Goal: Task Accomplishment & Management: Manage account settings

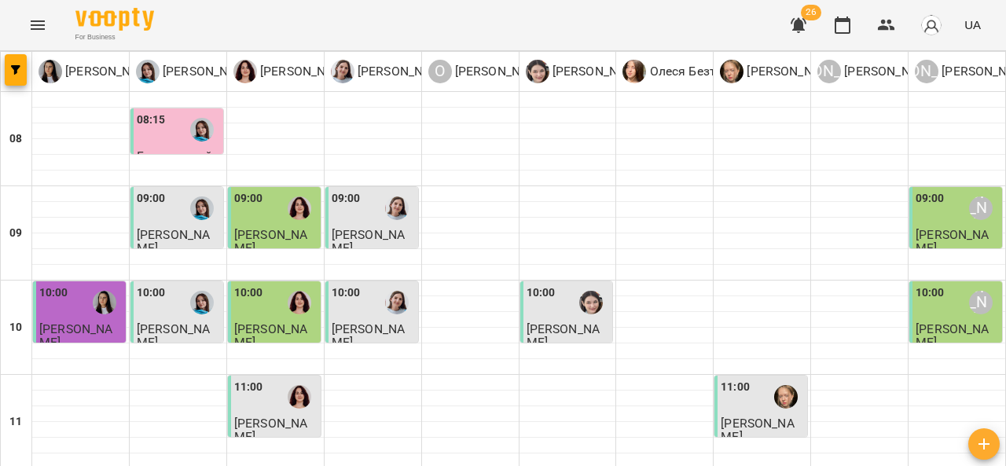
scroll to position [677, 0]
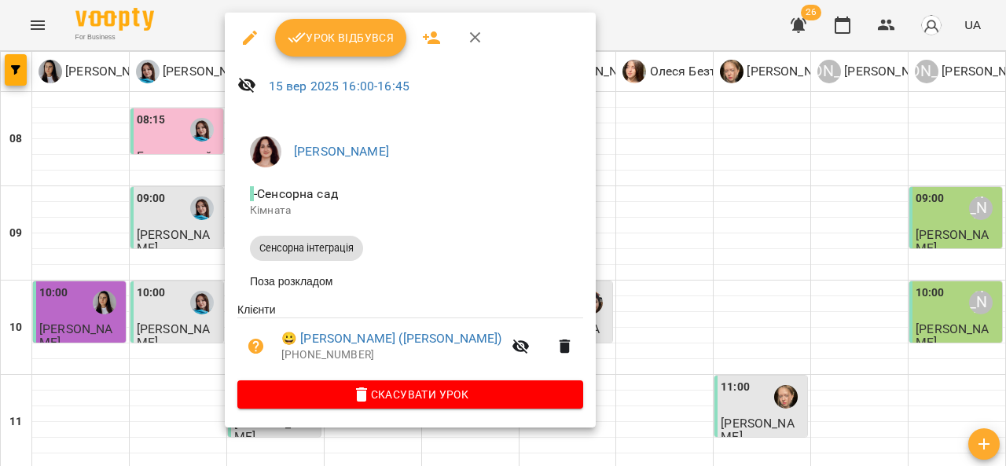
click at [355, 36] on span "Урок відбувся" at bounding box center [341, 37] width 107 height 19
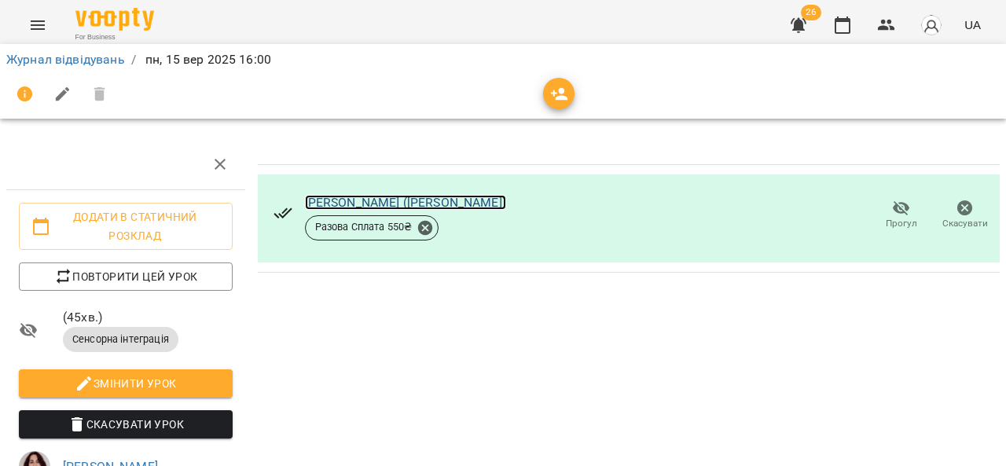
click at [362, 205] on link "Надія (Оленка)" at bounding box center [405, 202] width 201 height 15
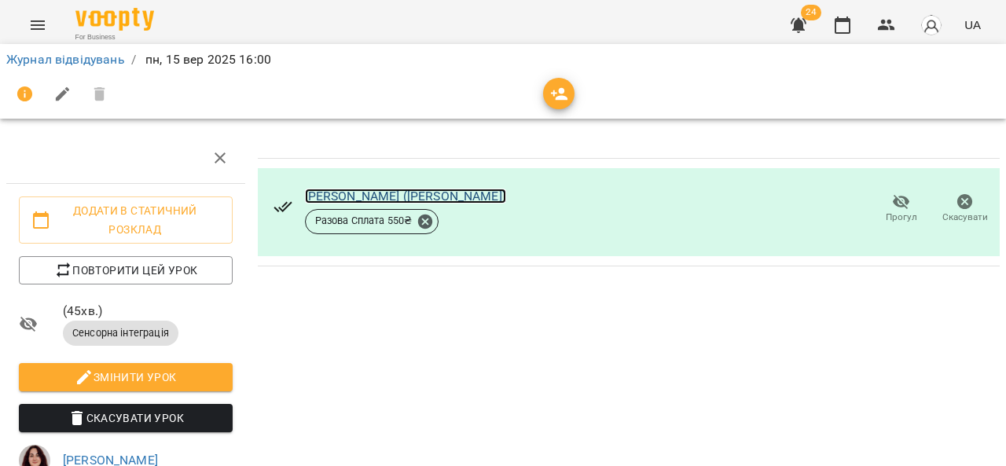
scroll to position [52, 0]
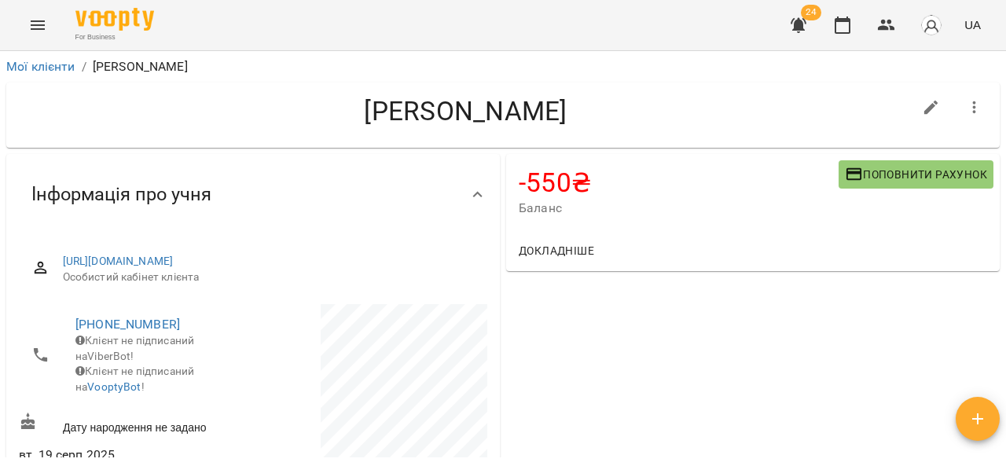
click at [888, 173] on span "Поповнити рахунок" at bounding box center [916, 174] width 142 height 19
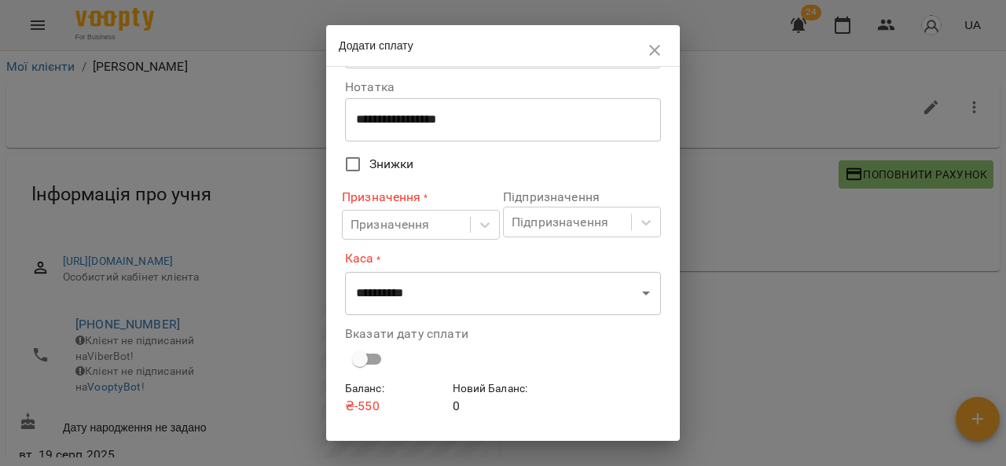
scroll to position [85, 0]
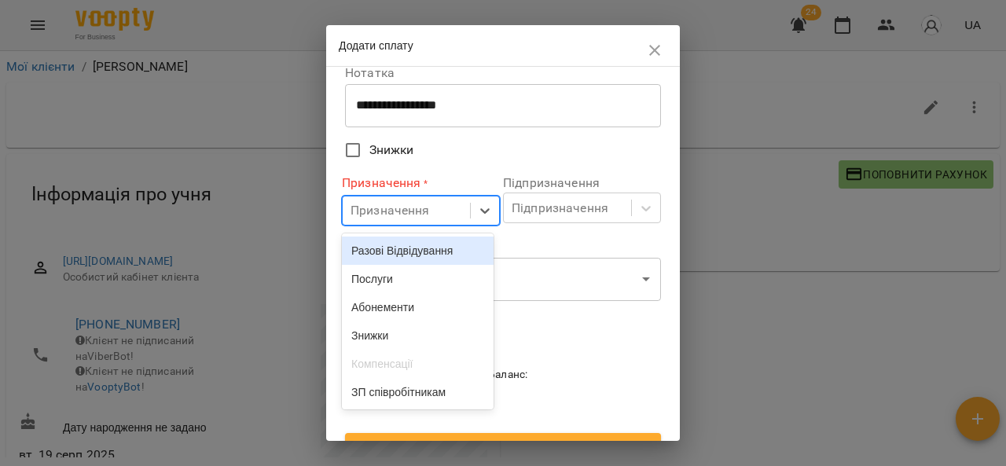
click at [423, 281] on div "Послуги" at bounding box center [418, 279] width 152 height 28
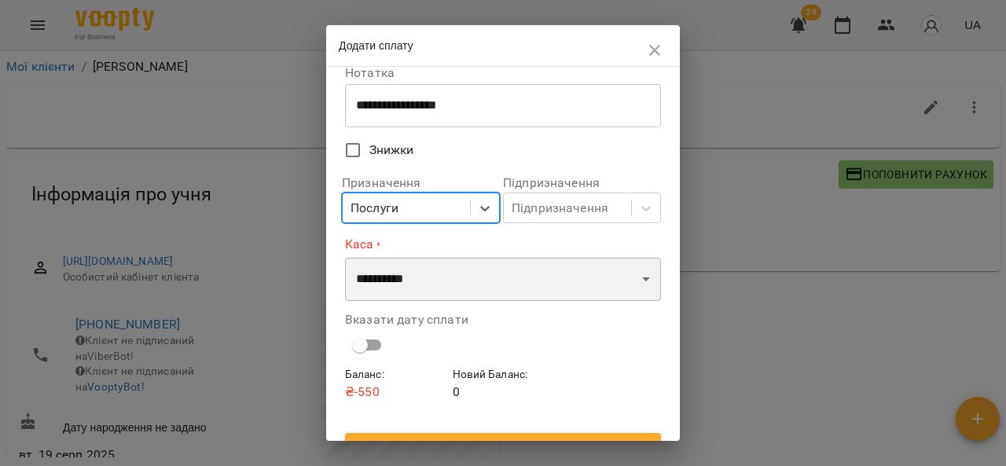
click at [454, 274] on select "**********" at bounding box center [503, 279] width 316 height 44
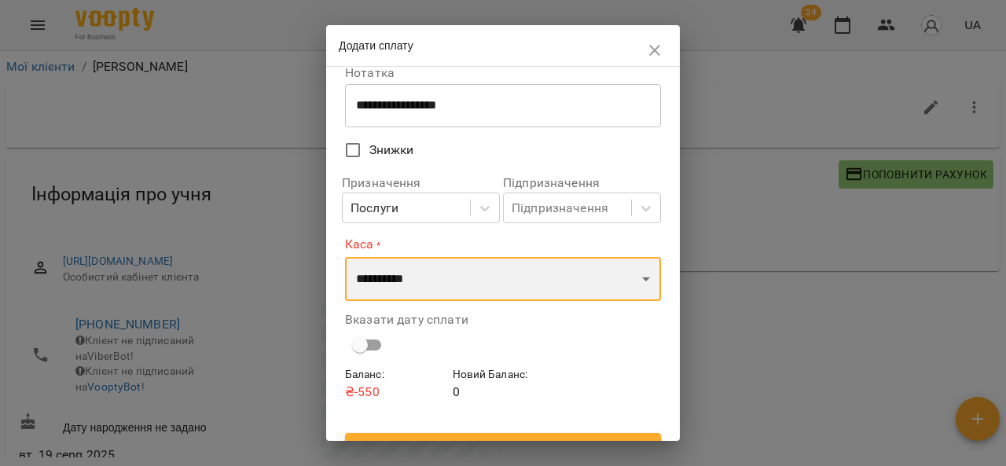
select select "****"
click at [345, 257] on select "**********" at bounding box center [503, 279] width 316 height 44
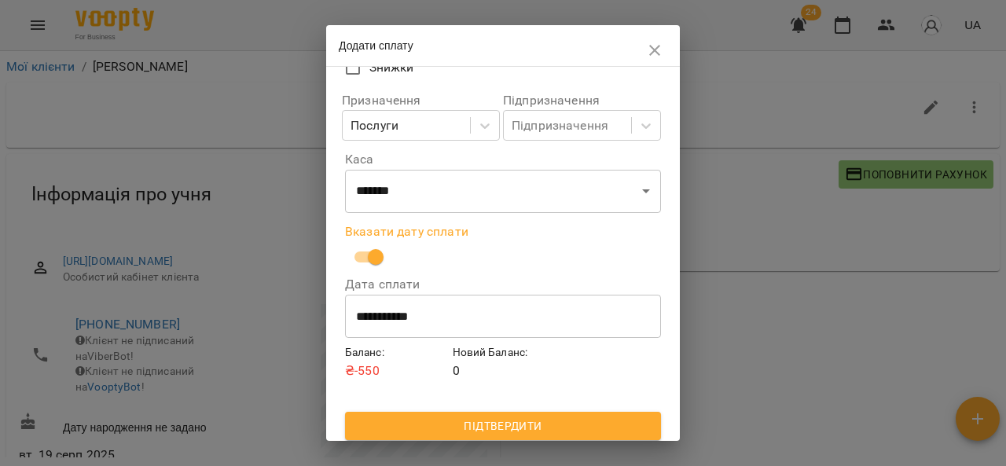
scroll to position [174, 0]
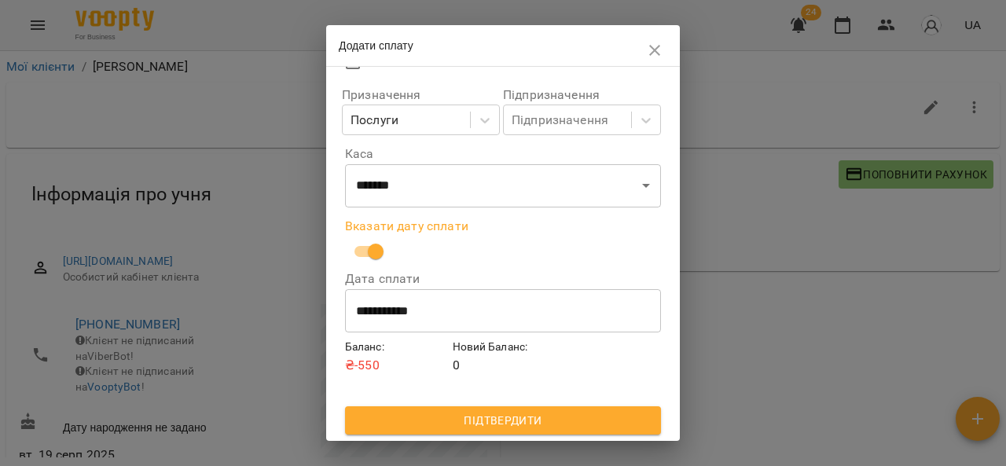
click at [463, 423] on span "Підтвердити" at bounding box center [503, 420] width 291 height 19
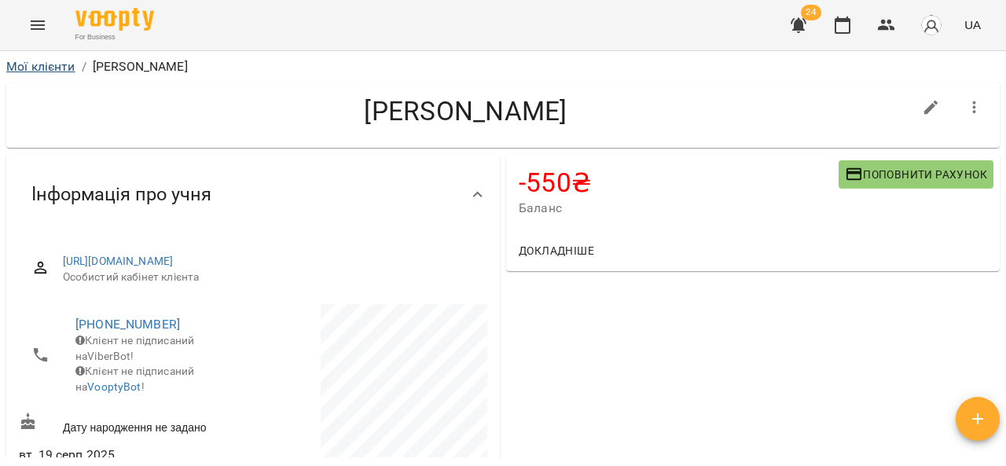
click at [46, 72] on link "Мої клієнти" at bounding box center [40, 66] width 69 height 15
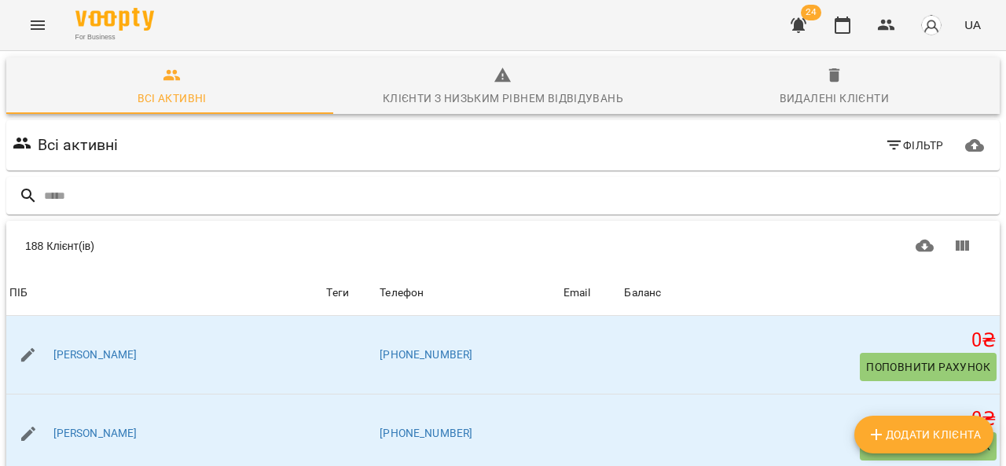
click at [33, 24] on icon "Menu" at bounding box center [38, 24] width 14 height 9
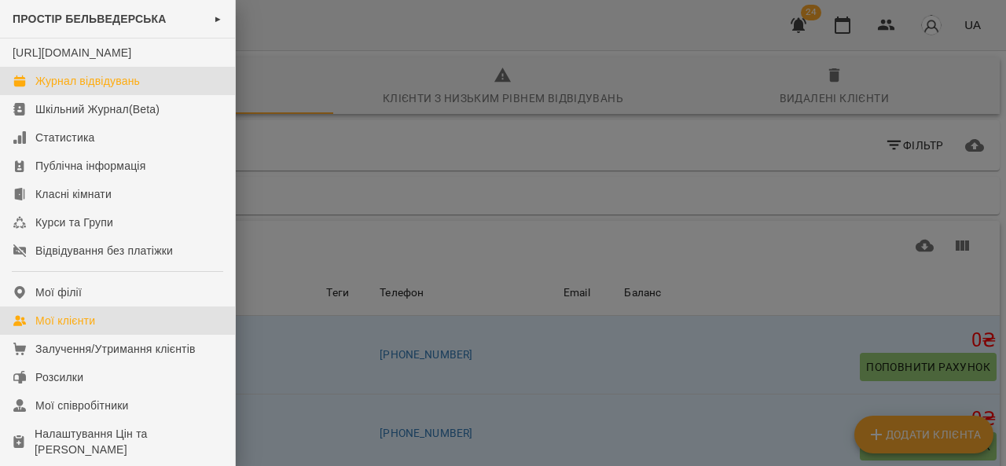
click at [120, 89] on div "Журнал відвідувань" at bounding box center [87, 81] width 105 height 16
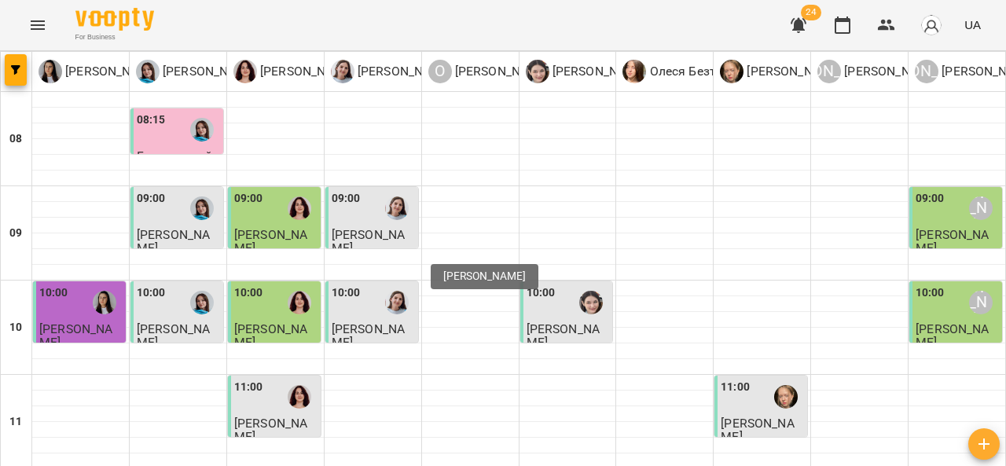
scroll to position [721, 0]
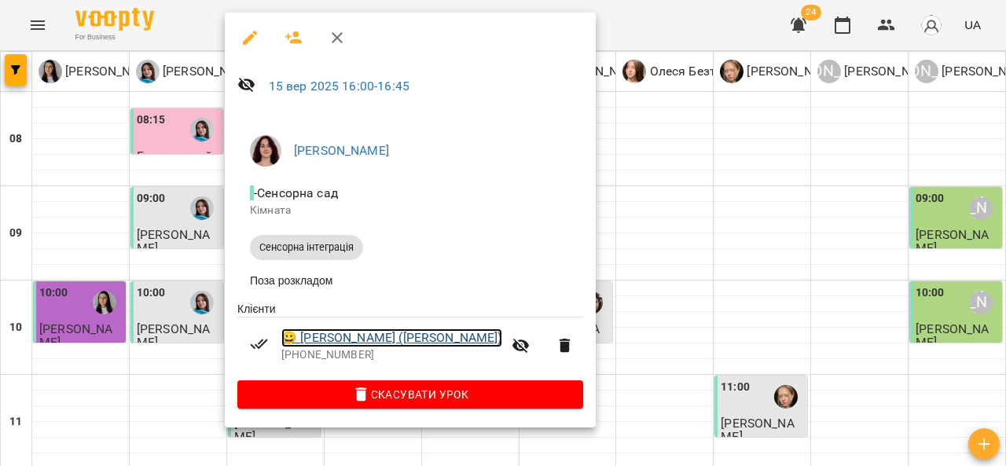
click at [359, 346] on link "😀 Надія (Оленка)" at bounding box center [391, 338] width 221 height 19
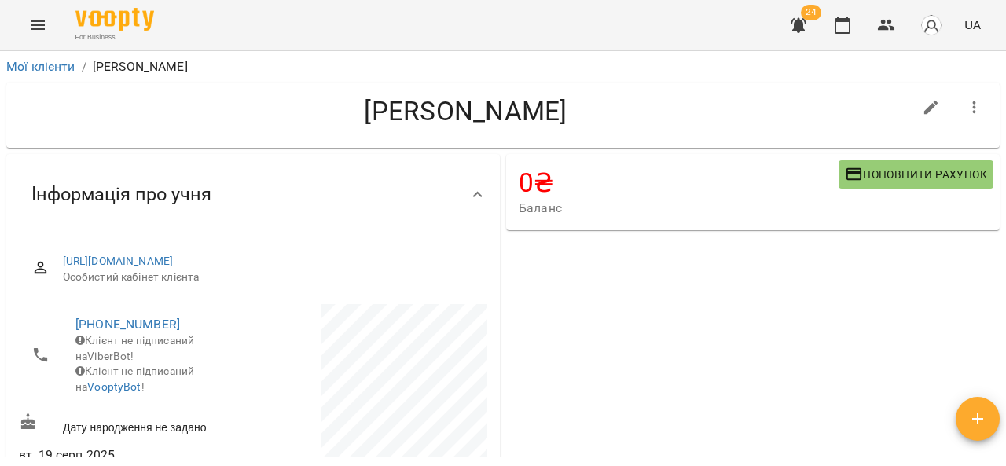
click at [32, 28] on icon "Menu" at bounding box center [38, 24] width 14 height 9
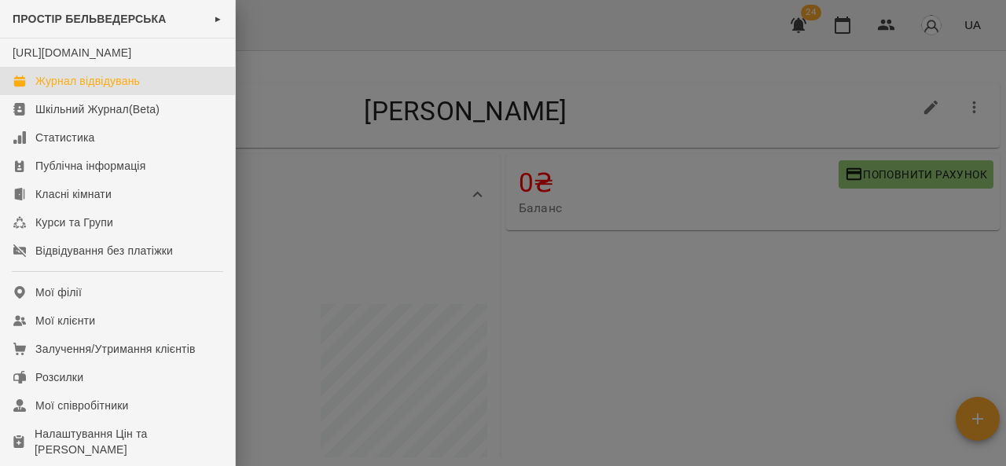
click at [118, 89] on div "Журнал відвідувань" at bounding box center [87, 81] width 105 height 16
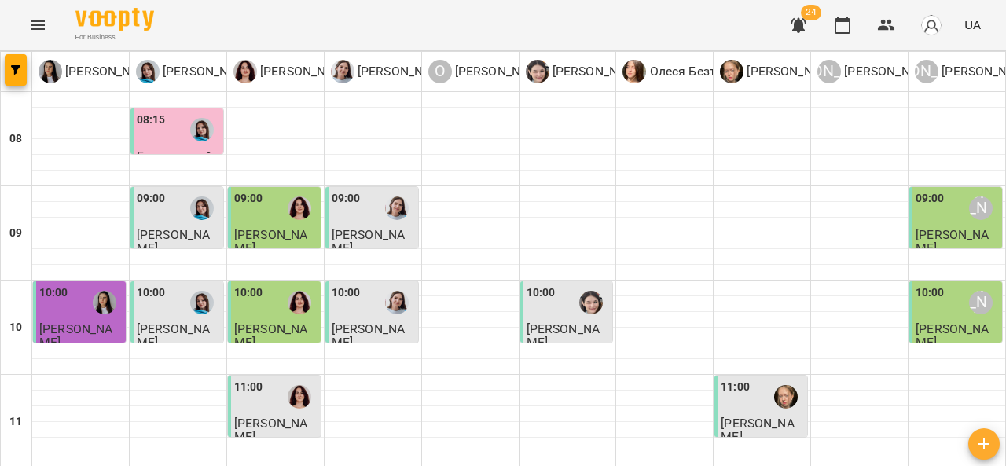
scroll to position [676, 0]
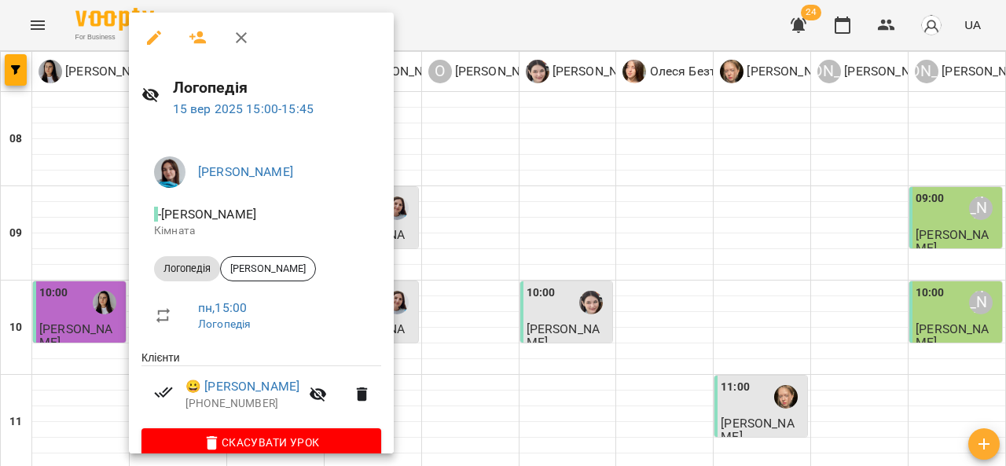
click at [467, 207] on div at bounding box center [503, 233] width 1006 height 466
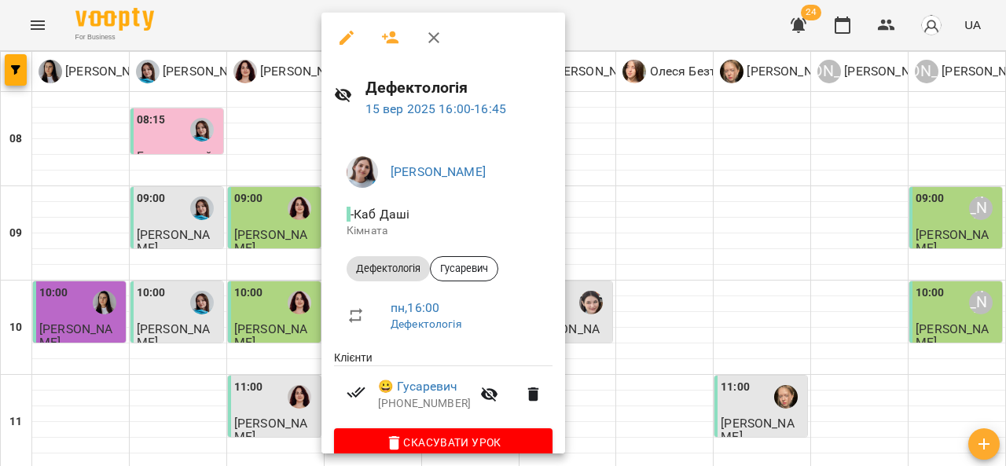
click at [743, 178] on div at bounding box center [503, 233] width 1006 height 466
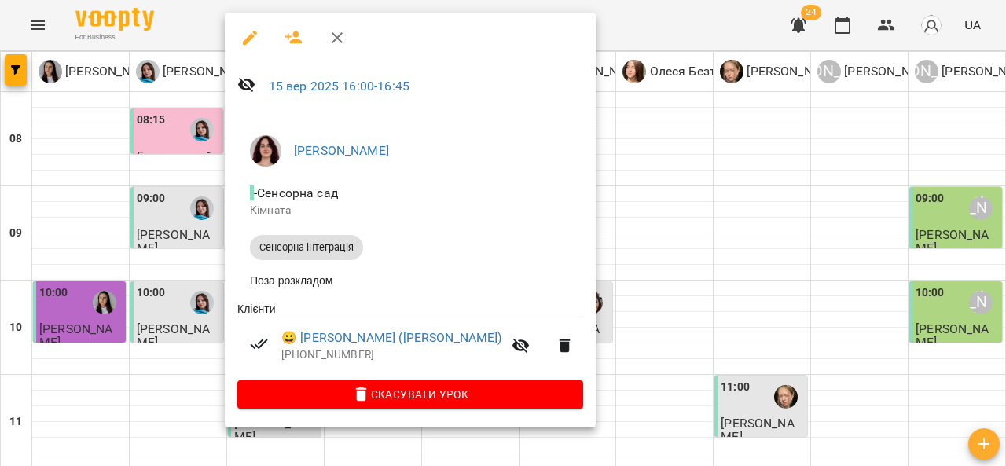
click at [610, 182] on div at bounding box center [503, 233] width 1006 height 466
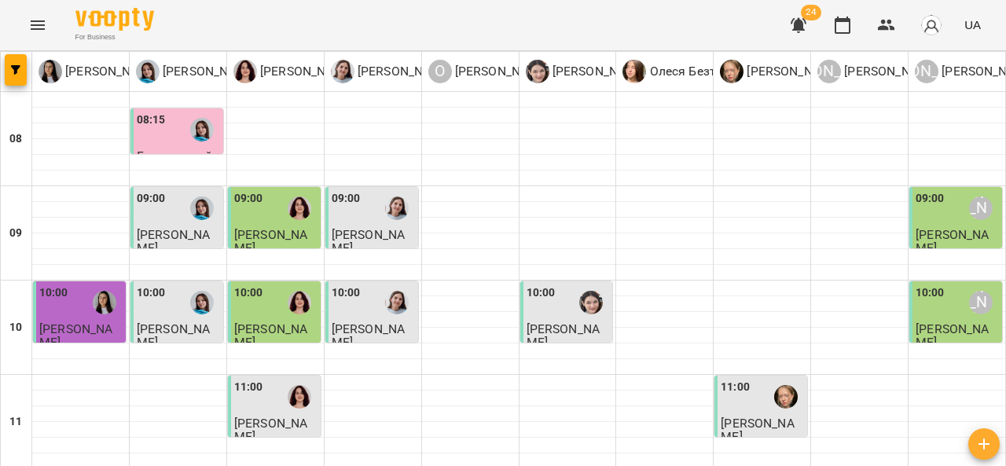
scroll to position [608, 0]
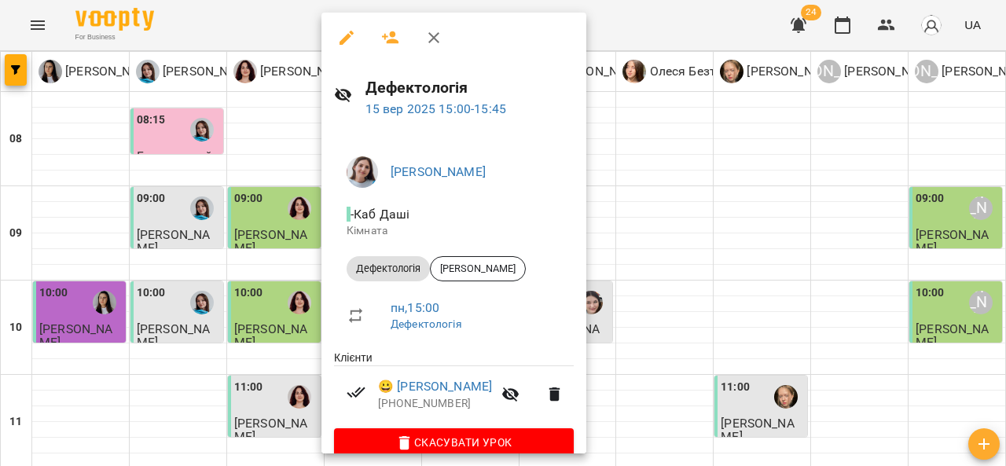
click at [707, 200] on div at bounding box center [503, 233] width 1006 height 466
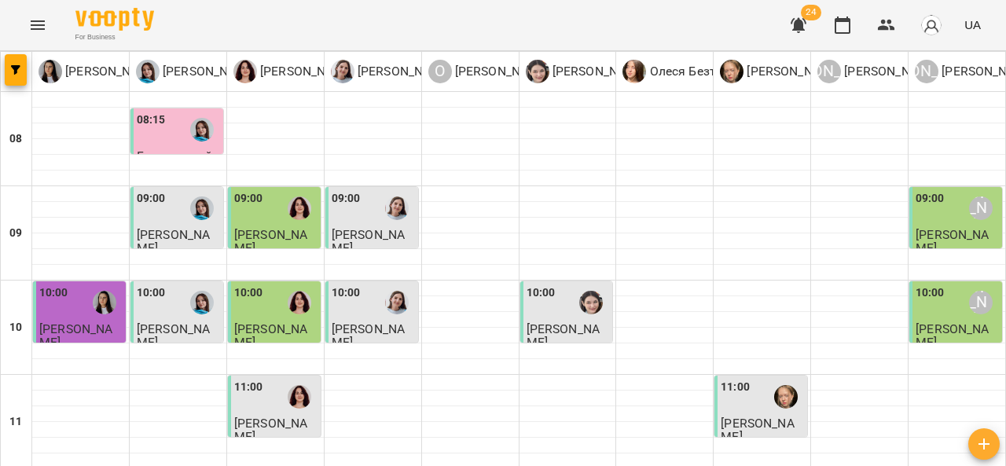
scroll to position [786, 0]
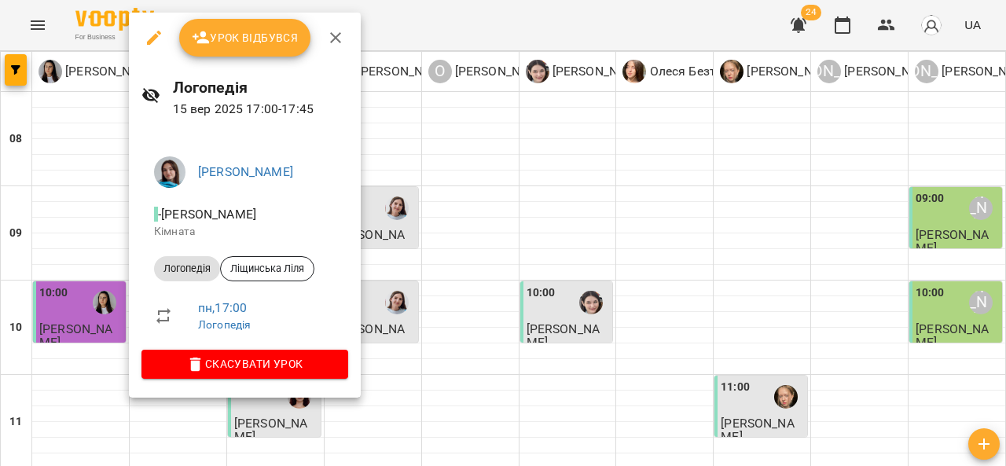
click at [385, 242] on div at bounding box center [503, 233] width 1006 height 466
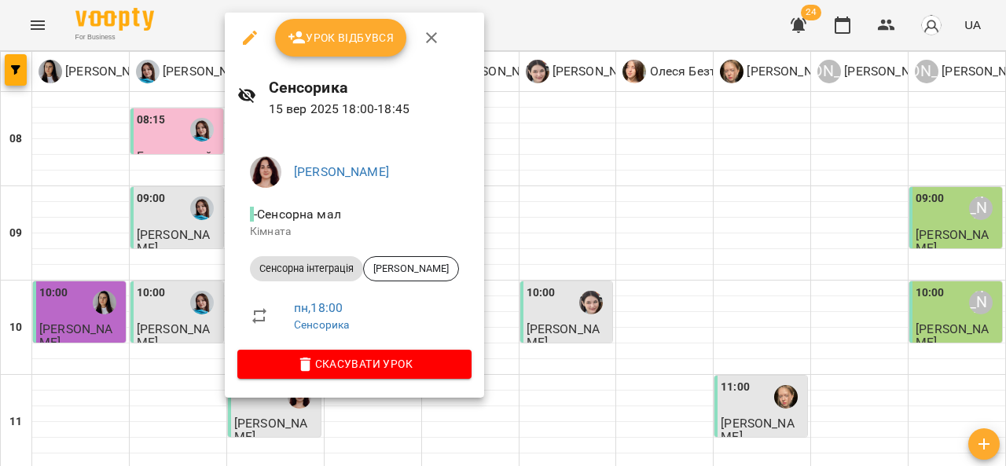
click at [79, 284] on div at bounding box center [503, 233] width 1006 height 466
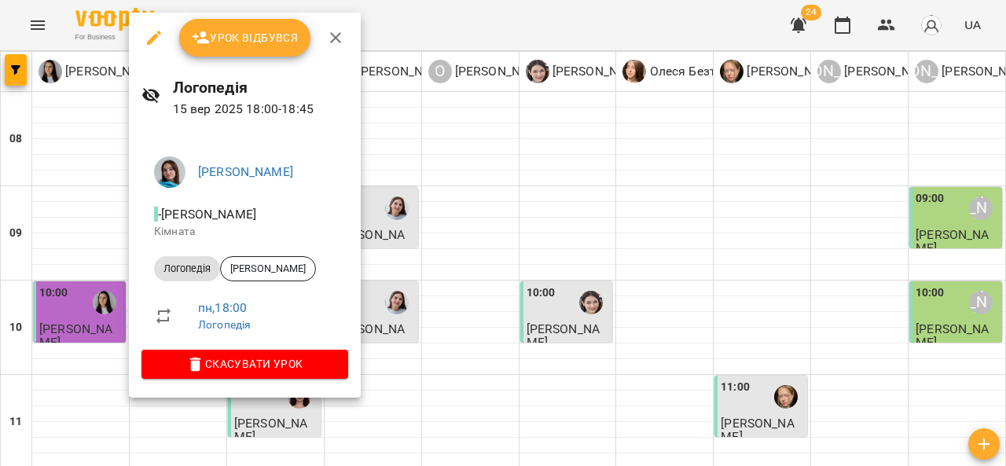
click at [70, 274] on div at bounding box center [503, 233] width 1006 height 466
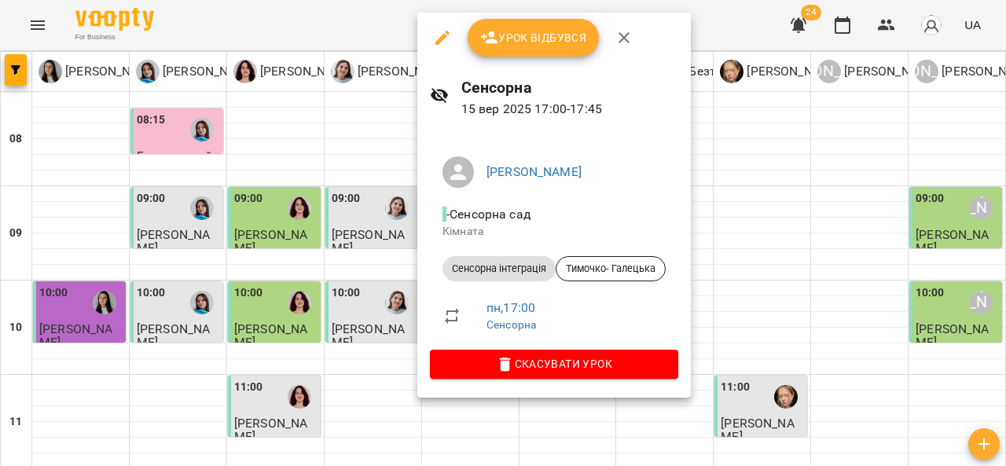
click at [868, 239] on div at bounding box center [503, 233] width 1006 height 466
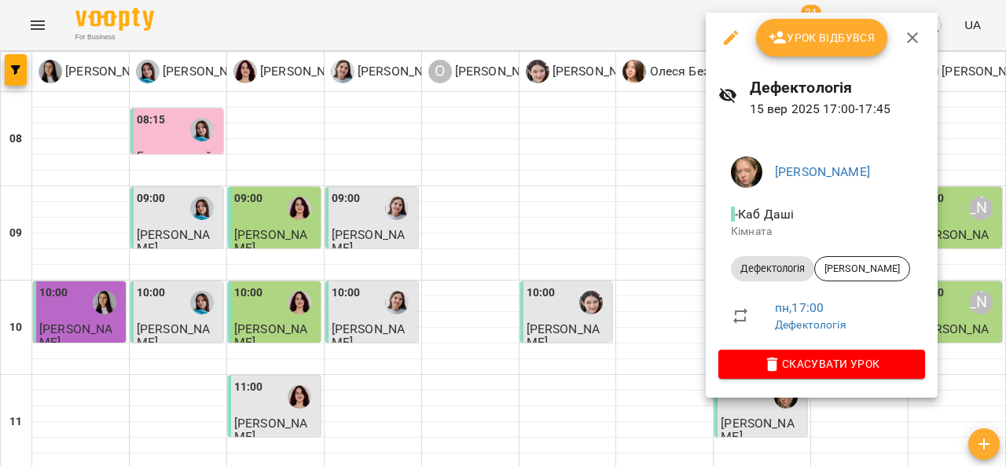
click at [681, 270] on div at bounding box center [503, 233] width 1006 height 466
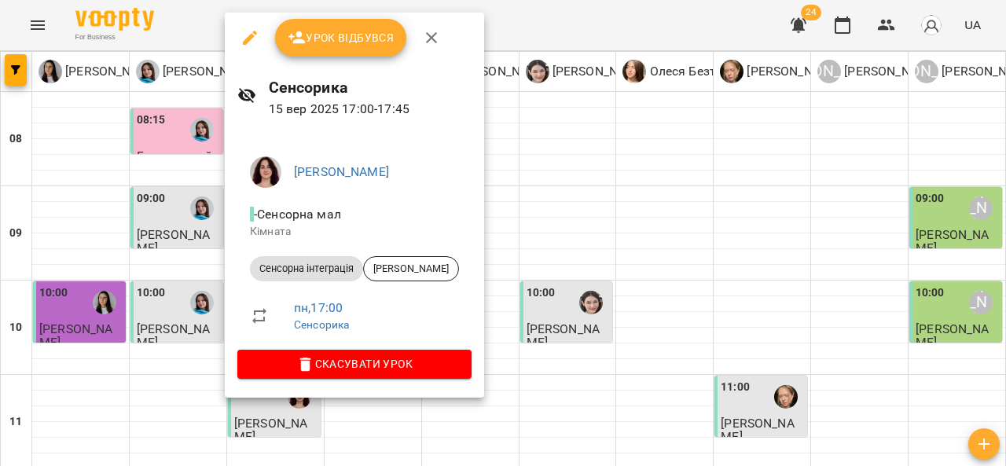
click at [541, 120] on div at bounding box center [503, 233] width 1006 height 466
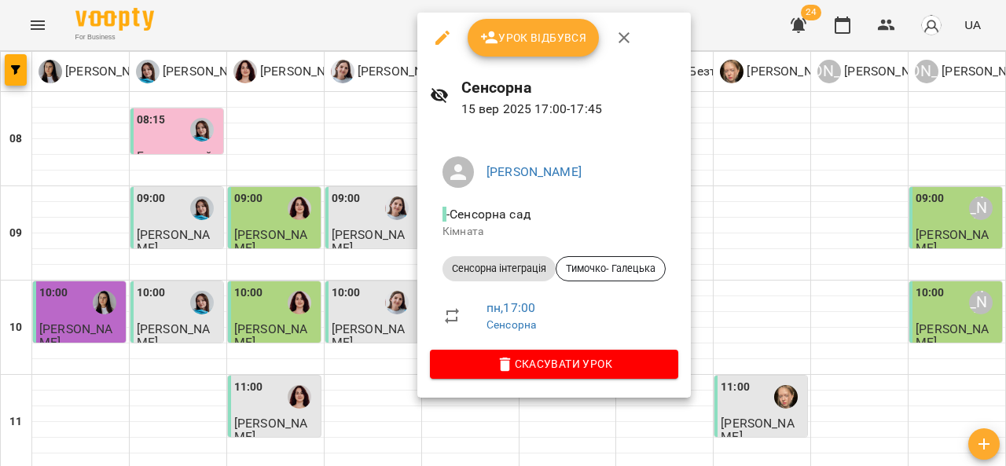
click at [873, 197] on div at bounding box center [503, 233] width 1006 height 466
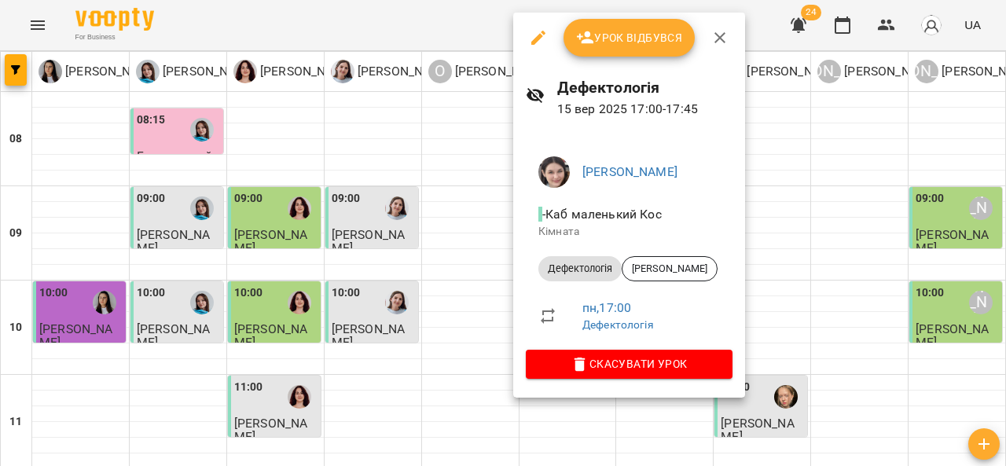
click at [878, 210] on div at bounding box center [503, 233] width 1006 height 466
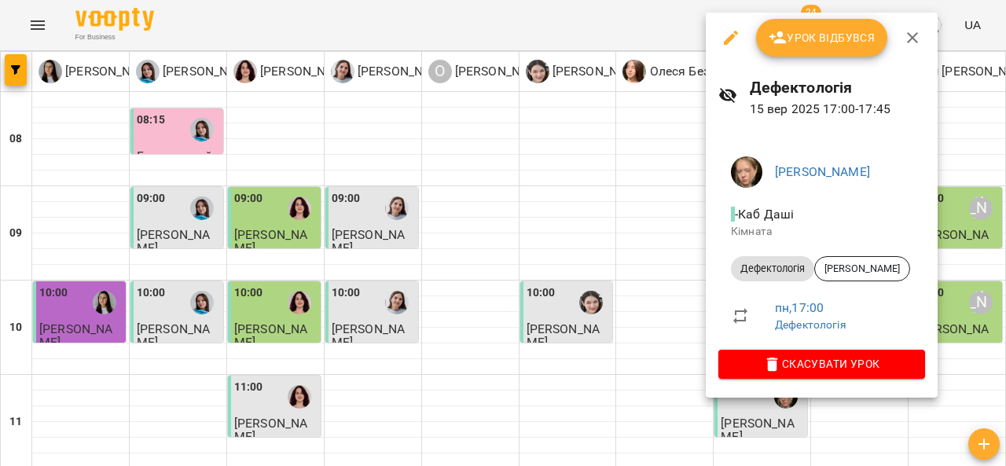
click at [951, 193] on div at bounding box center [503, 233] width 1006 height 466
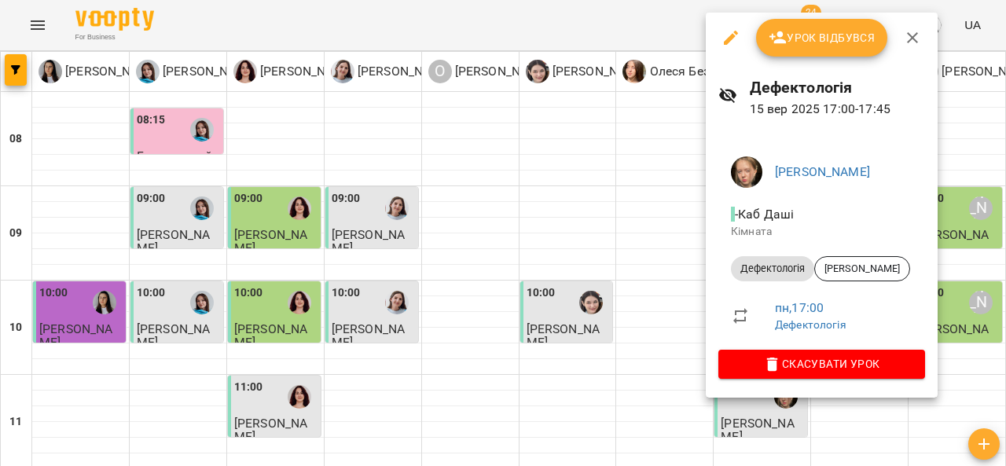
click at [661, 208] on div at bounding box center [503, 233] width 1006 height 466
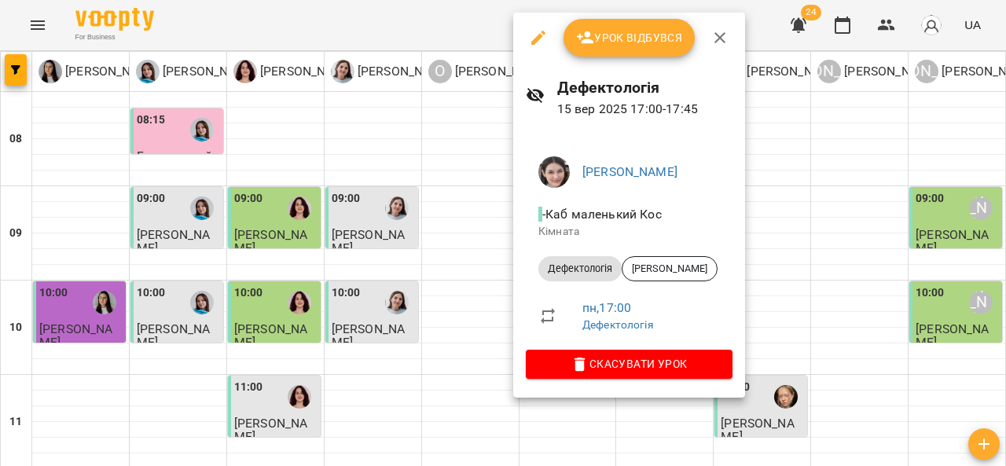
click at [446, 189] on div at bounding box center [503, 233] width 1006 height 466
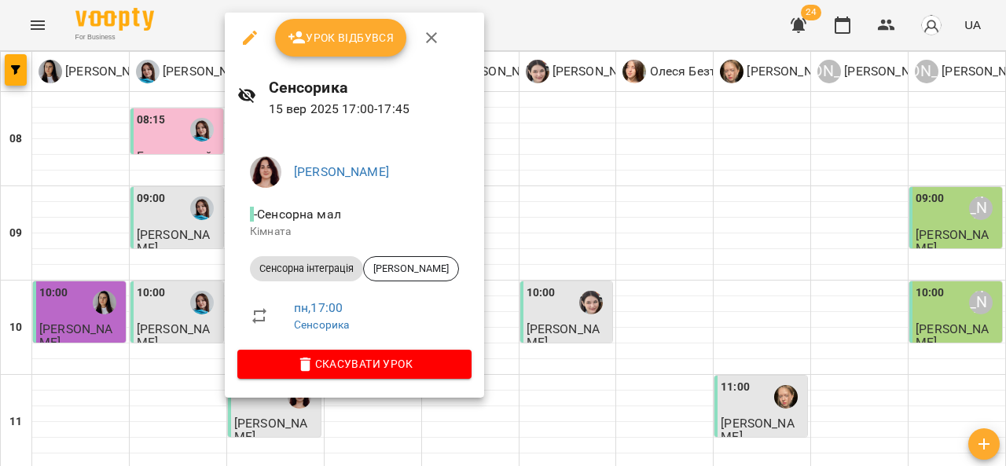
click at [160, 189] on div at bounding box center [503, 233] width 1006 height 466
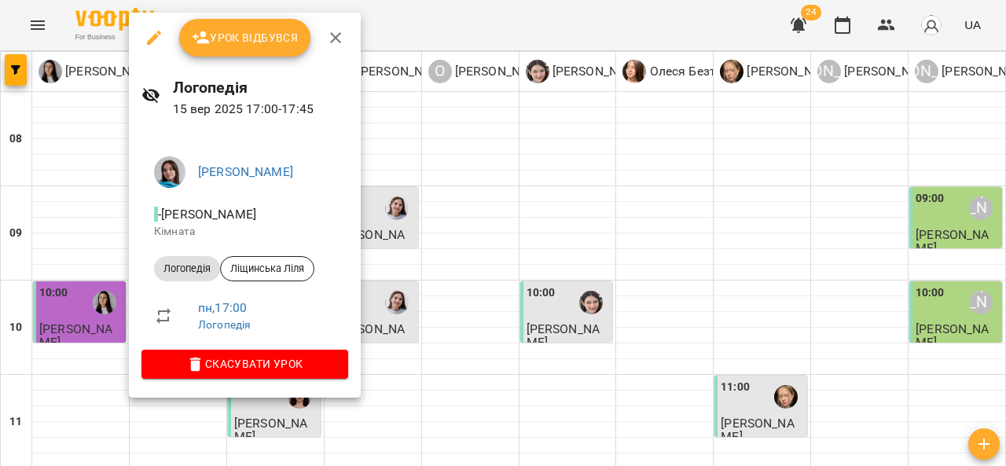
click at [392, 242] on div at bounding box center [503, 233] width 1006 height 466
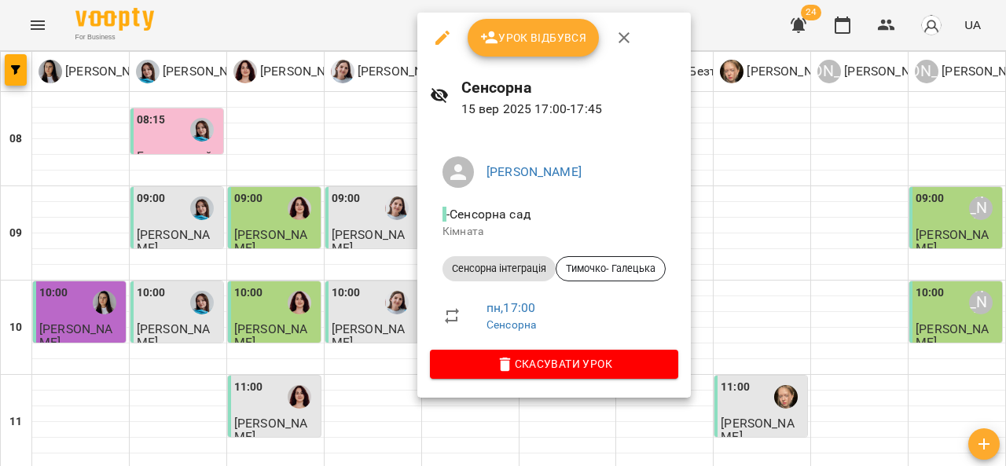
click at [840, 234] on div at bounding box center [503, 233] width 1006 height 466
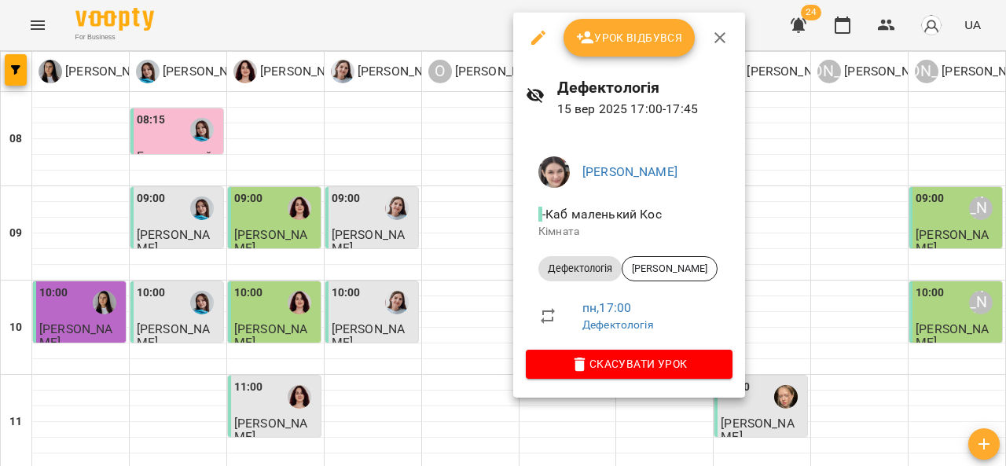
click at [855, 263] on div at bounding box center [503, 233] width 1006 height 466
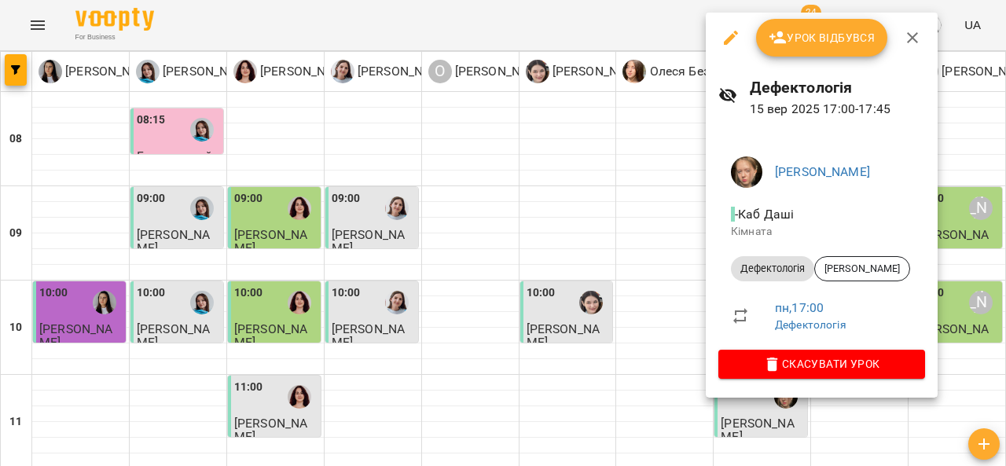
click at [642, 236] on div at bounding box center [503, 233] width 1006 height 466
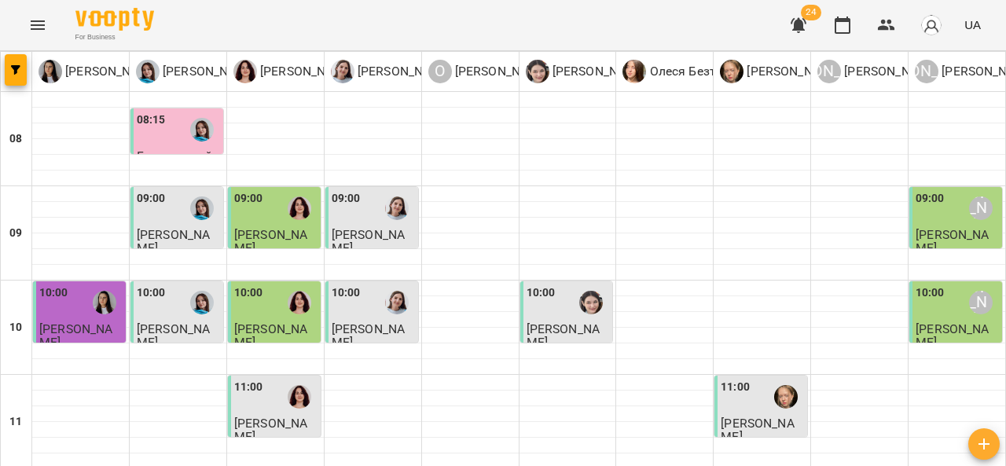
scroll to position [780, 0]
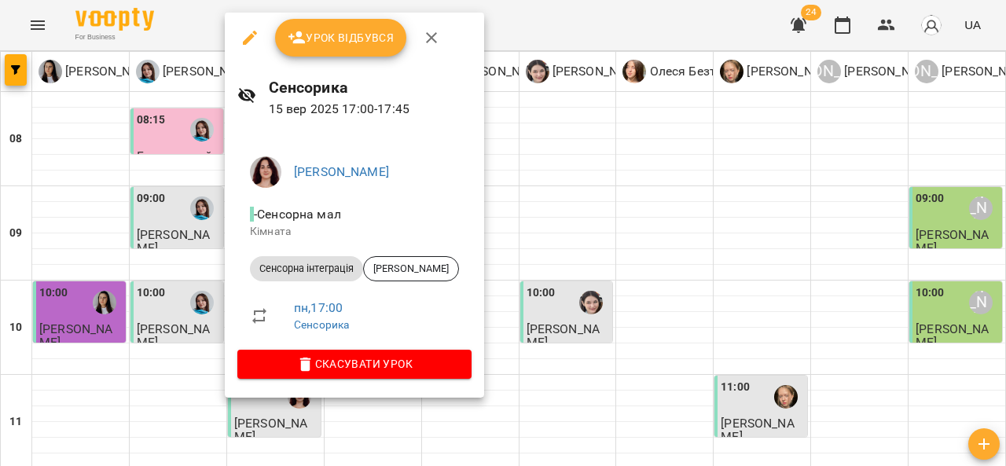
click at [495, 204] on div at bounding box center [503, 233] width 1006 height 466
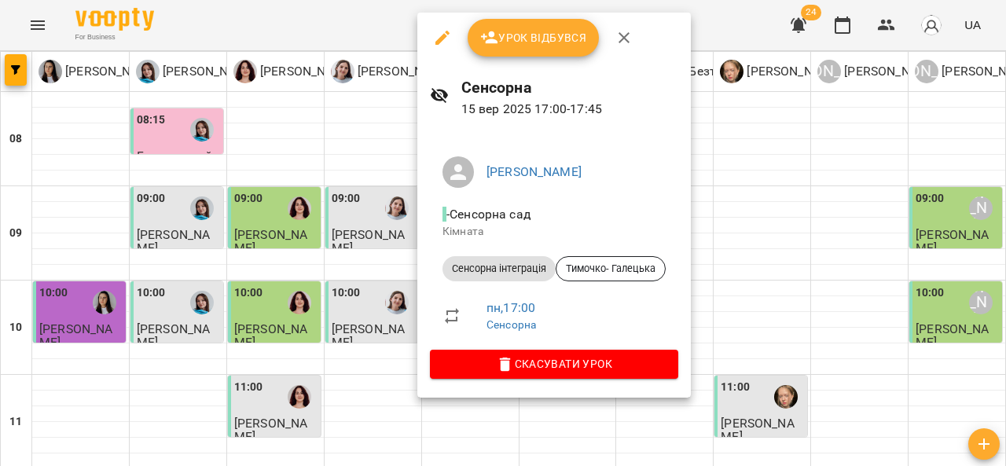
click at [535, 28] on span "Урок відбувся" at bounding box center [533, 37] width 107 height 19
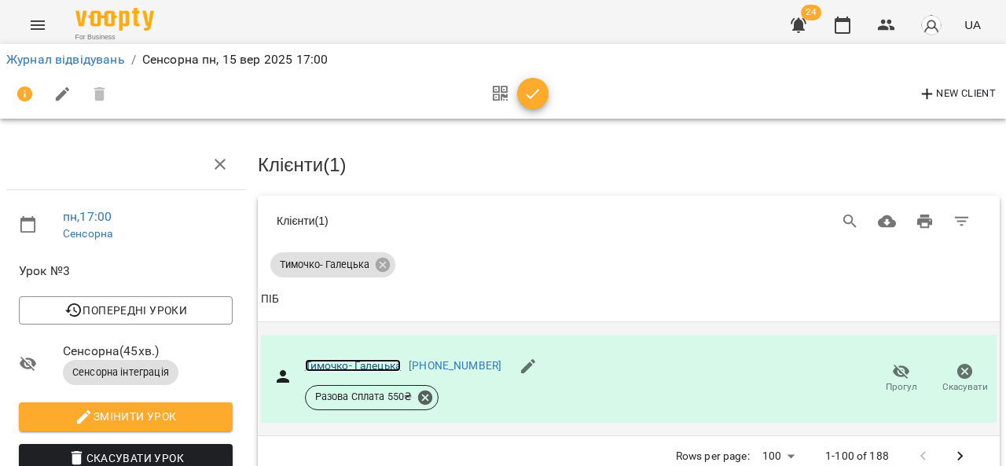
click at [348, 362] on link "Тимочко- Галецька" at bounding box center [353, 365] width 97 height 13
click at [29, 30] on icon "Menu" at bounding box center [37, 25] width 19 height 19
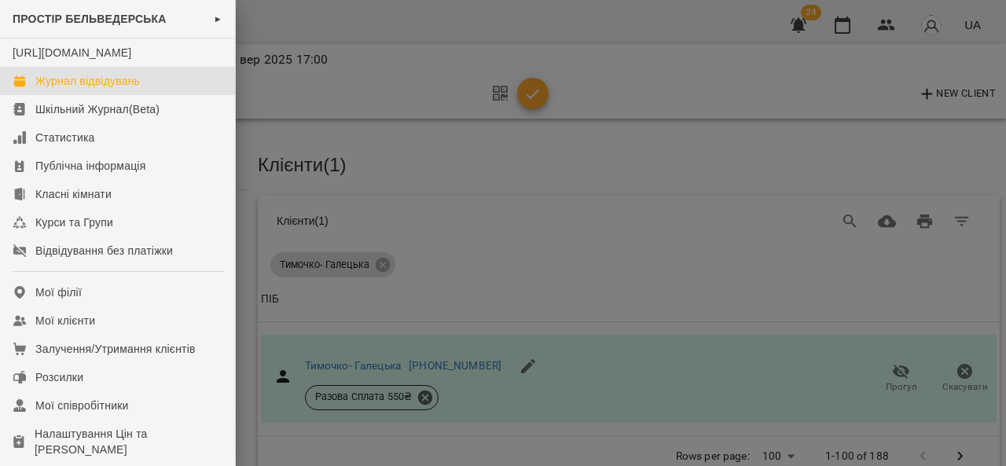
click at [99, 89] on div "Журнал відвідувань" at bounding box center [87, 81] width 105 height 16
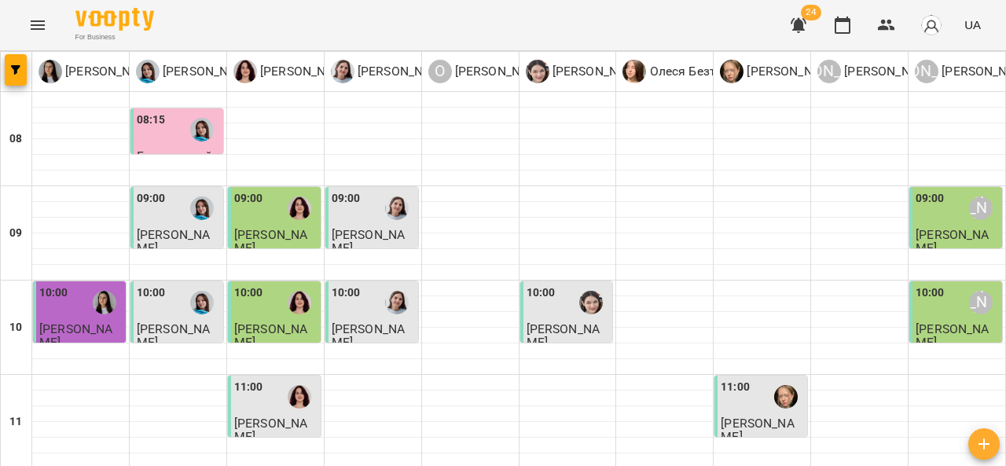
scroll to position [731, 0]
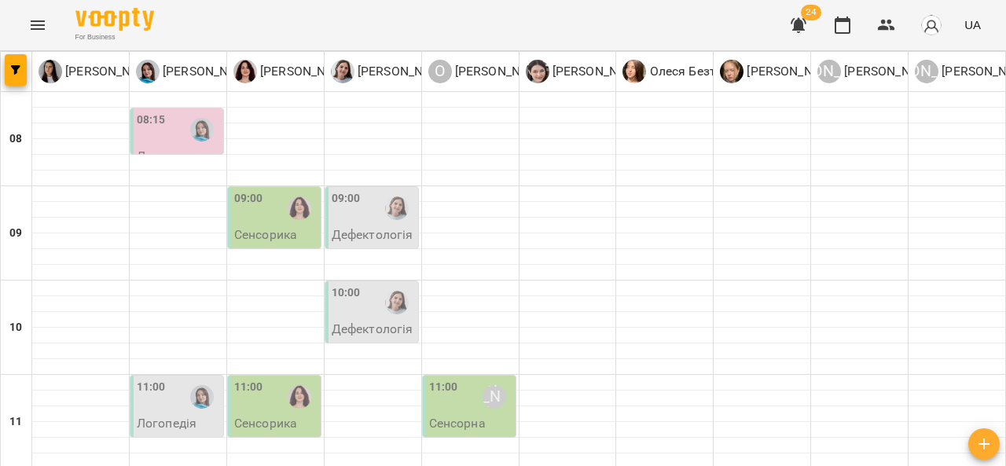
scroll to position [359, 0]
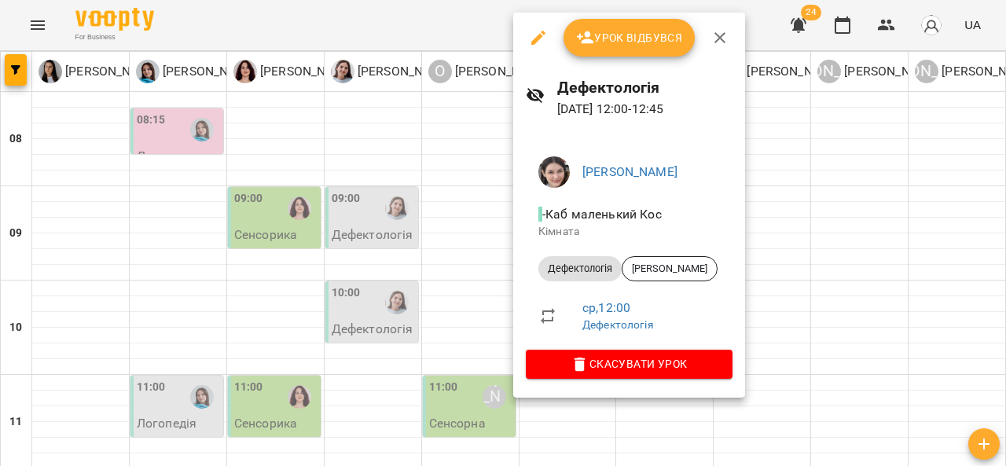
click at [790, 207] on div at bounding box center [503, 233] width 1006 height 466
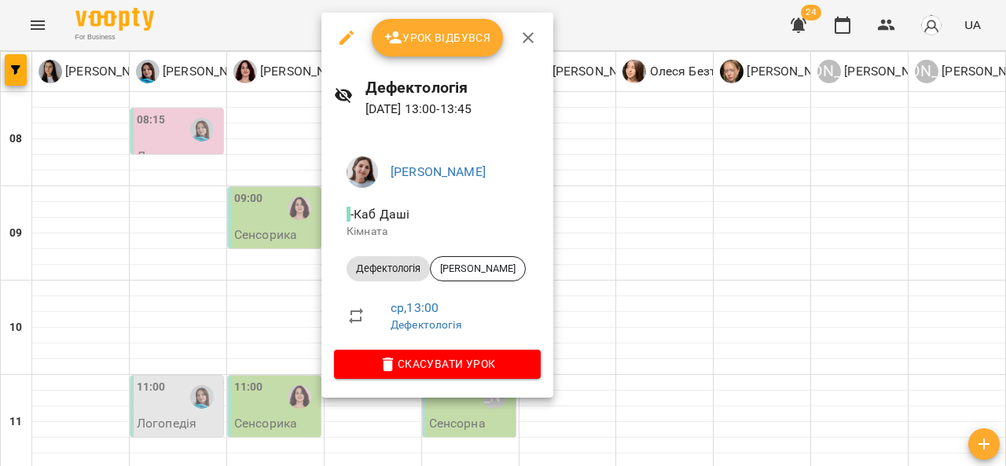
click at [645, 270] on div at bounding box center [503, 233] width 1006 height 466
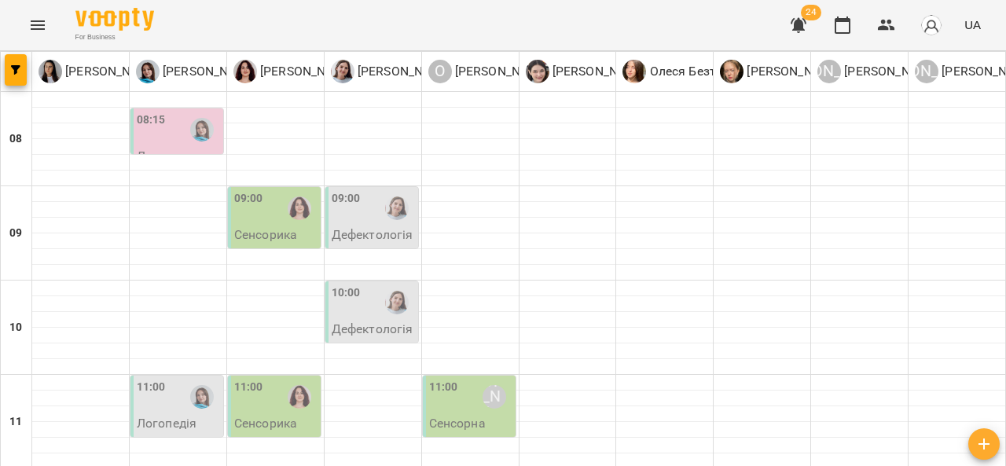
scroll to position [649, 0]
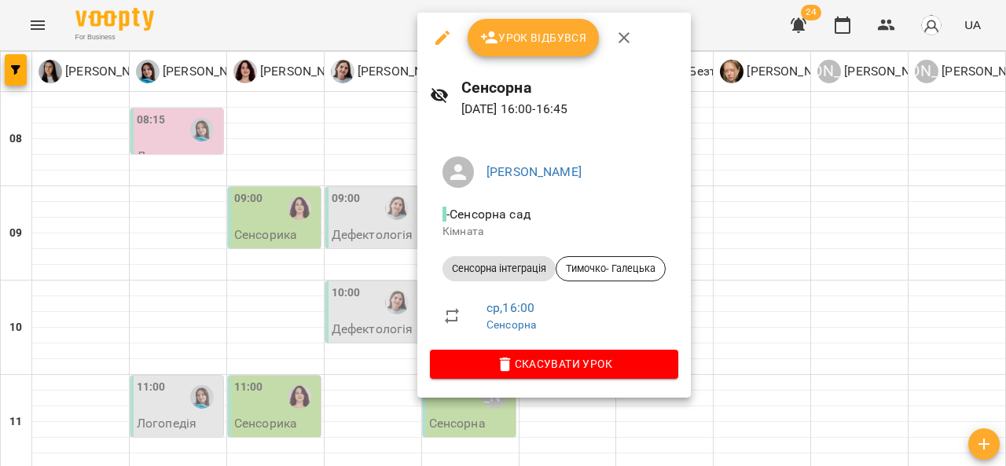
click at [745, 236] on div at bounding box center [503, 233] width 1006 height 466
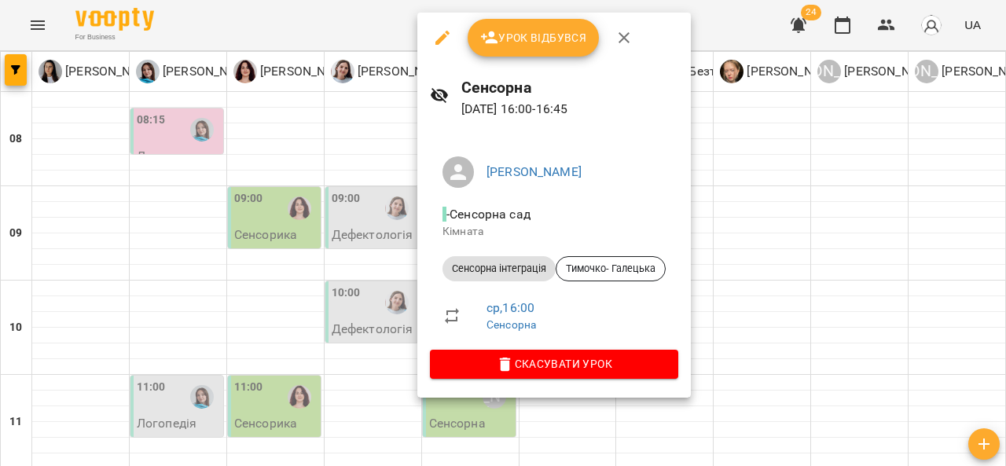
click at [743, 200] on div at bounding box center [503, 233] width 1006 height 466
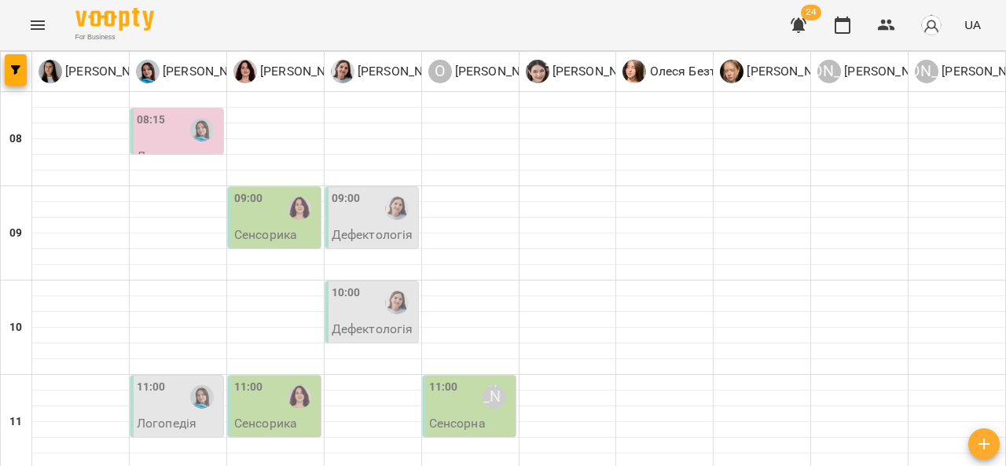
scroll to position [627, 0]
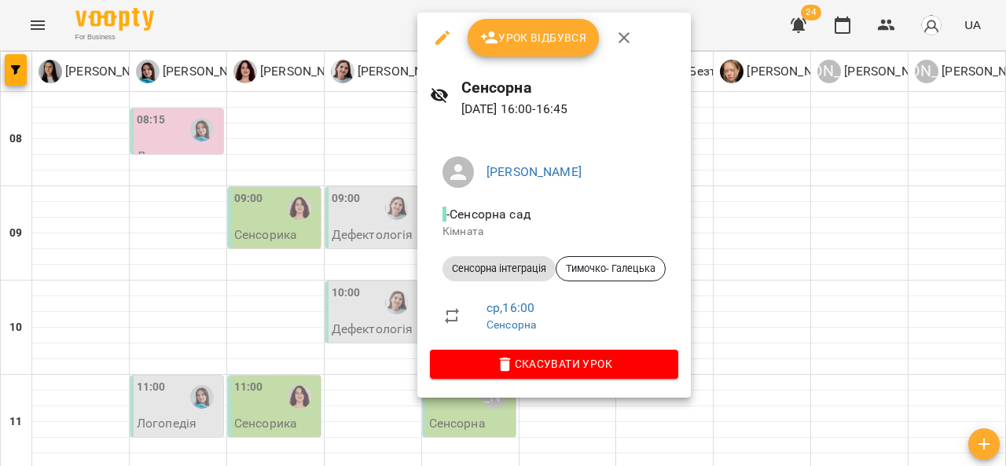
click at [759, 229] on div at bounding box center [503, 233] width 1006 height 466
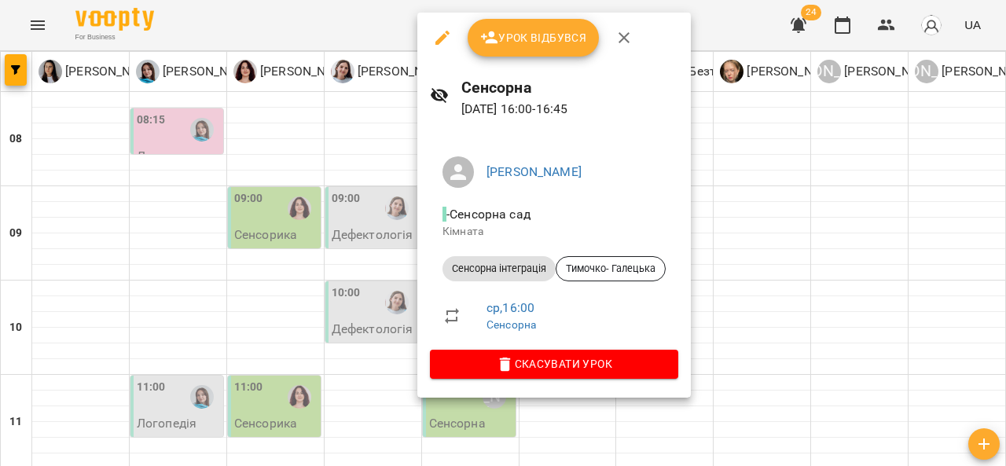
click at [760, 244] on div at bounding box center [503, 233] width 1006 height 466
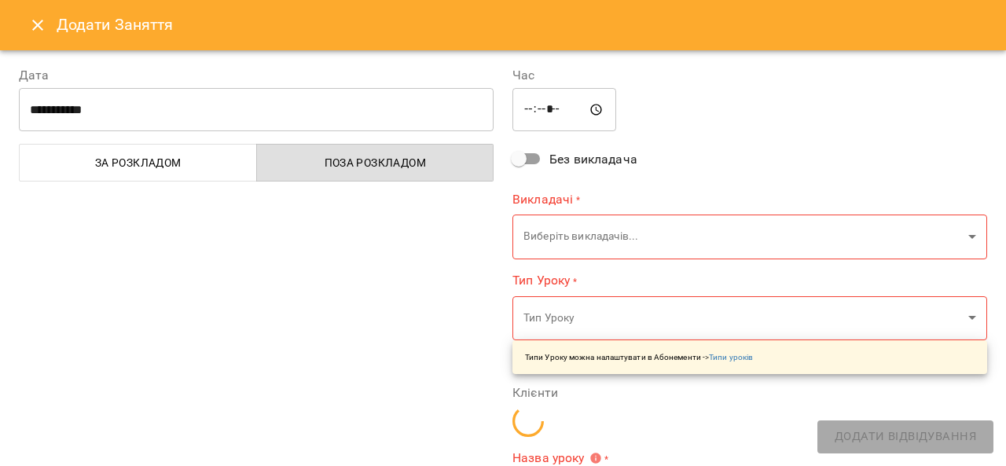
type input "**********"
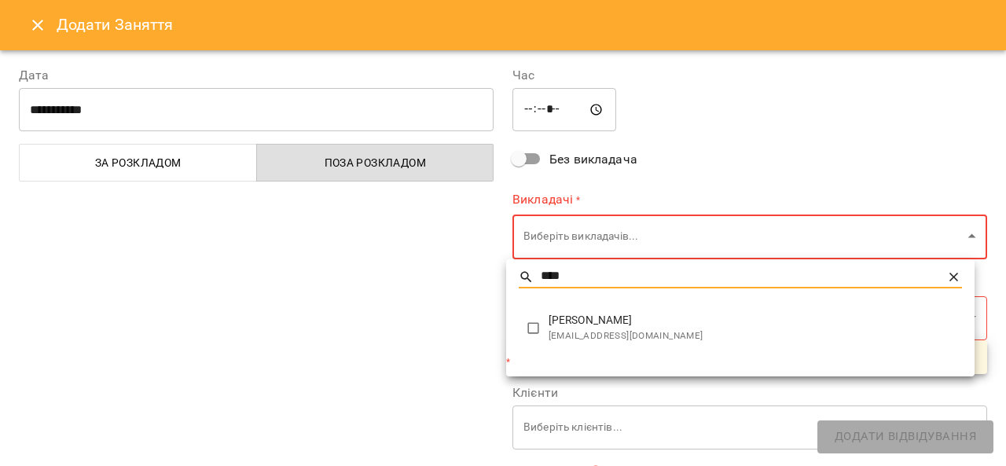
type input "****"
type input "**********"
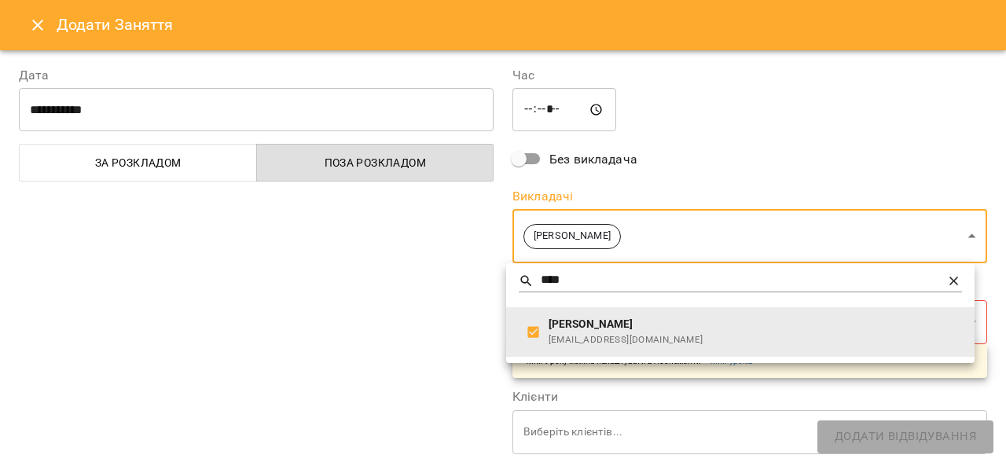
click at [426, 346] on div at bounding box center [503, 233] width 1006 height 466
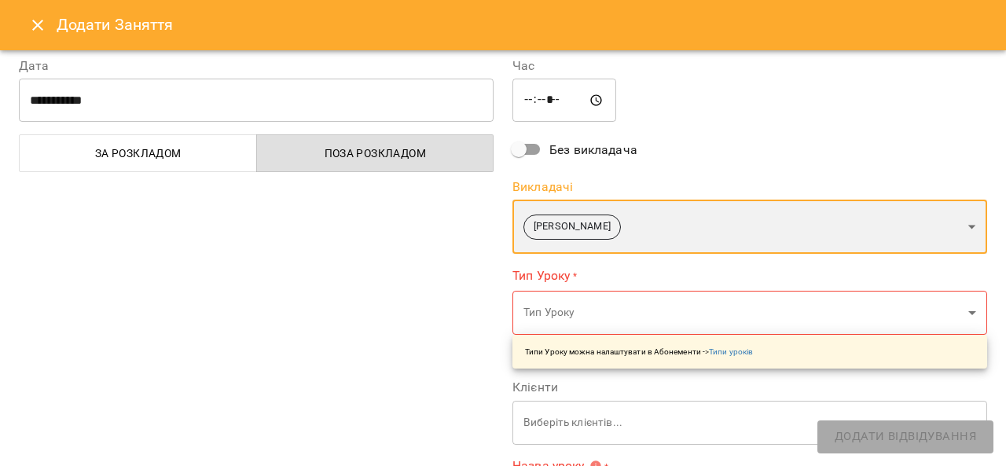
scroll to position [13, 0]
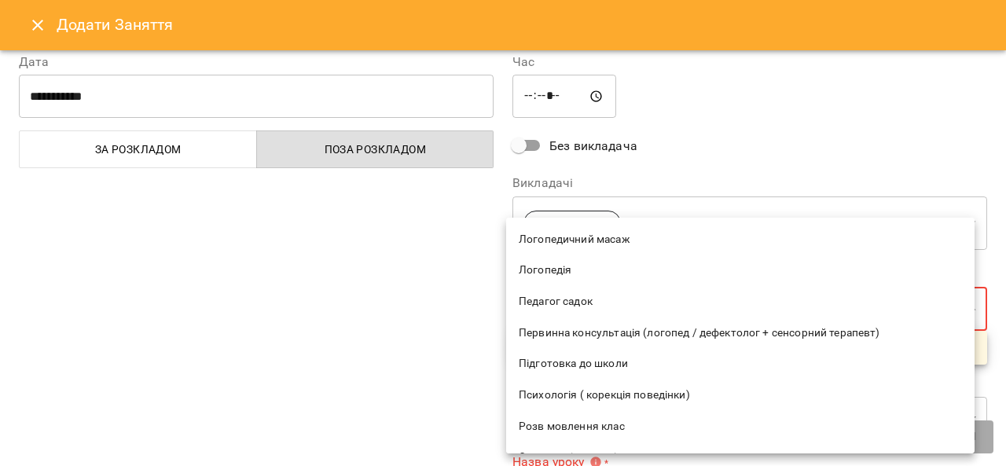
scroll to position [281, 0]
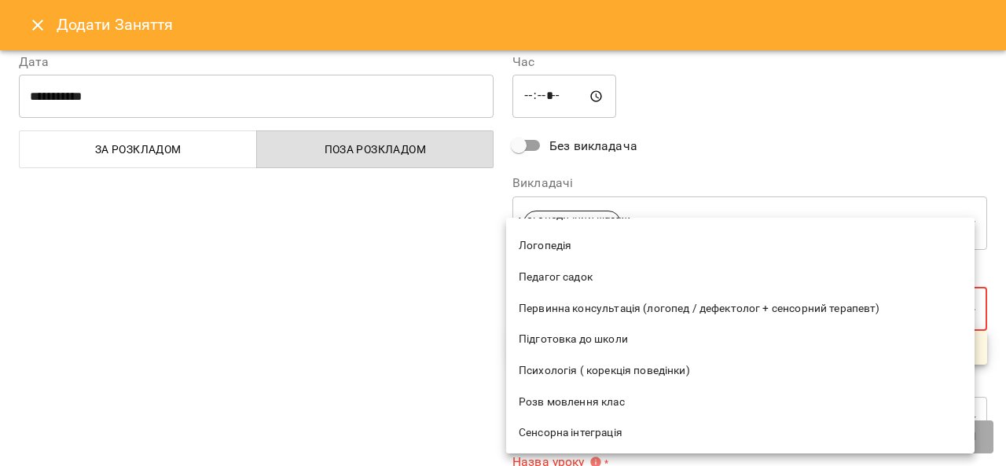
click at [671, 374] on span "Психологія ( корекція поведінки)" at bounding box center [740, 371] width 443 height 16
type input "**********"
type input "**"
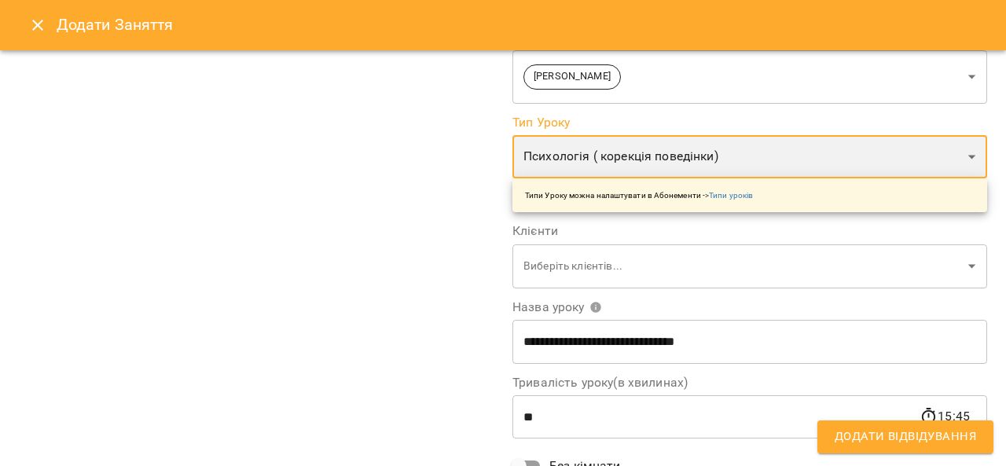
scroll to position [180, 0]
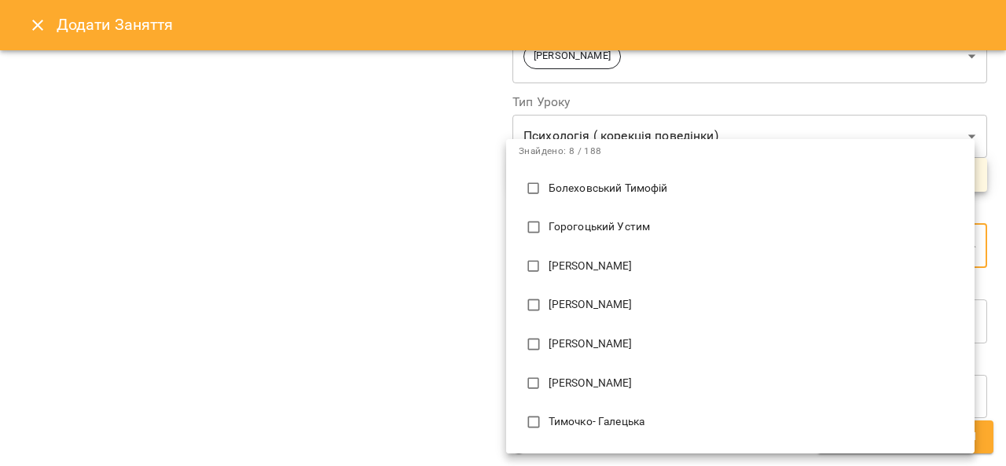
scroll to position [75, 0]
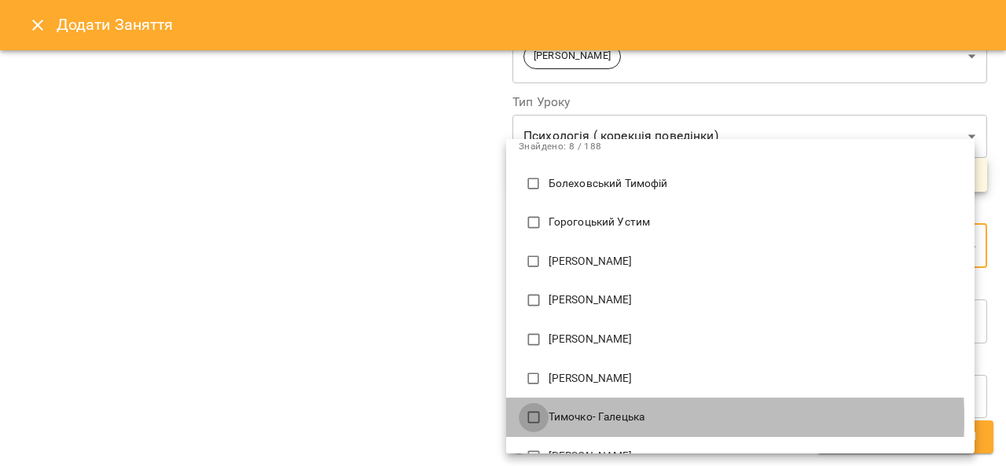
type input "***"
type input "**********"
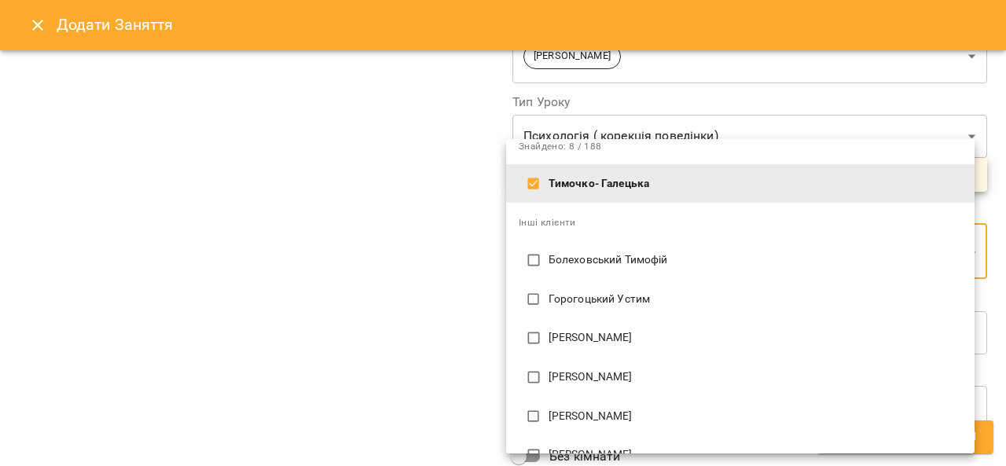
click at [421, 354] on div at bounding box center [503, 233] width 1006 height 466
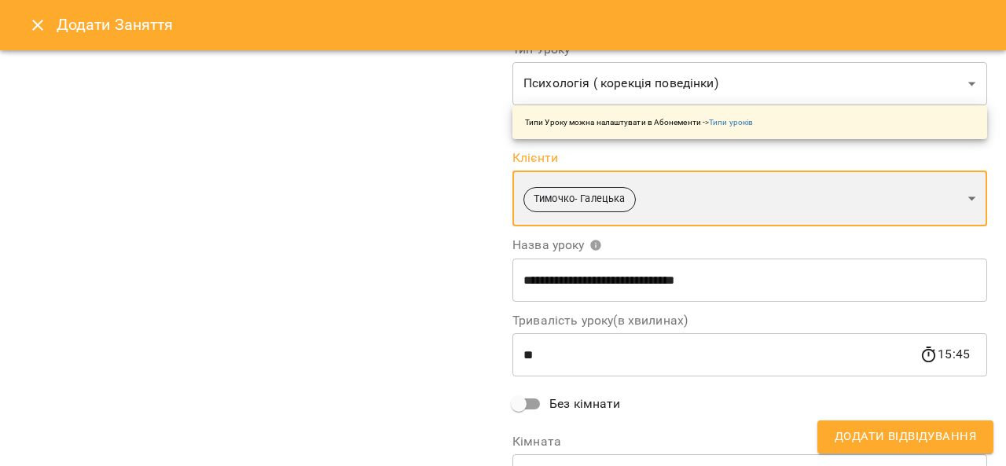
scroll to position [238, 0]
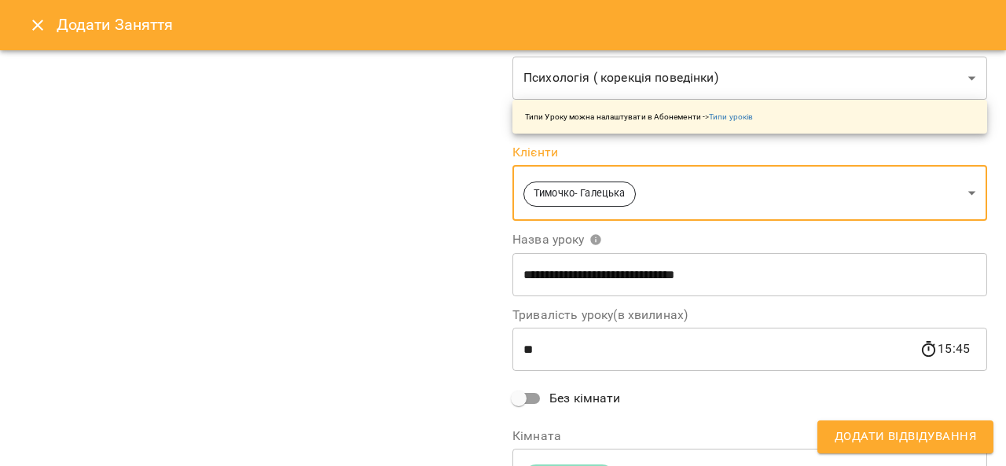
click at [877, 437] on span "Додати Відвідування" at bounding box center [906, 437] width 142 height 20
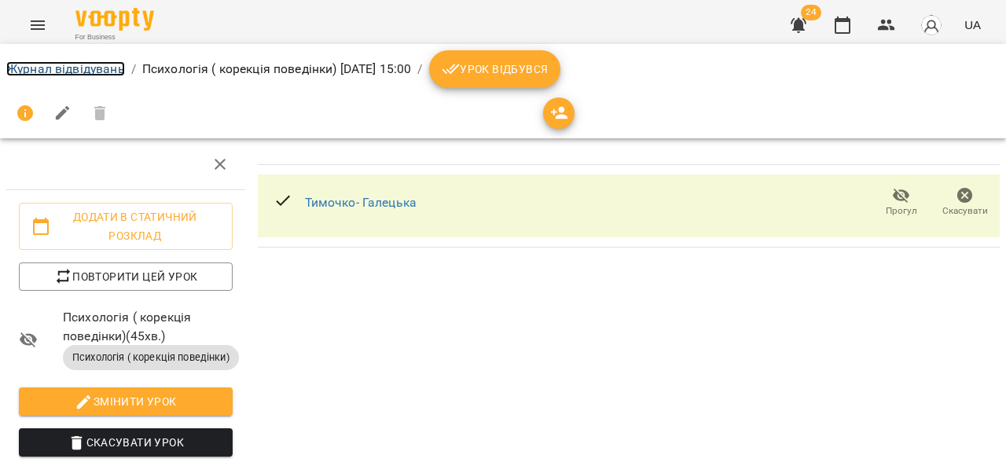
click at [67, 65] on link "Журнал відвідувань" at bounding box center [65, 68] width 119 height 15
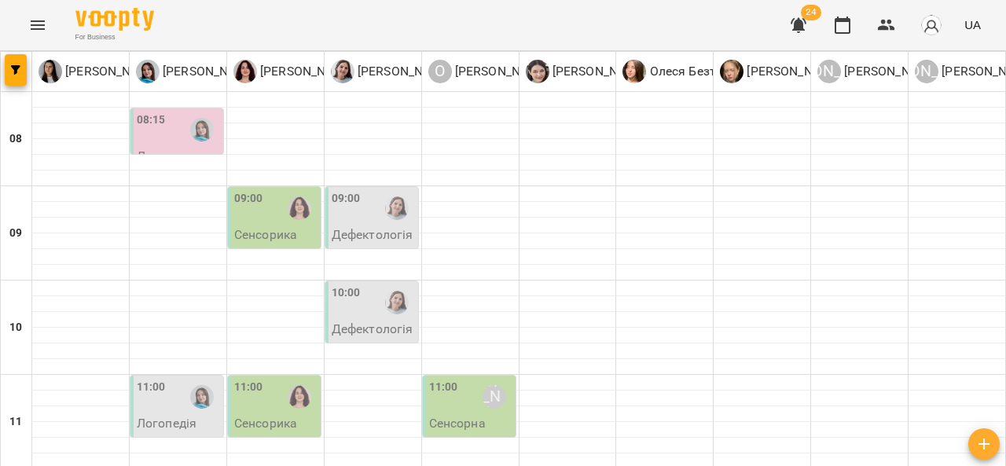
scroll to position [616, 0]
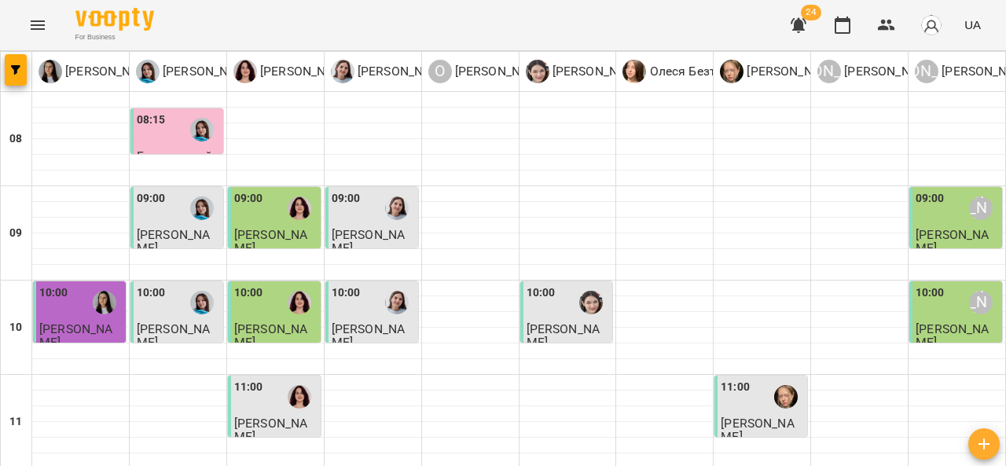
scroll to position [784, 0]
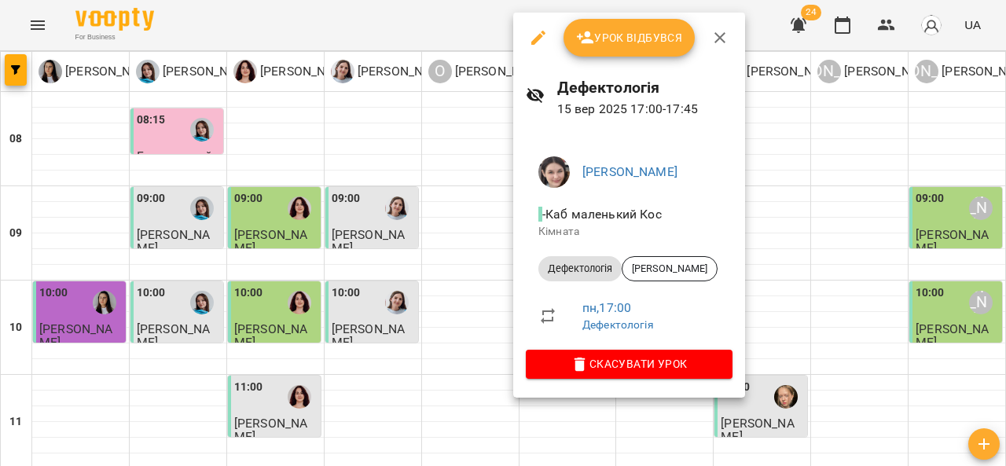
click at [865, 215] on div at bounding box center [503, 233] width 1006 height 466
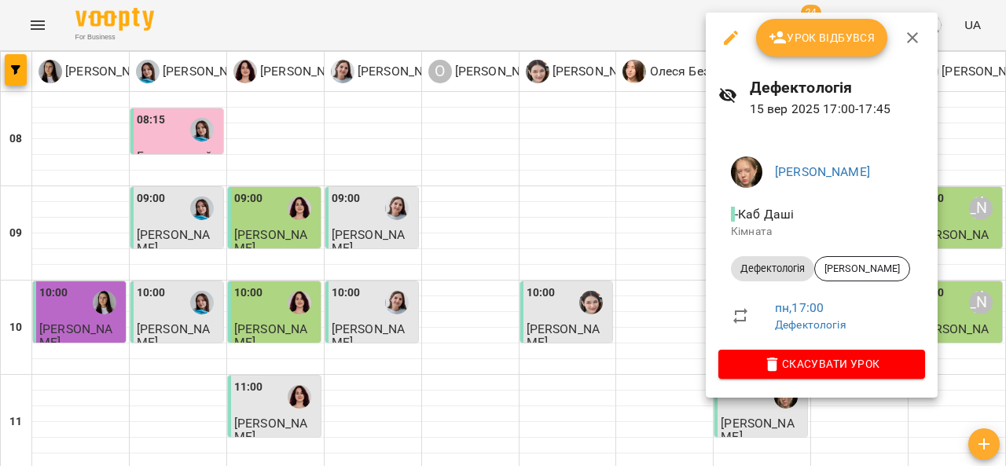
click at [673, 226] on div at bounding box center [503, 233] width 1006 height 466
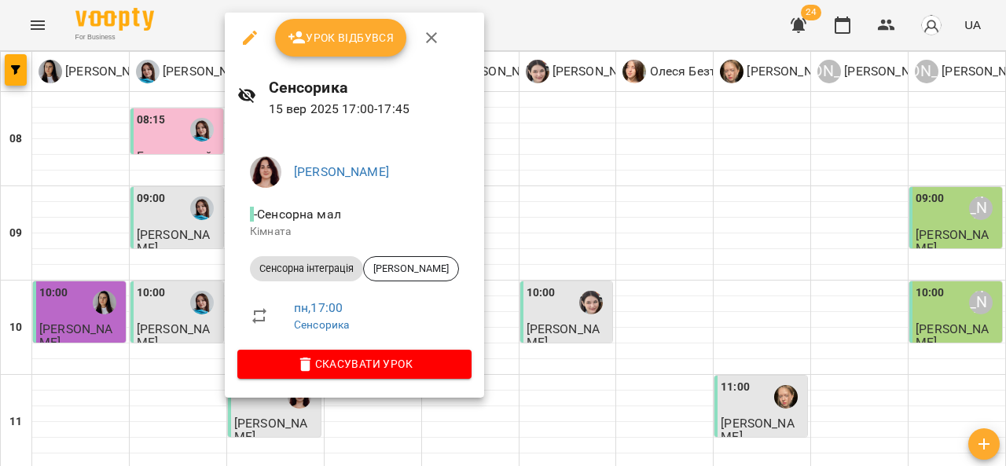
click at [338, 42] on span "Урок відбувся" at bounding box center [341, 37] width 107 height 19
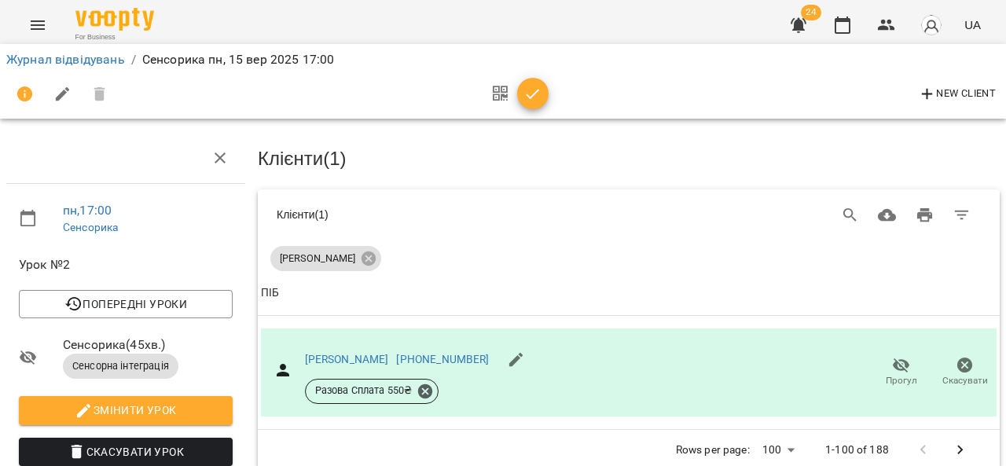
scroll to position [127, 0]
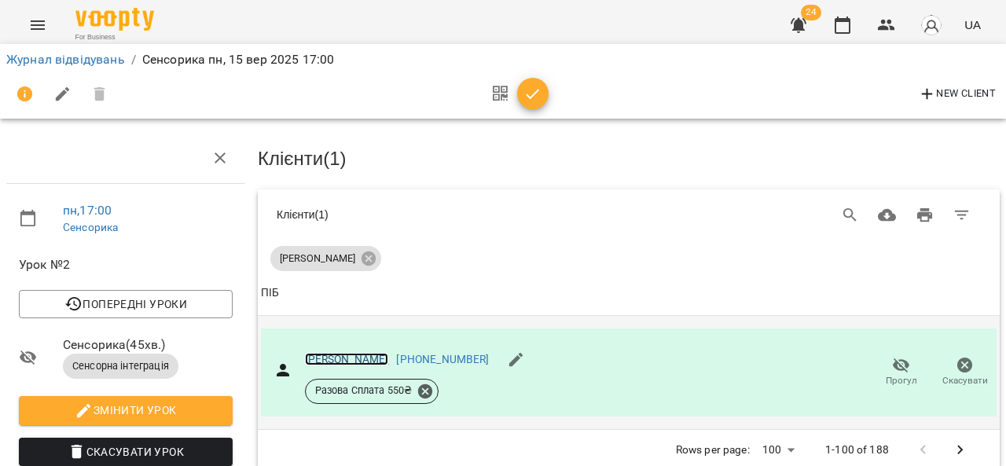
click at [348, 353] on link "Кузик Матвій" at bounding box center [347, 359] width 84 height 13
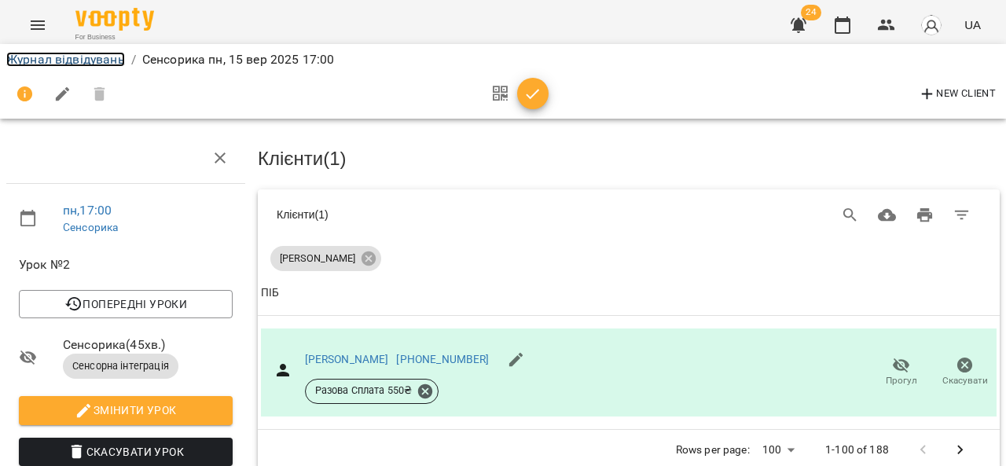
click at [65, 65] on link "Журнал відвідувань" at bounding box center [65, 59] width 119 height 15
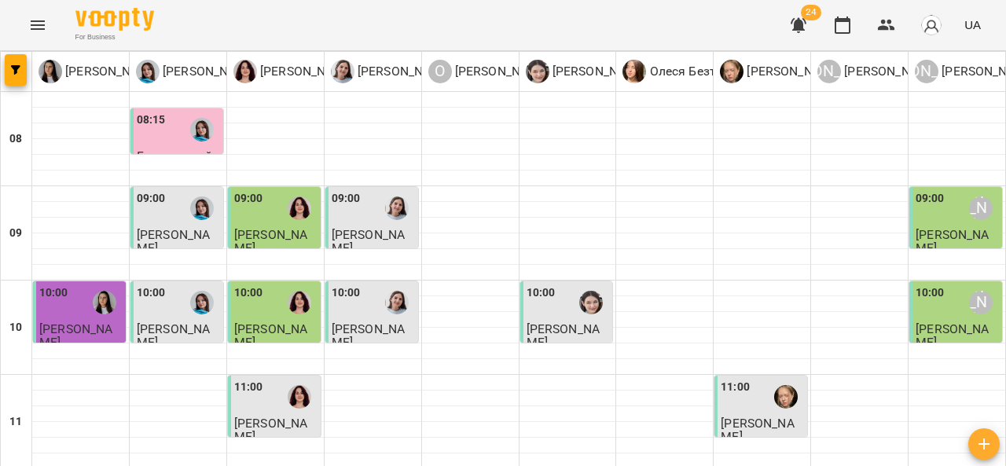
scroll to position [758, 0]
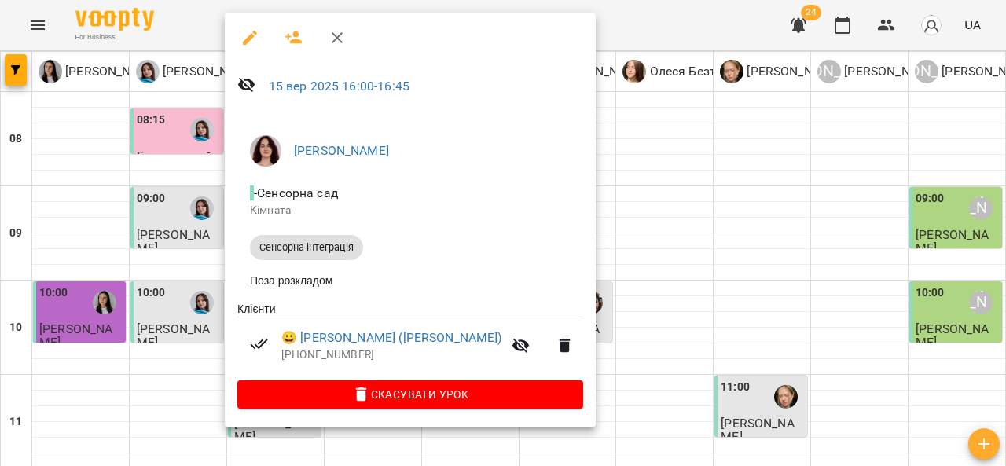
click at [582, 143] on div at bounding box center [503, 233] width 1006 height 466
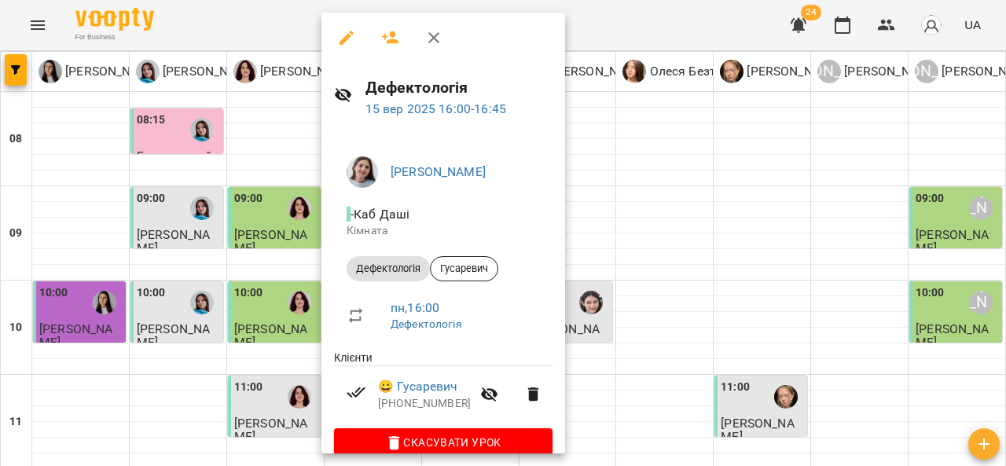
click at [626, 142] on div at bounding box center [503, 233] width 1006 height 466
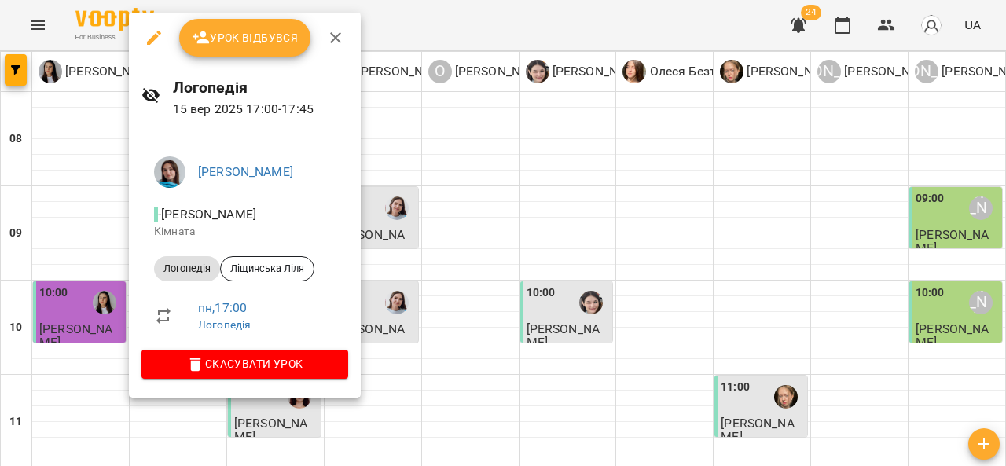
click at [548, 142] on div at bounding box center [503, 233] width 1006 height 466
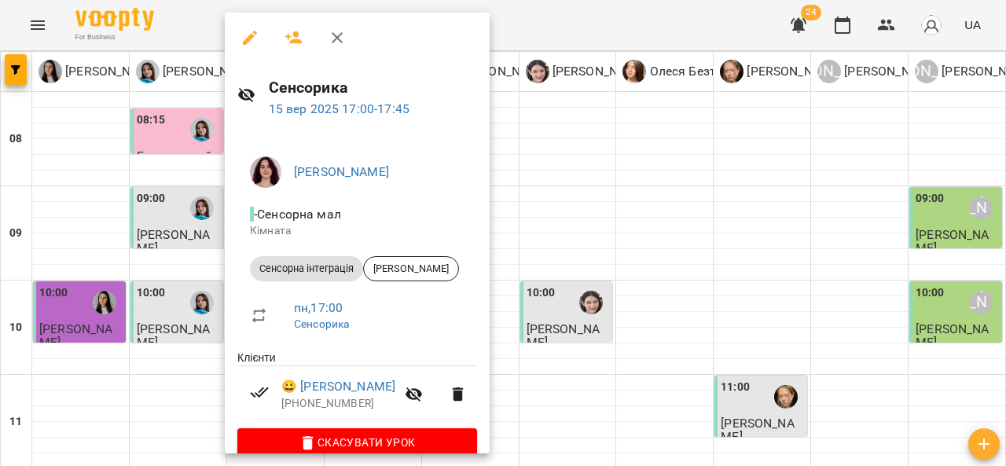
click at [569, 145] on div at bounding box center [503, 233] width 1006 height 466
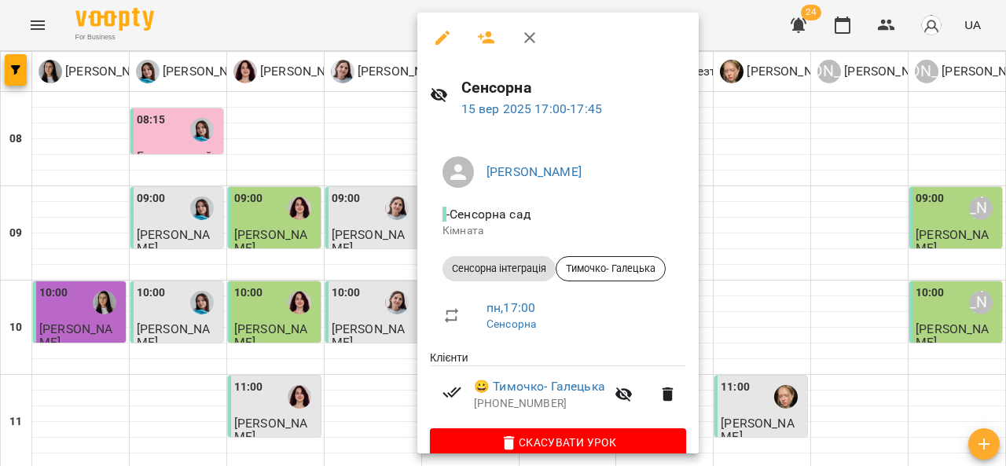
click at [294, 222] on div at bounding box center [503, 233] width 1006 height 466
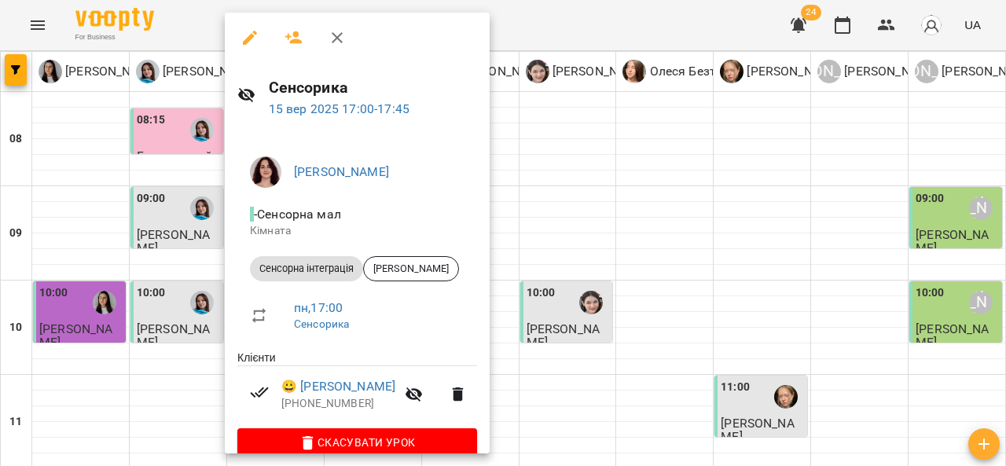
click at [605, 132] on div at bounding box center [503, 233] width 1006 height 466
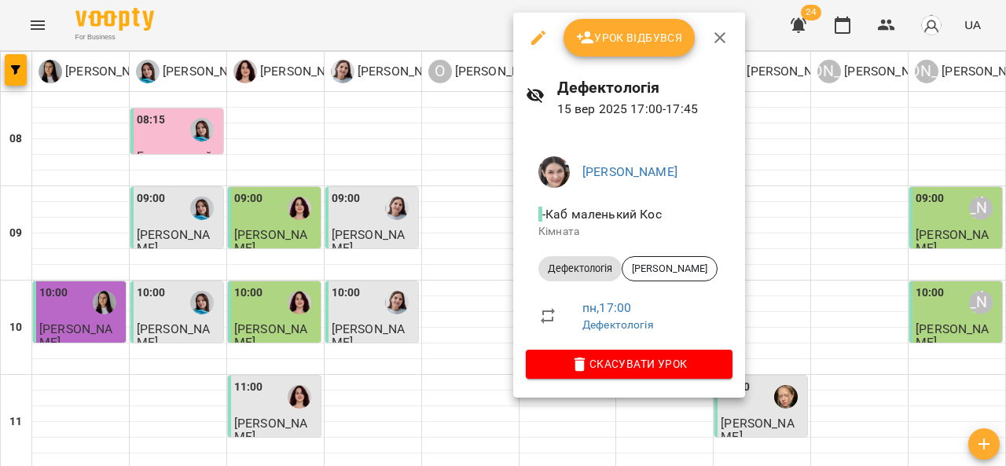
click at [804, 131] on div at bounding box center [503, 233] width 1006 height 466
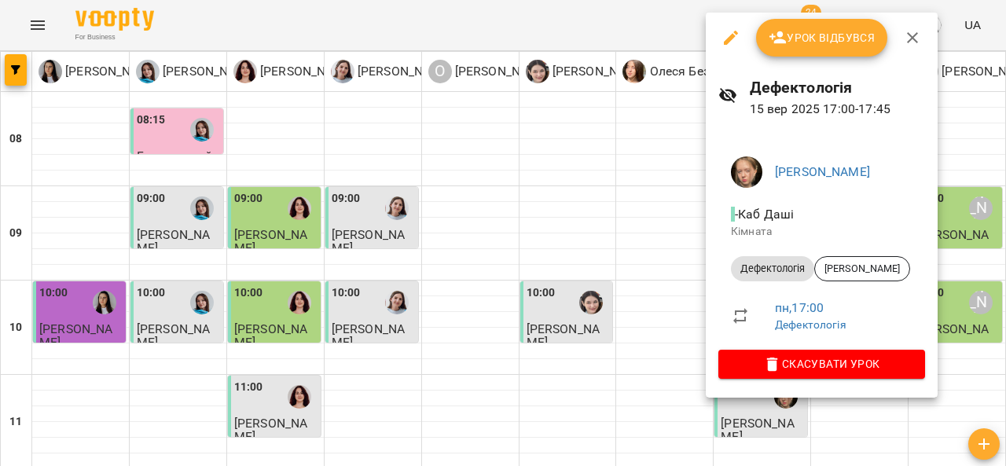
click at [951, 187] on div at bounding box center [503, 233] width 1006 height 466
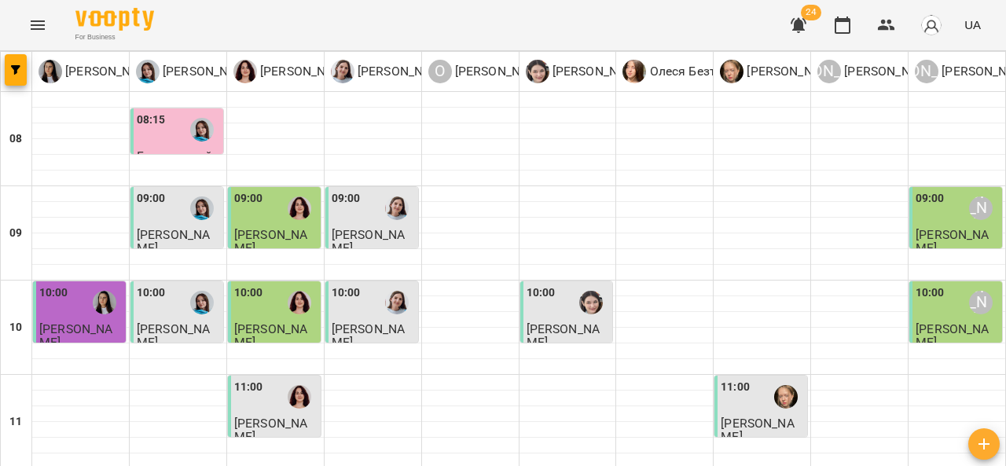
scroll to position [822, 0]
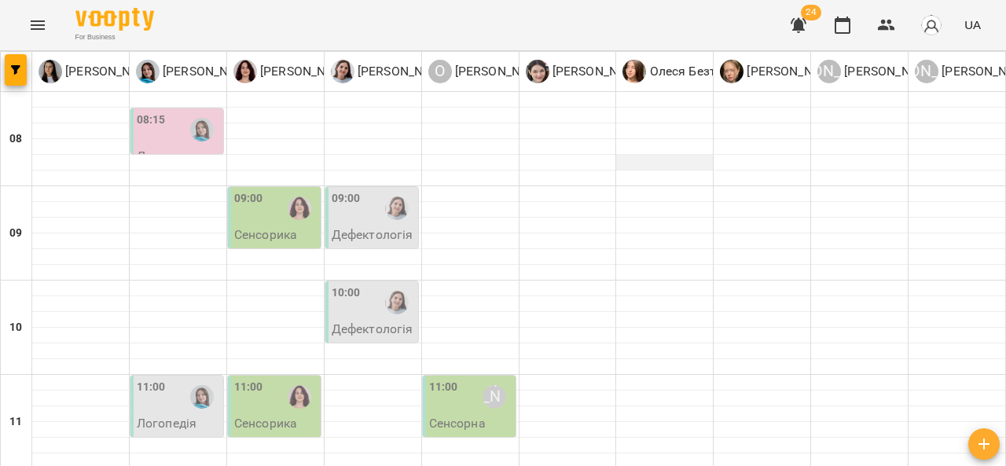
scroll to position [583, 0]
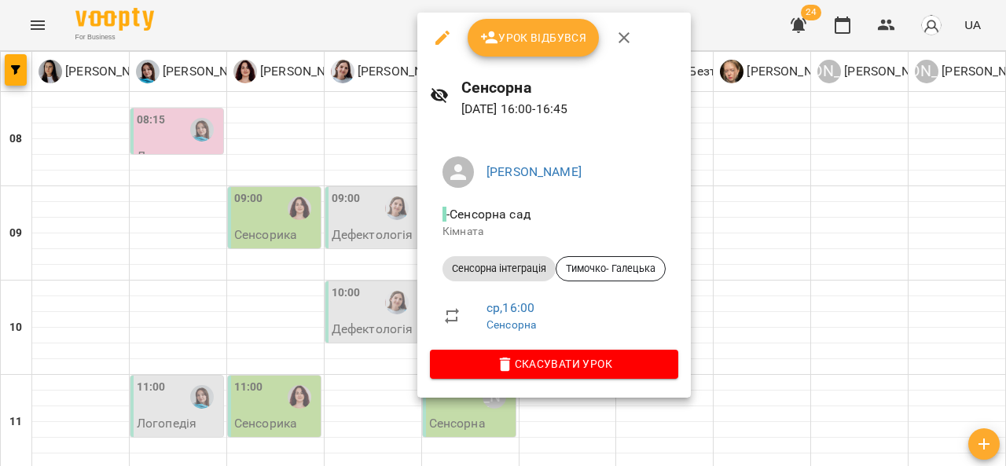
click at [749, 239] on div at bounding box center [503, 233] width 1006 height 466
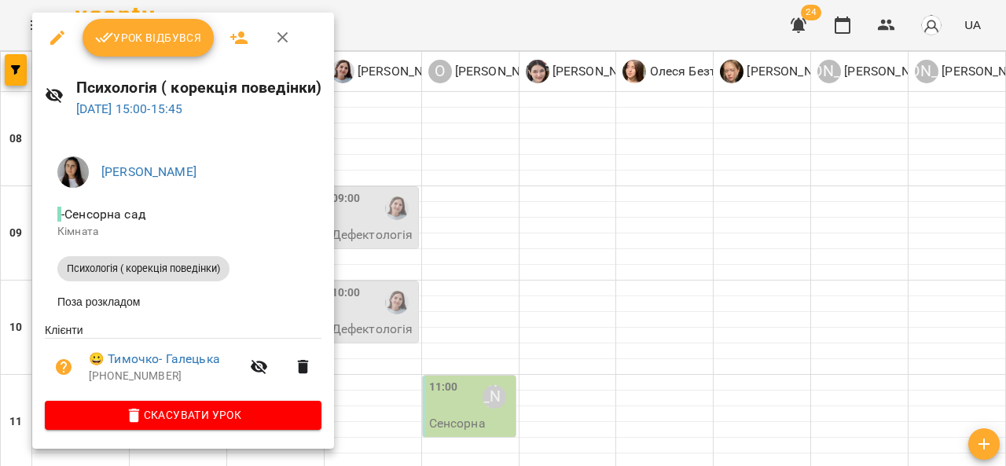
click at [681, 210] on div at bounding box center [503, 233] width 1006 height 466
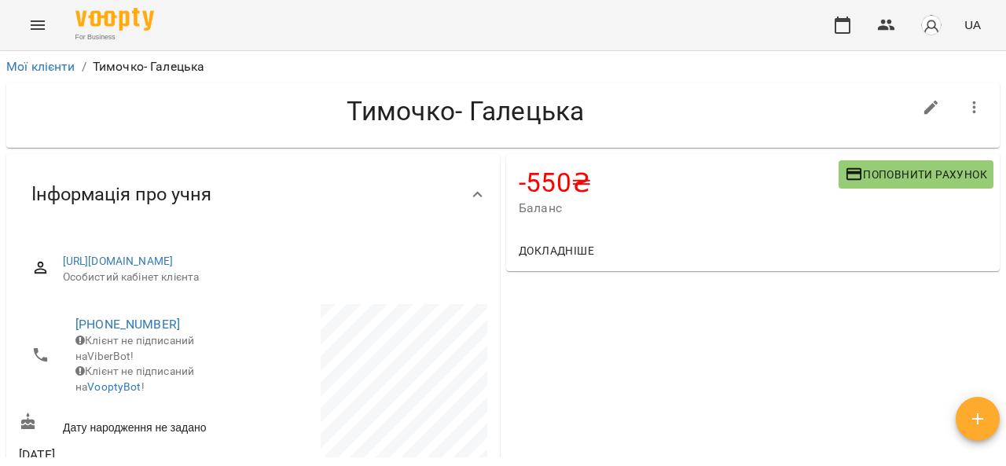
click at [893, 172] on span "Поповнити рахунок" at bounding box center [916, 174] width 142 height 19
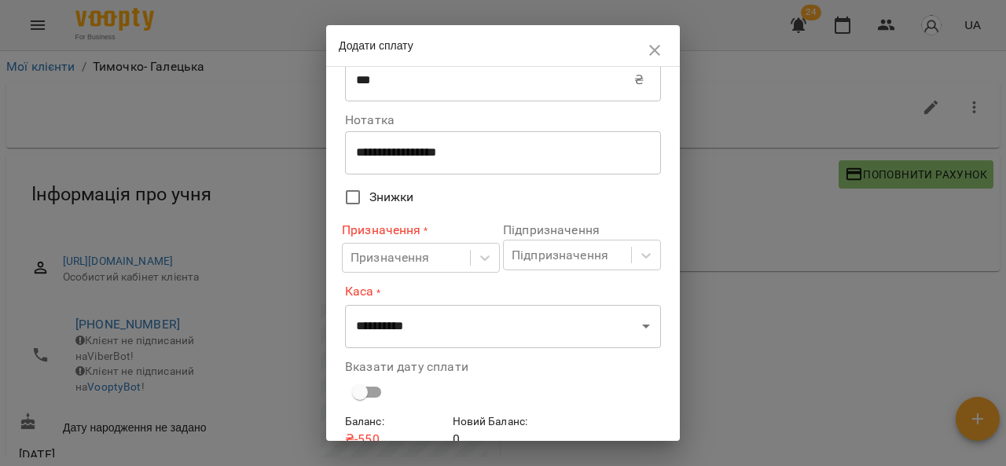
scroll to position [49, 0]
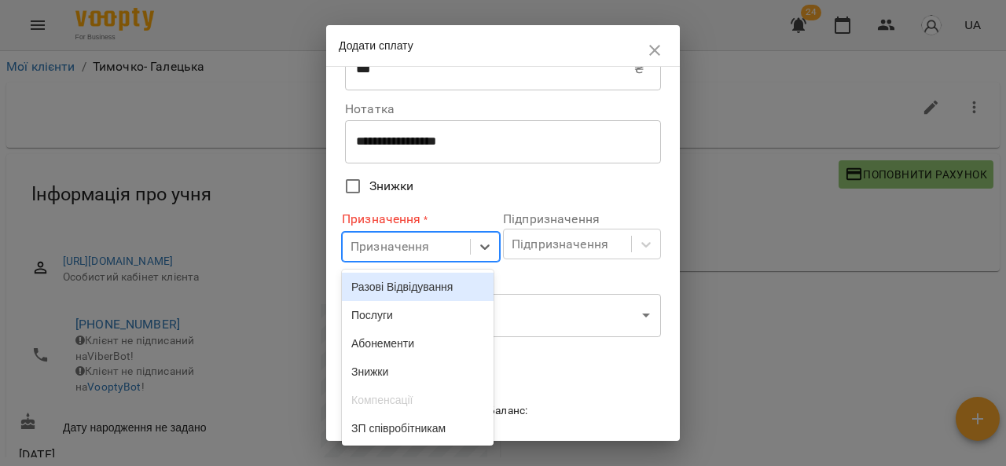
click at [417, 321] on div "Послуги" at bounding box center [418, 315] width 152 height 28
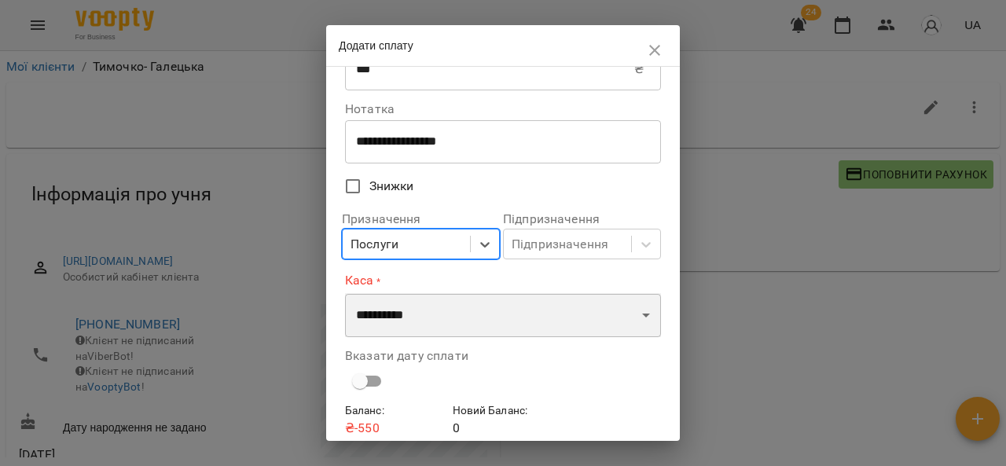
click at [431, 323] on select "**********" at bounding box center [503, 315] width 316 height 44
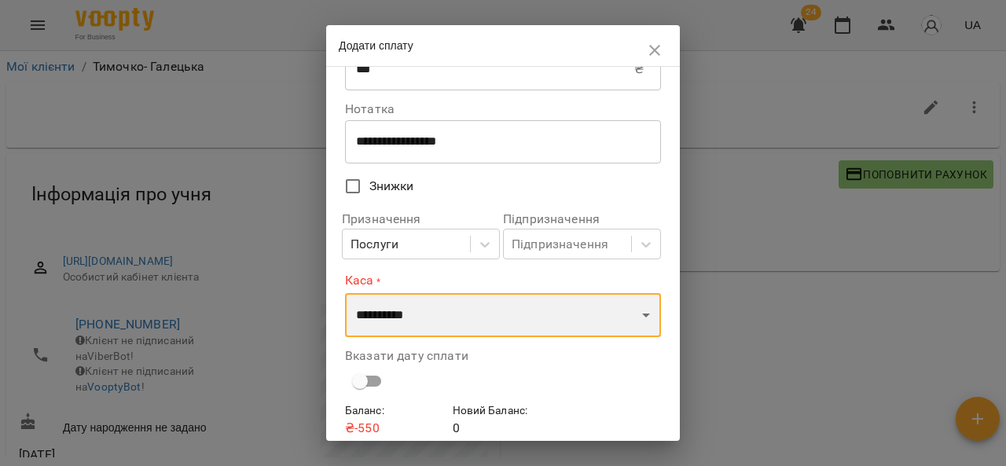
select select "****"
click at [345, 293] on select "**********" at bounding box center [503, 315] width 316 height 44
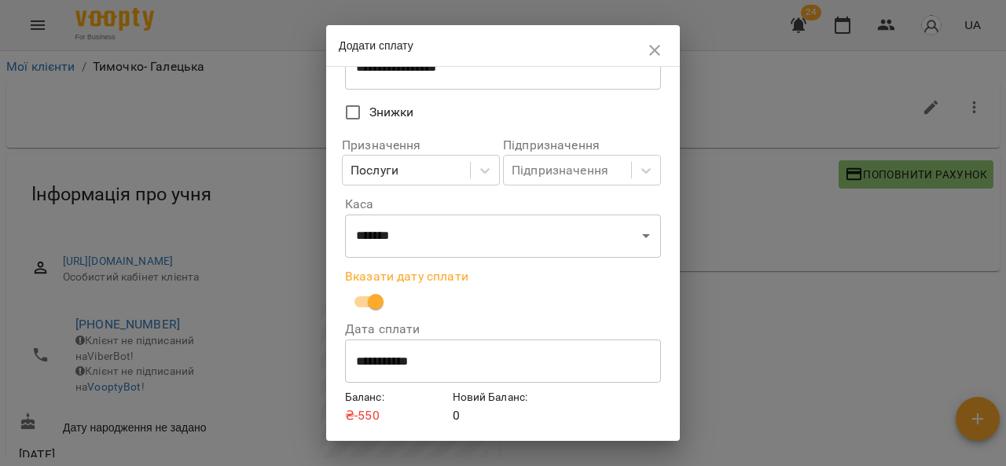
scroll to position [174, 0]
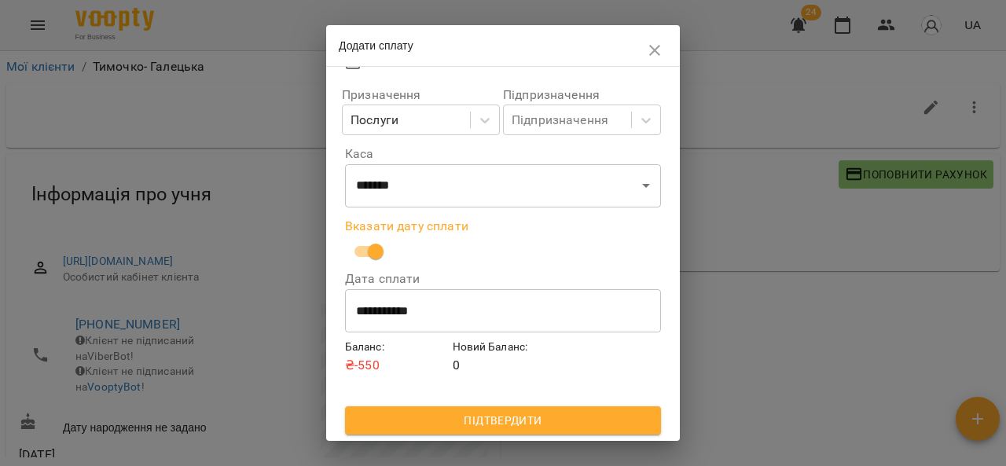
click at [512, 423] on span "Підтвердити" at bounding box center [503, 420] width 291 height 19
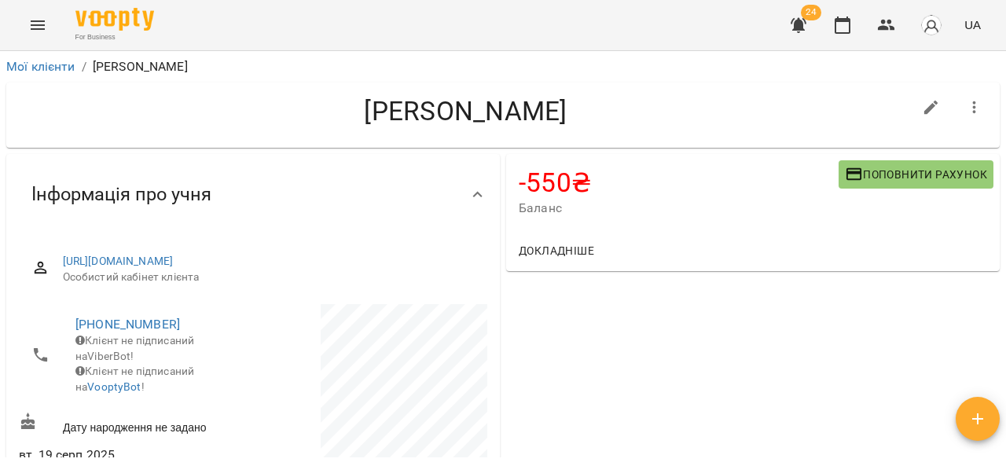
click at [871, 170] on span "Поповнити рахунок" at bounding box center [916, 174] width 142 height 19
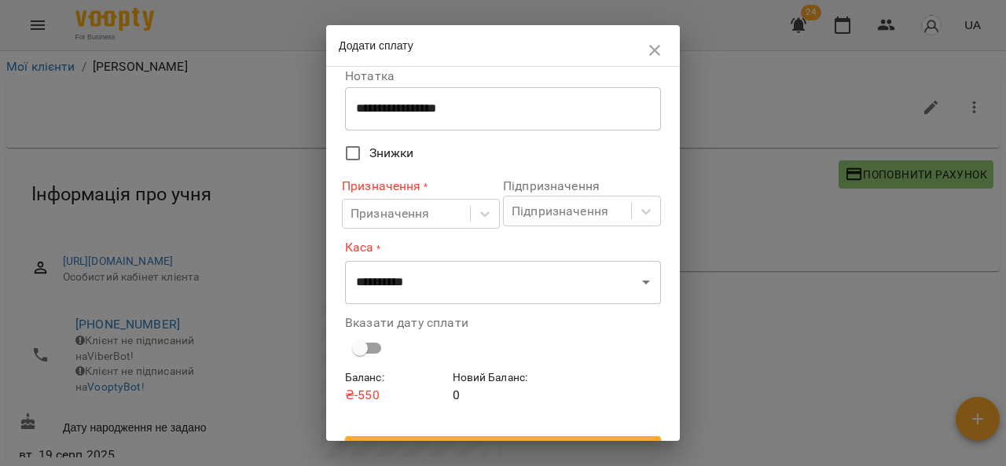
scroll to position [112, 0]
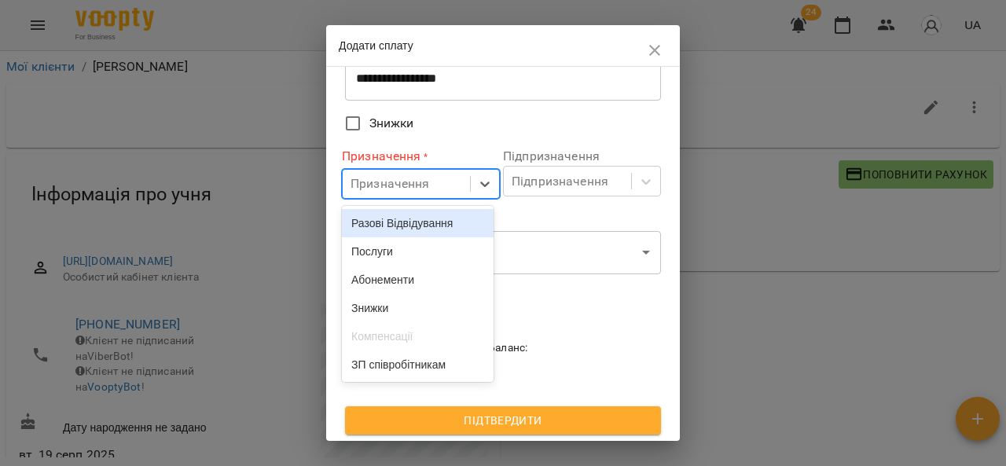
click at [424, 260] on div "Послуги" at bounding box center [418, 251] width 152 height 28
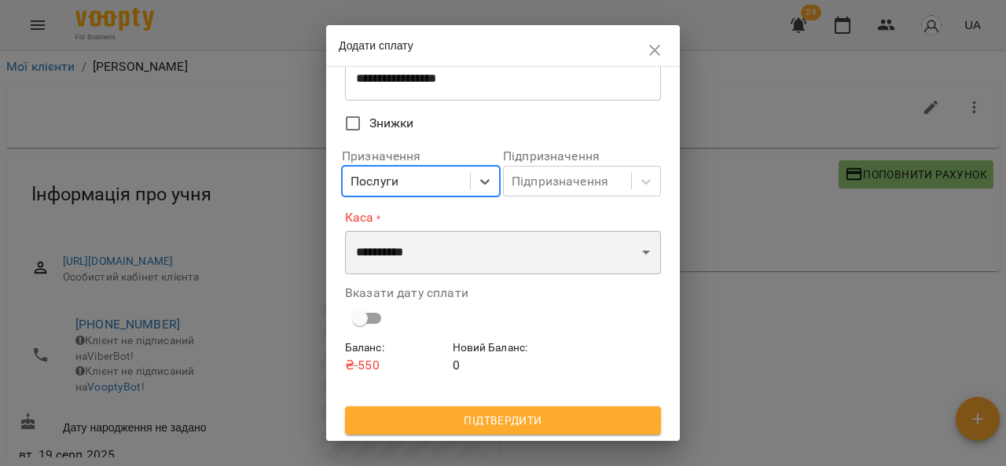
click at [458, 257] on select "**********" at bounding box center [503, 252] width 316 height 44
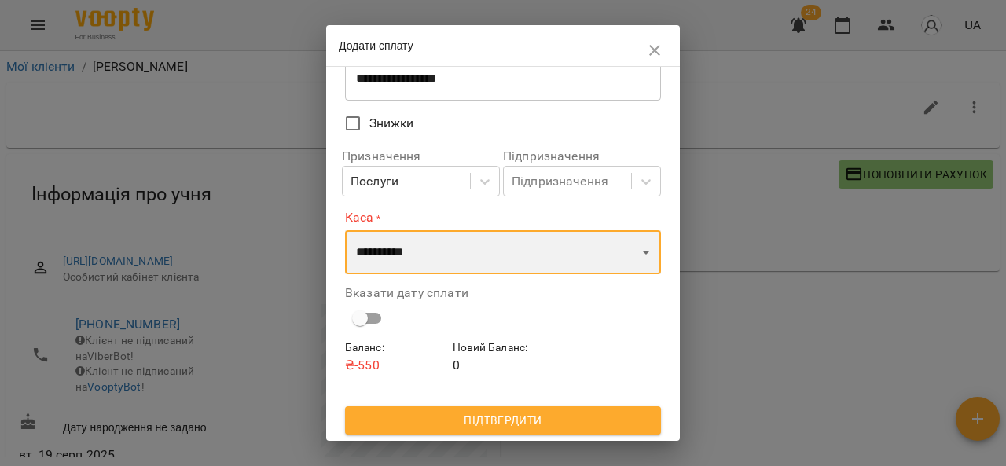
select select "****"
click at [345, 230] on select "**********" at bounding box center [503, 252] width 316 height 44
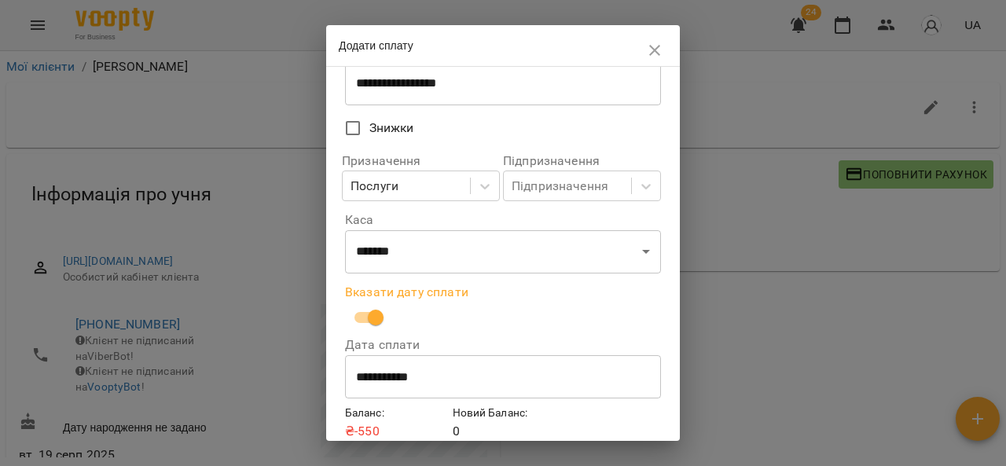
scroll to position [174, 0]
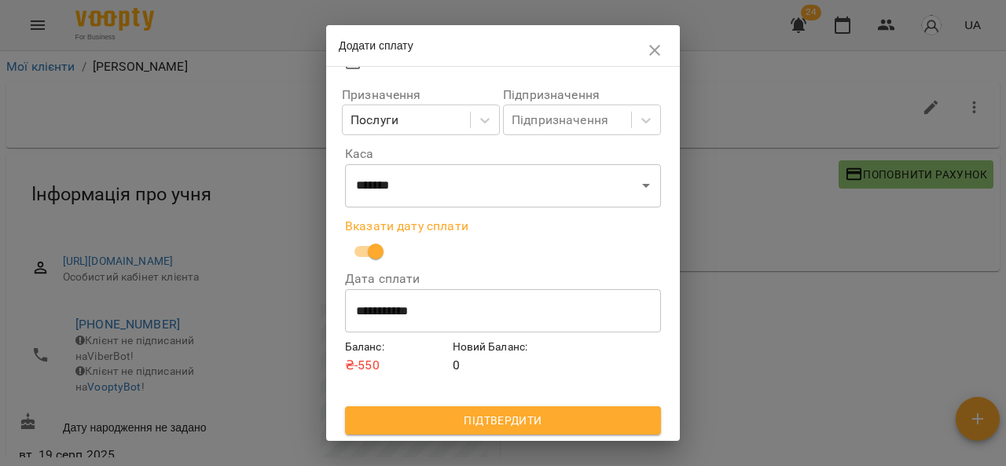
click at [483, 424] on span "Підтвердити" at bounding box center [503, 420] width 291 height 19
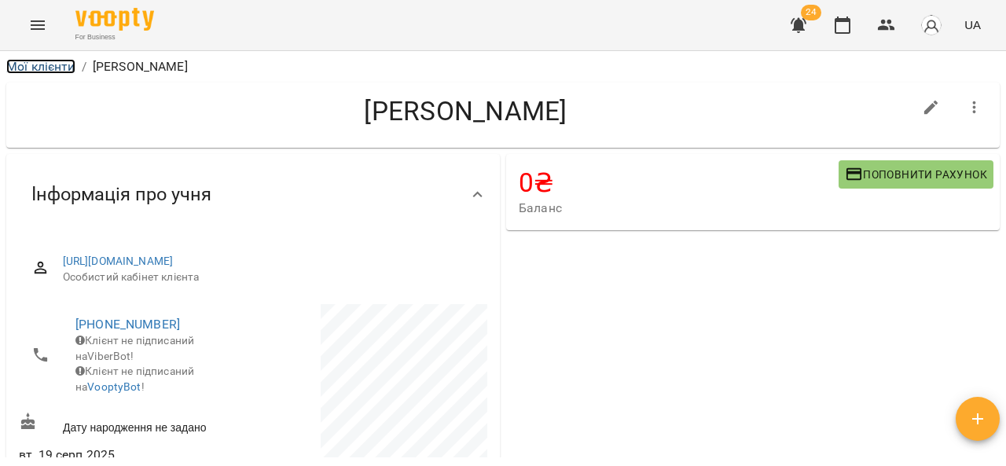
click at [41, 69] on link "Мої клієнти" at bounding box center [40, 66] width 69 height 15
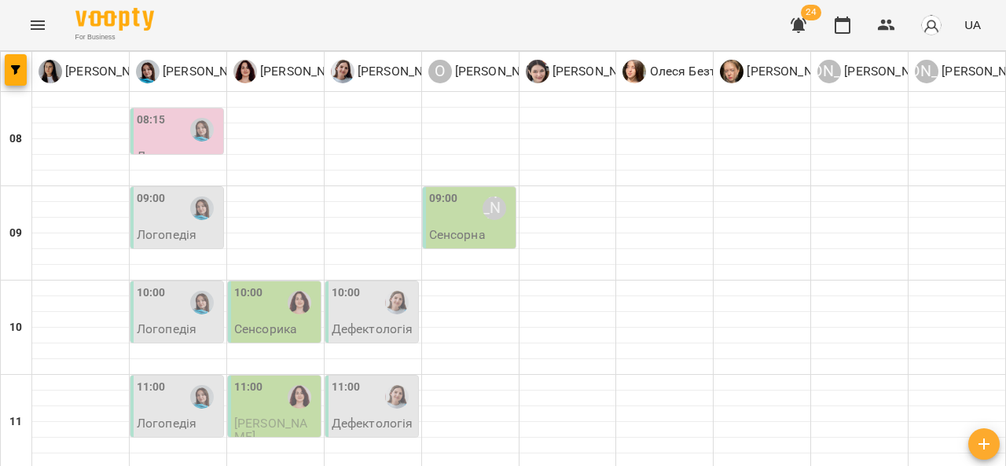
scroll to position [678, 0]
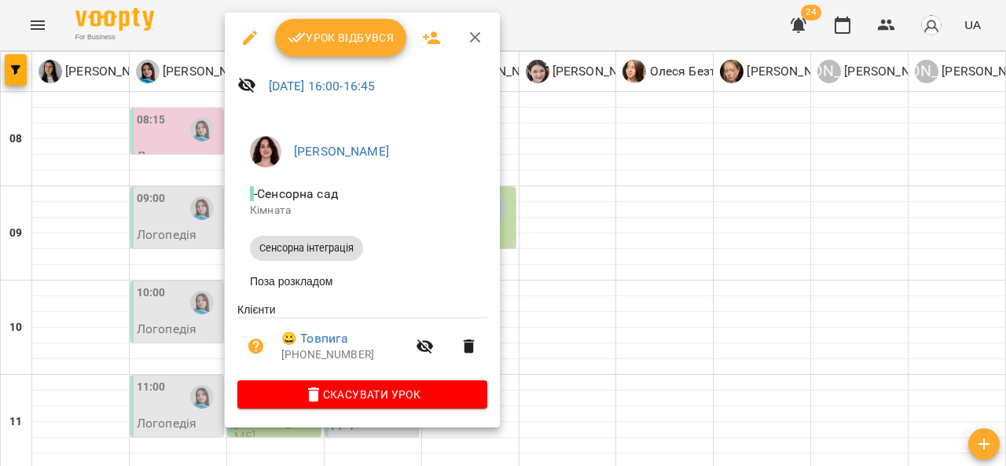
click at [572, 197] on div at bounding box center [503, 233] width 1006 height 466
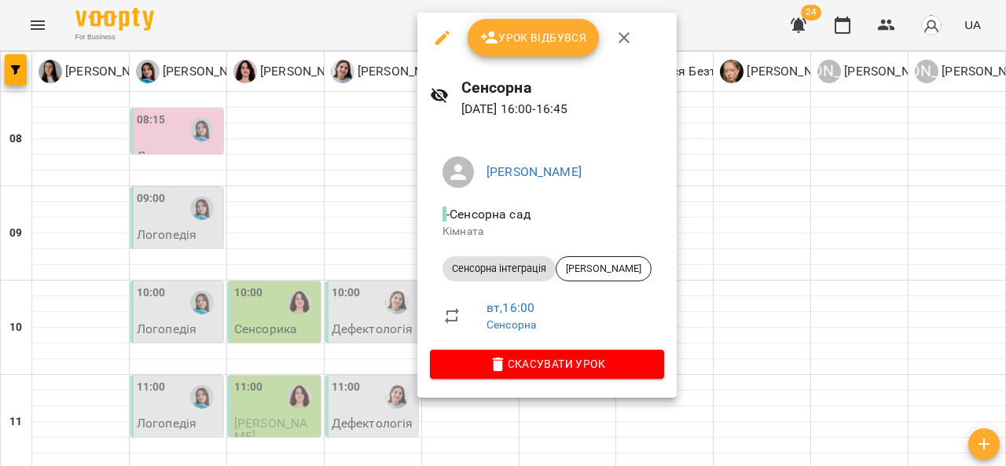
click at [714, 225] on div at bounding box center [503, 233] width 1006 height 466
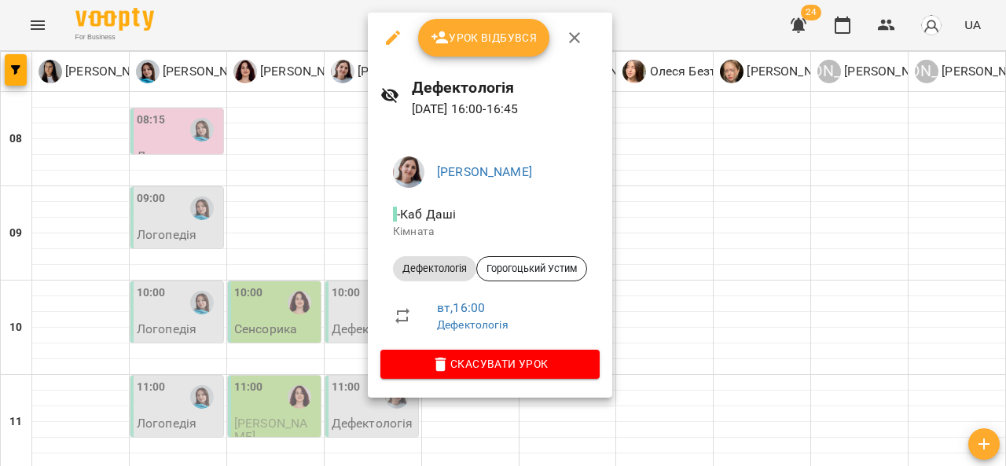
click at [666, 222] on div at bounding box center [503, 233] width 1006 height 466
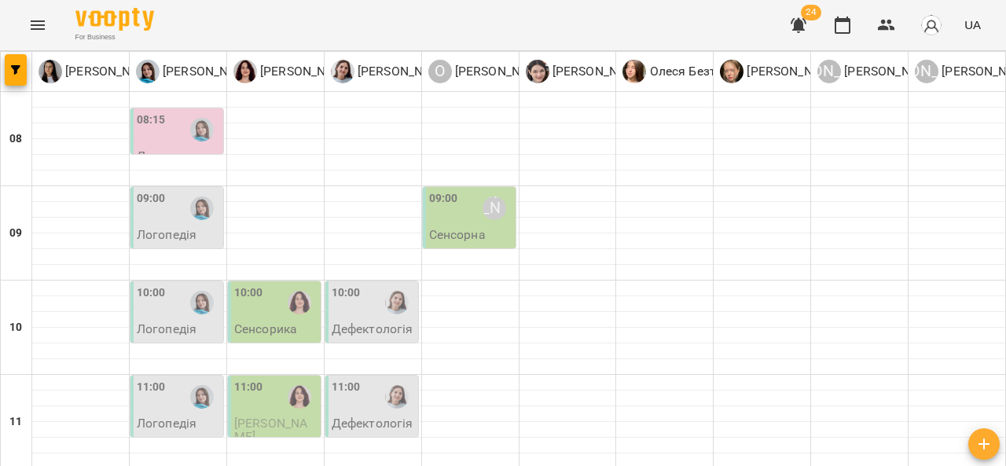
scroll to position [668, 0]
type input "**********"
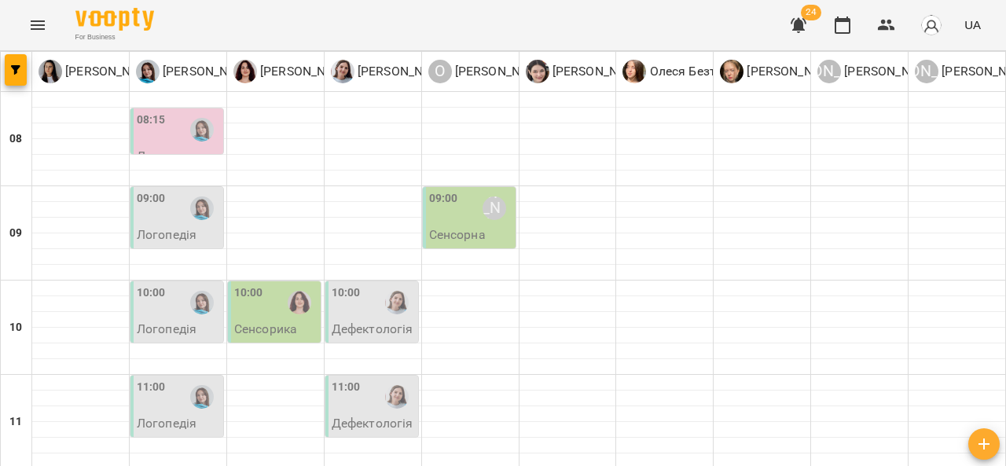
scroll to position [862, 0]
click at [44, 29] on icon "Menu" at bounding box center [37, 25] width 19 height 19
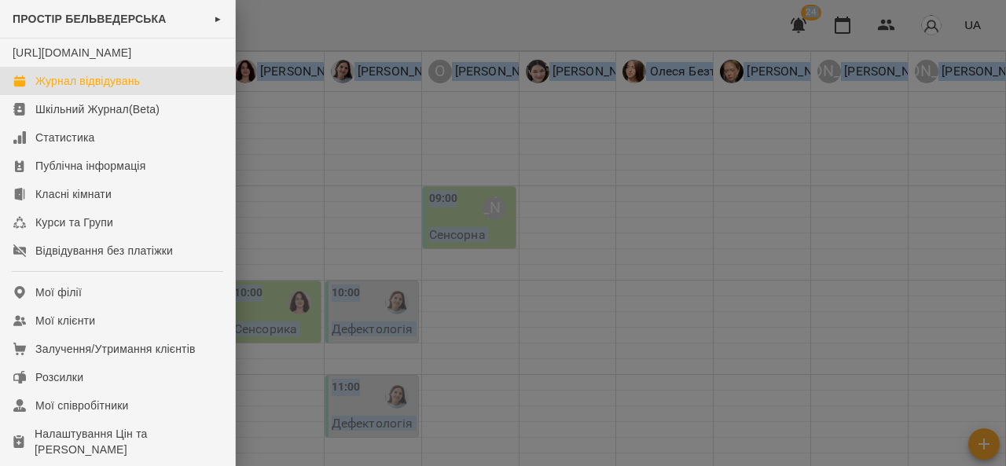
click at [44, 29] on div "ПРОСТІР БЕЛЬВЕДЕРСЬКА ► [URL][DOMAIN_NAME] Журнал відвідувань Шкільний Журнал(B…" at bounding box center [503, 233] width 1006 height 466
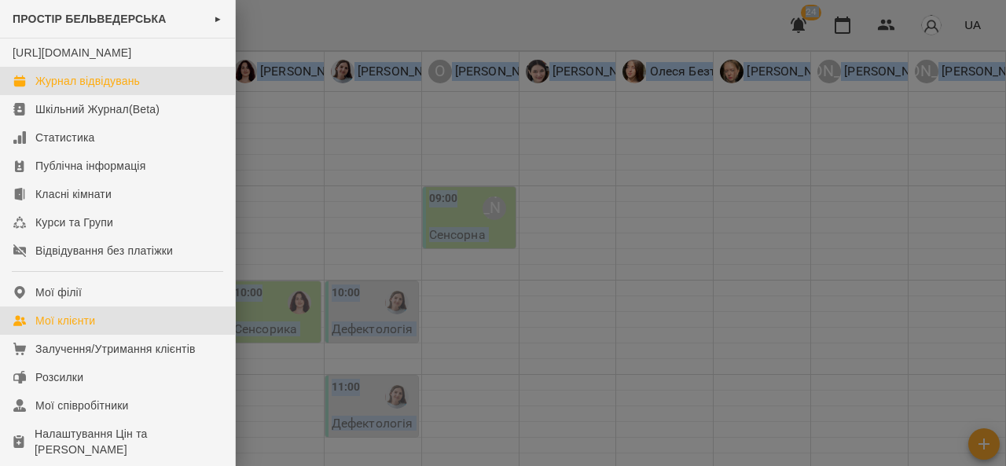
click at [111, 333] on link "Мої клієнти" at bounding box center [117, 321] width 235 height 28
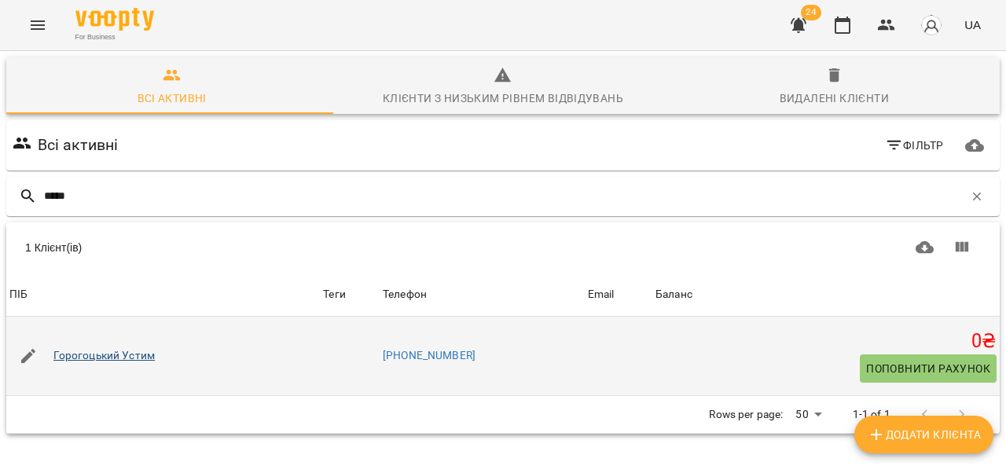
type input "*****"
click at [135, 351] on link "Горогоцький Устим" at bounding box center [104, 356] width 102 height 16
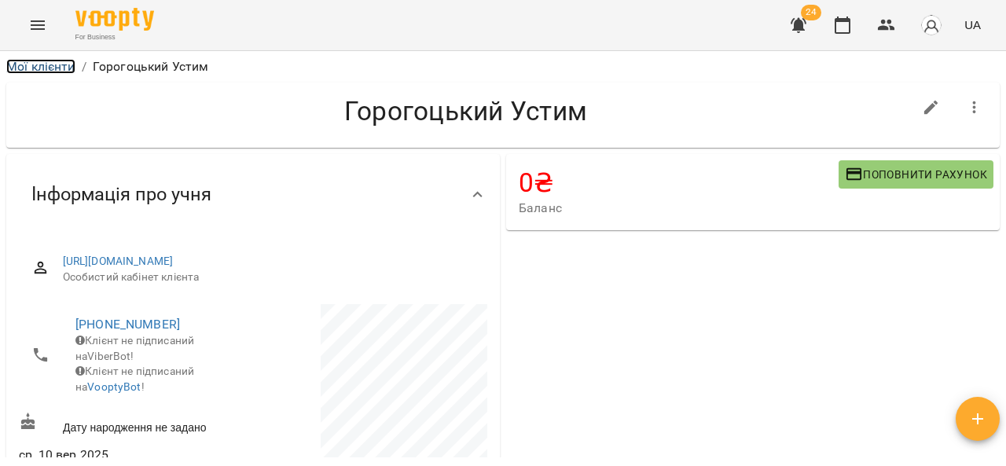
click at [43, 71] on link "Мої клієнти" at bounding box center [40, 66] width 69 height 15
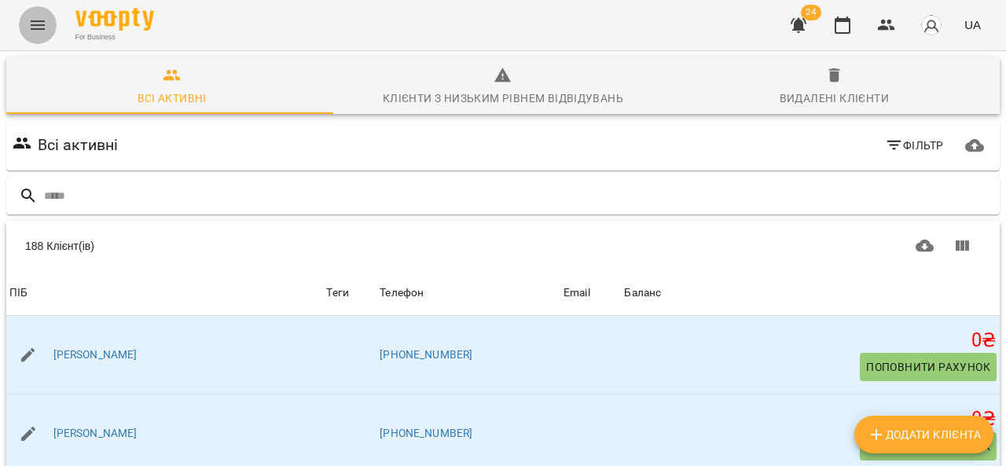
click at [41, 28] on icon "Menu" at bounding box center [37, 25] width 19 height 19
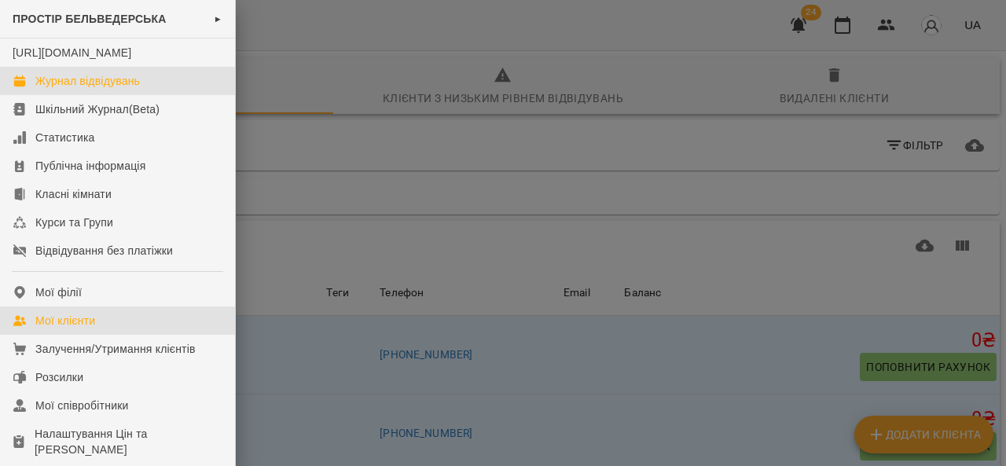
click at [101, 89] on div "Журнал відвідувань" at bounding box center [87, 81] width 105 height 16
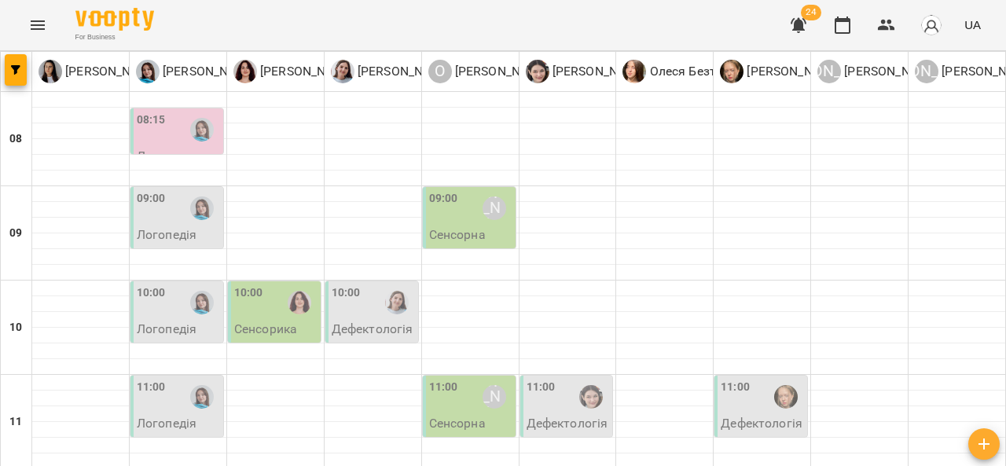
scroll to position [712, 0]
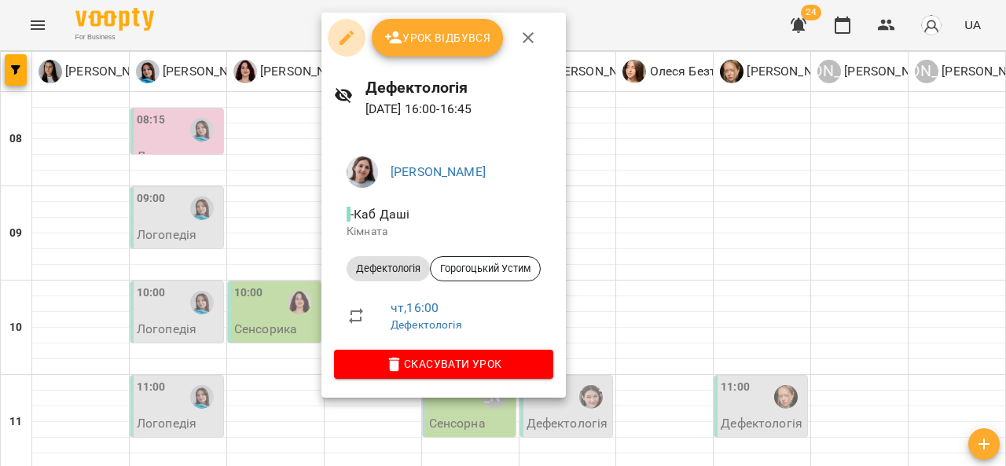
click at [346, 40] on icon "button" at bounding box center [347, 38] width 14 height 14
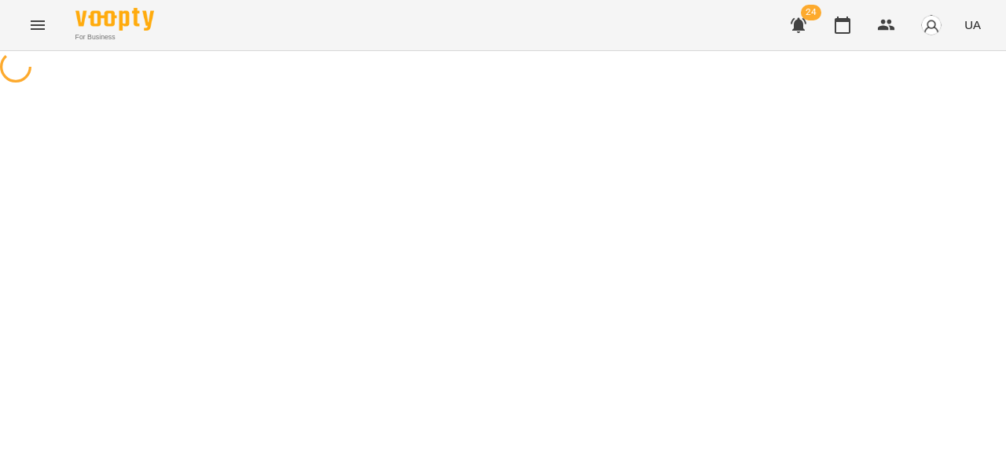
select select "**********"
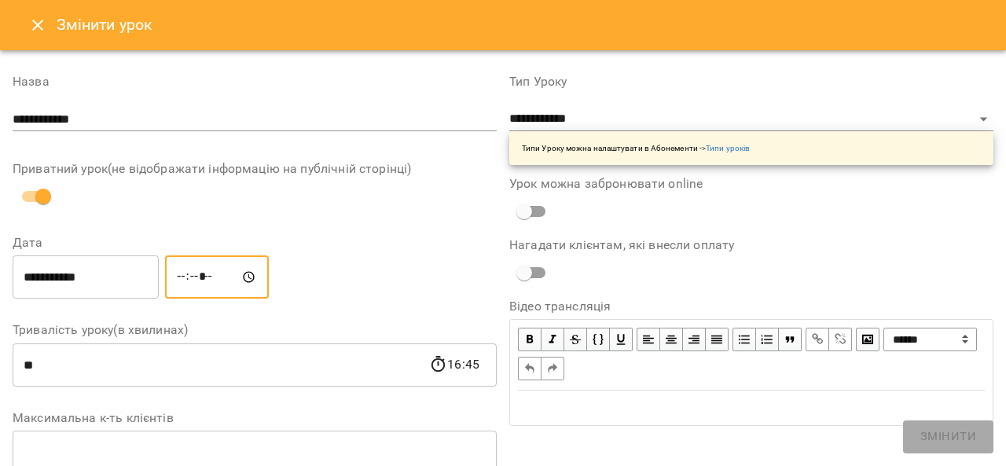
click at [200, 271] on input "*****" at bounding box center [217, 278] width 104 height 44
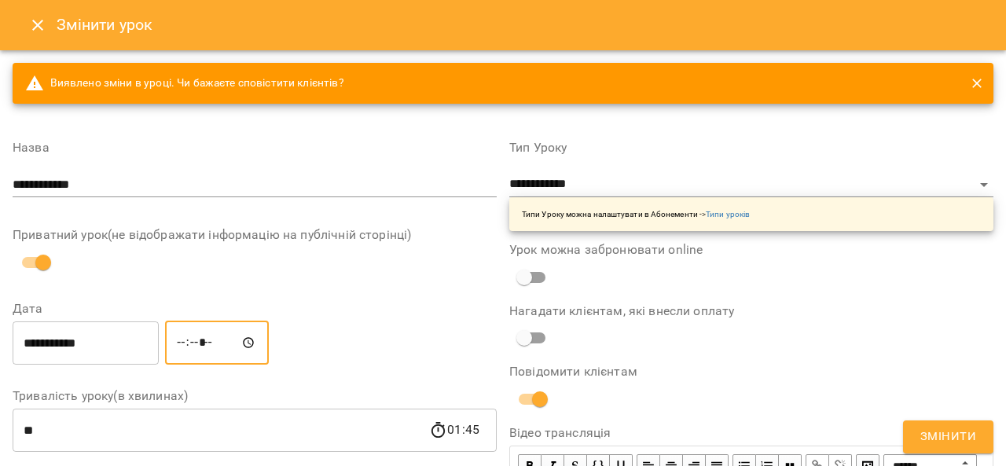
type input "*****"
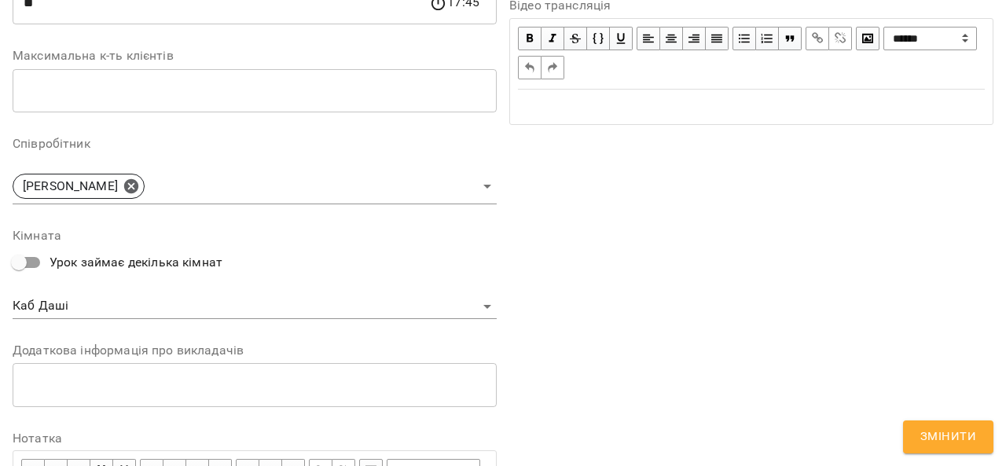
scroll to position [429, 0]
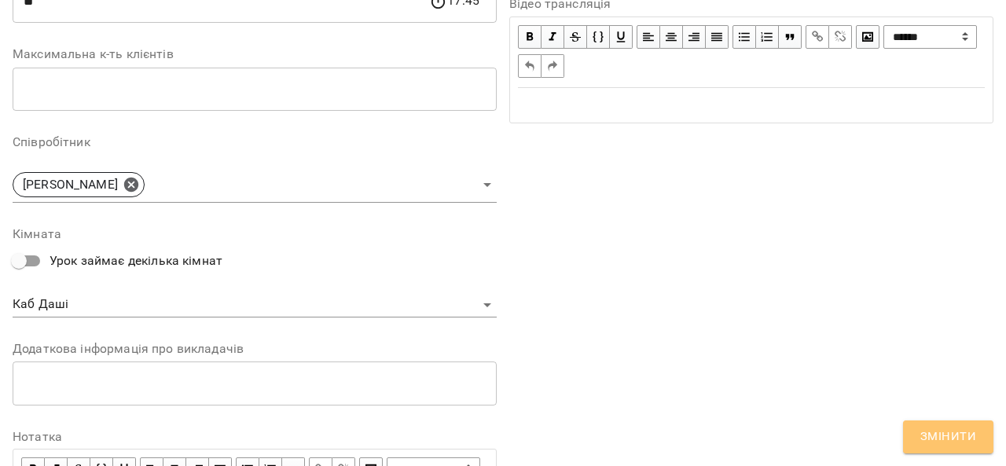
click at [955, 432] on span "Змінити" at bounding box center [949, 437] width 56 height 20
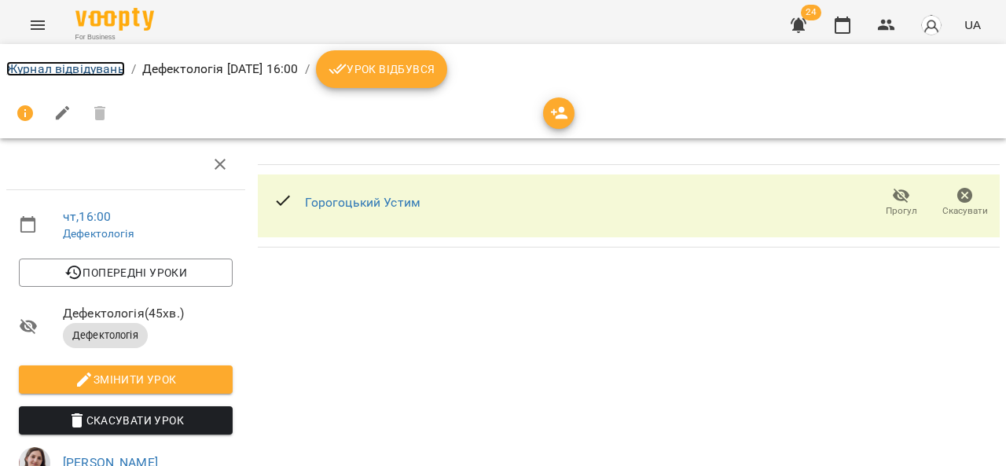
click at [94, 69] on link "Журнал відвідувань" at bounding box center [65, 68] width 119 height 15
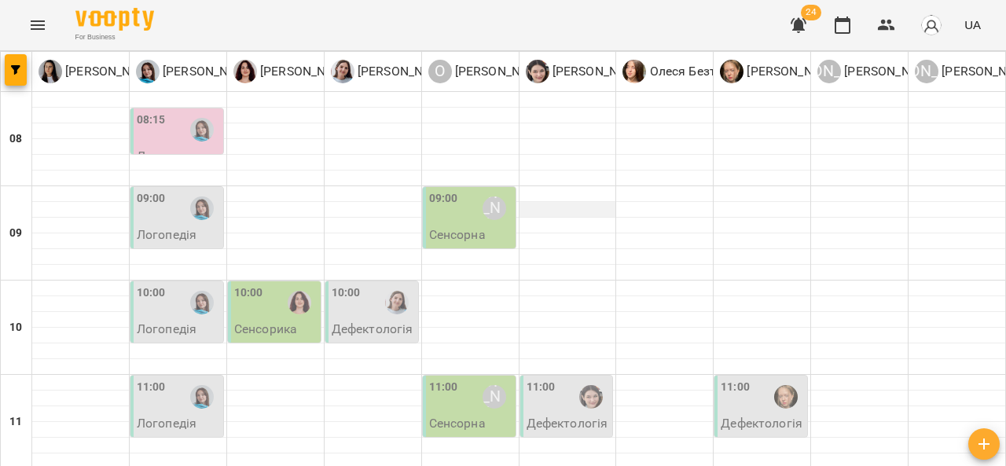
scroll to position [502, 0]
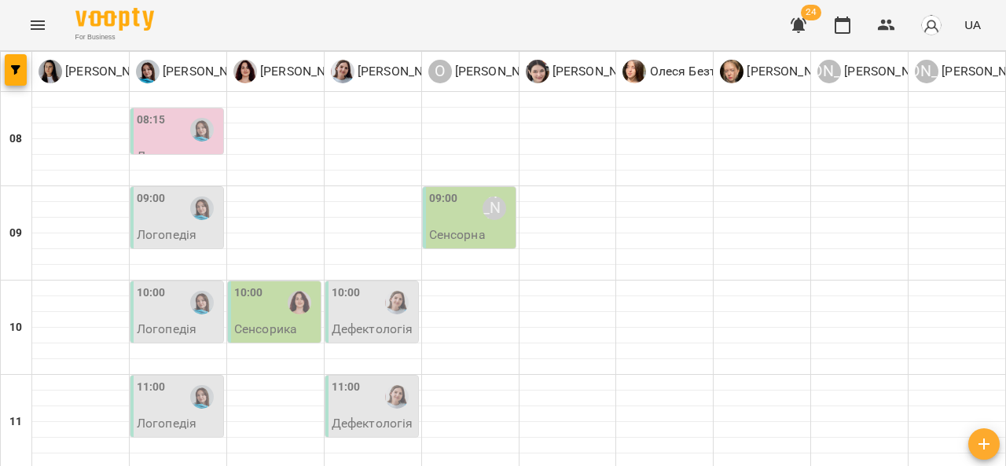
scroll to position [736, 0]
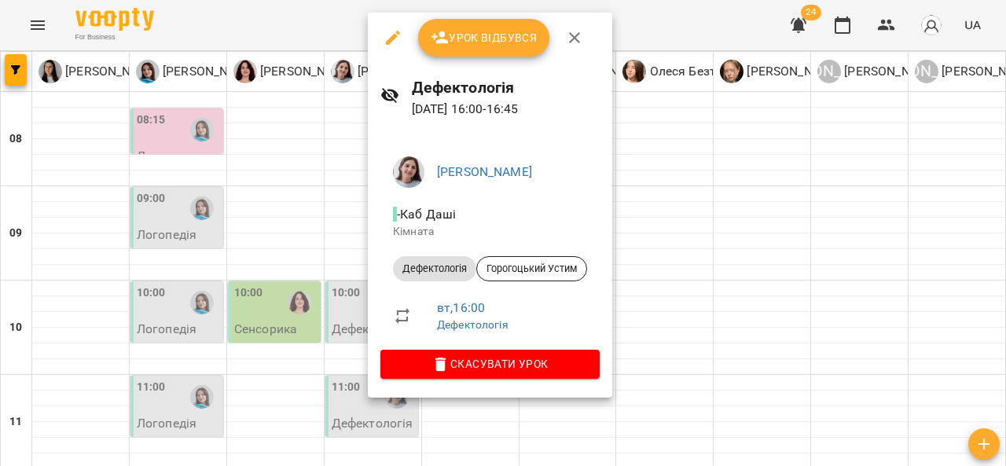
click at [397, 46] on icon "button" at bounding box center [393, 37] width 19 height 19
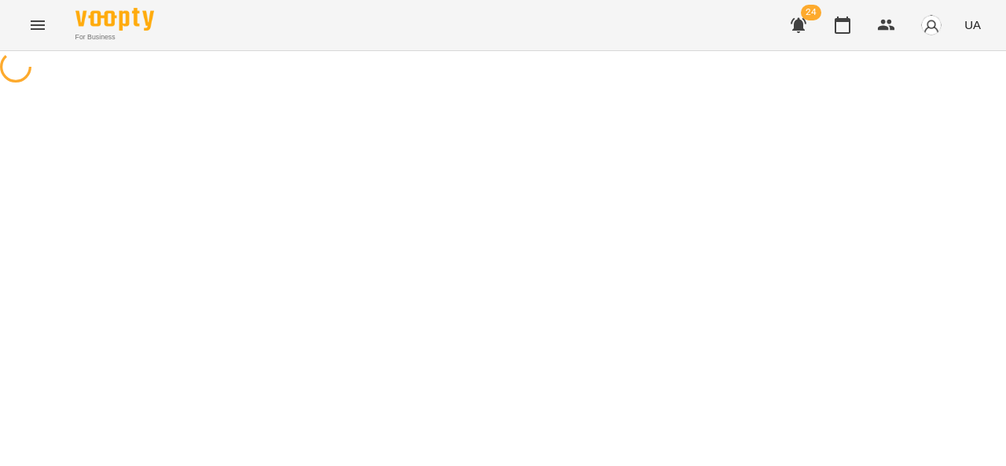
select select "**********"
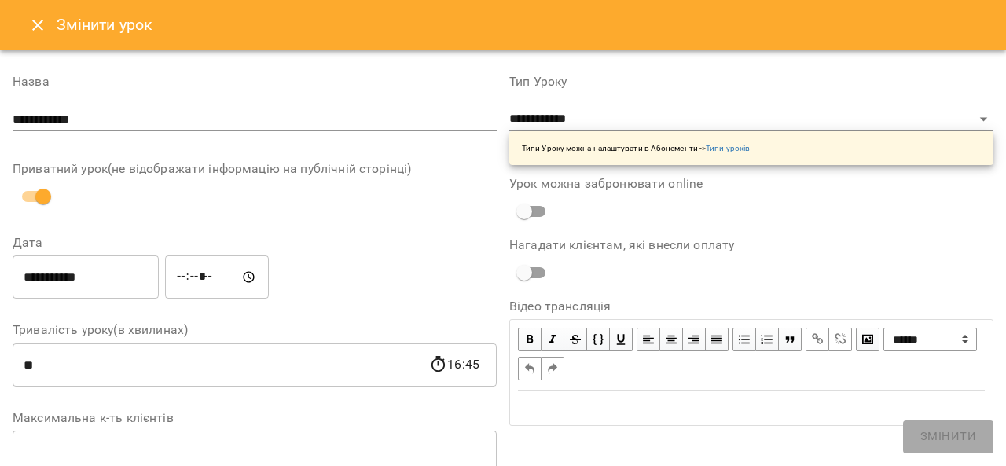
click at [197, 281] on input "*****" at bounding box center [217, 278] width 104 height 44
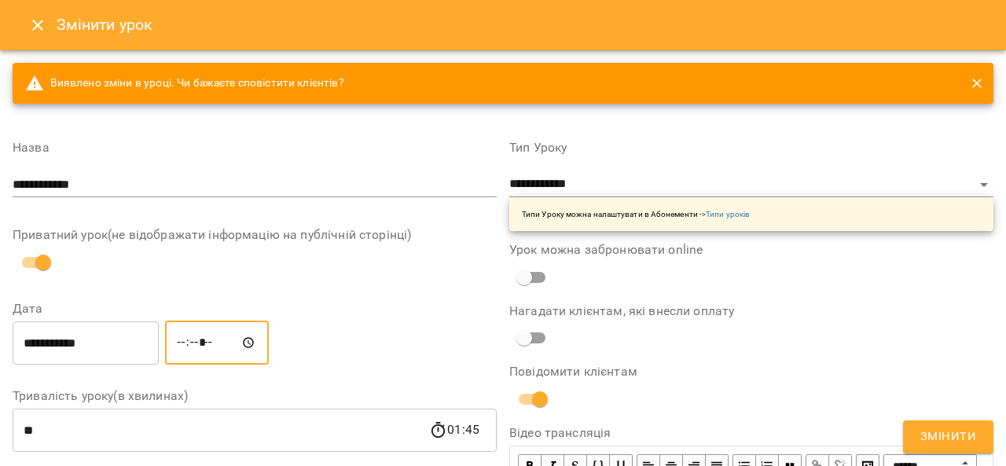
type input "*****"
click at [950, 441] on span "Змінити" at bounding box center [949, 437] width 56 height 20
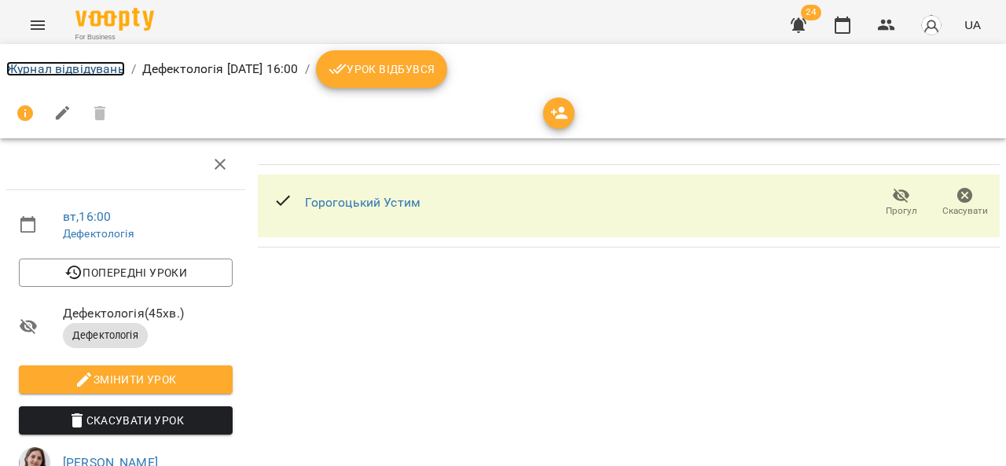
click at [80, 72] on link "Журнал відвідувань" at bounding box center [65, 68] width 119 height 15
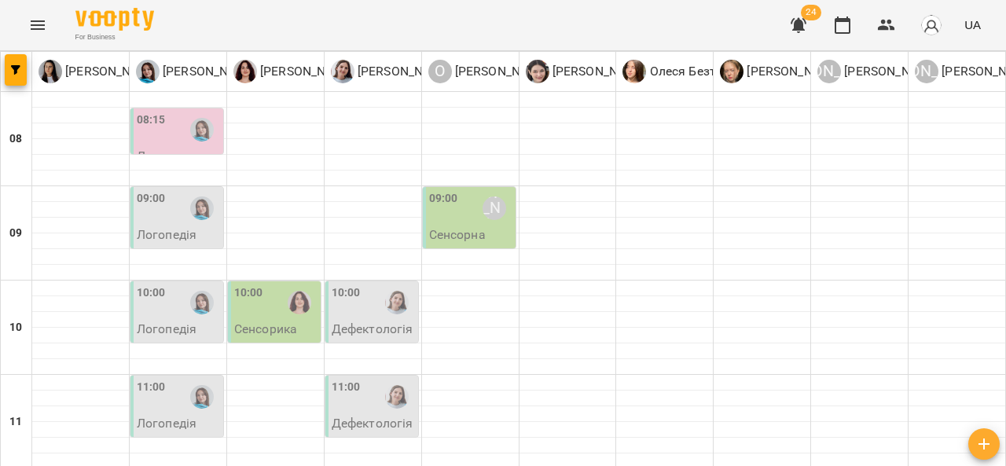
scroll to position [720, 0]
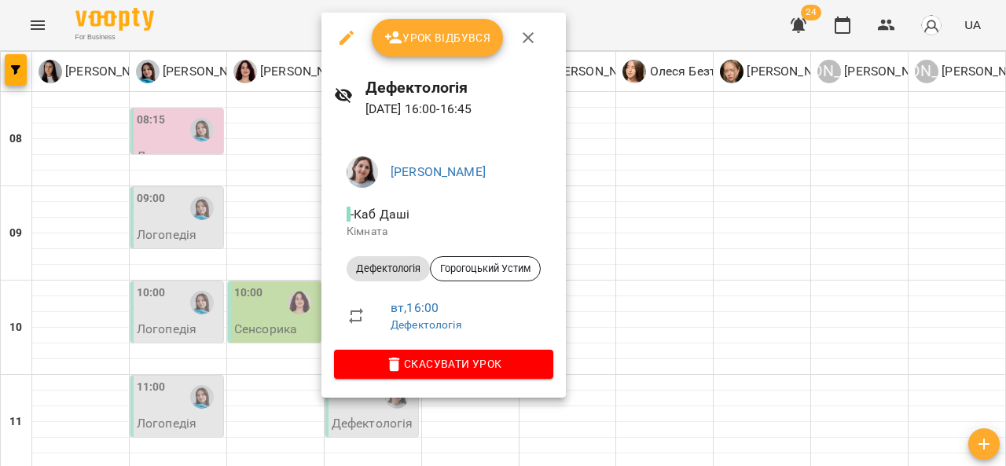
click at [444, 371] on span "Скасувати Урок" at bounding box center [444, 364] width 194 height 19
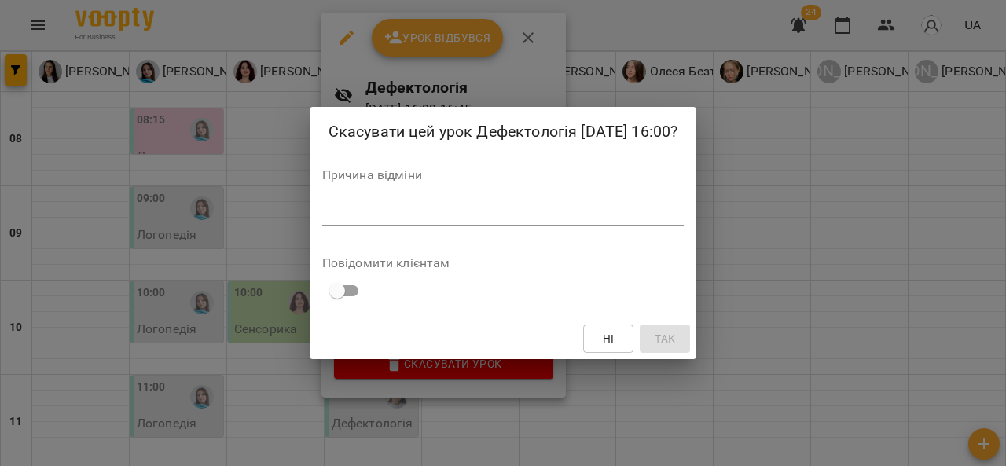
click at [409, 215] on textarea at bounding box center [503, 212] width 362 height 15
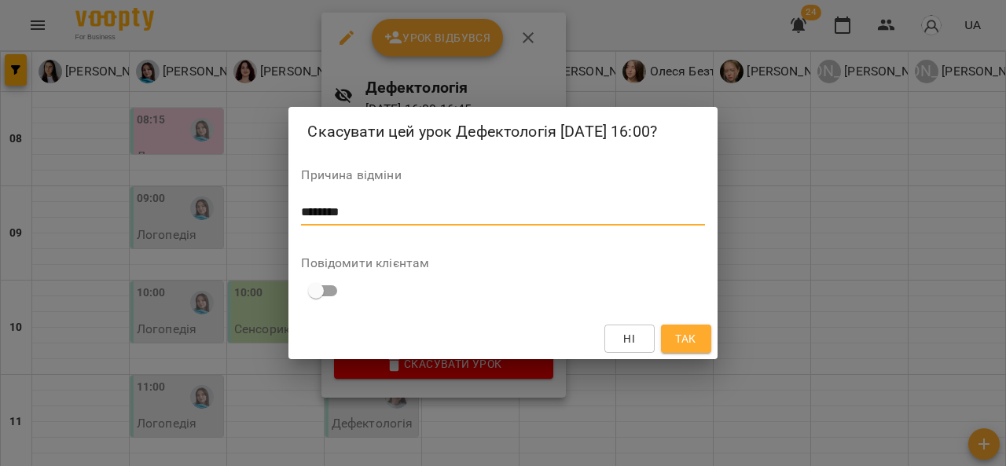
type textarea "********"
click at [678, 331] on span "Так" at bounding box center [685, 338] width 20 height 19
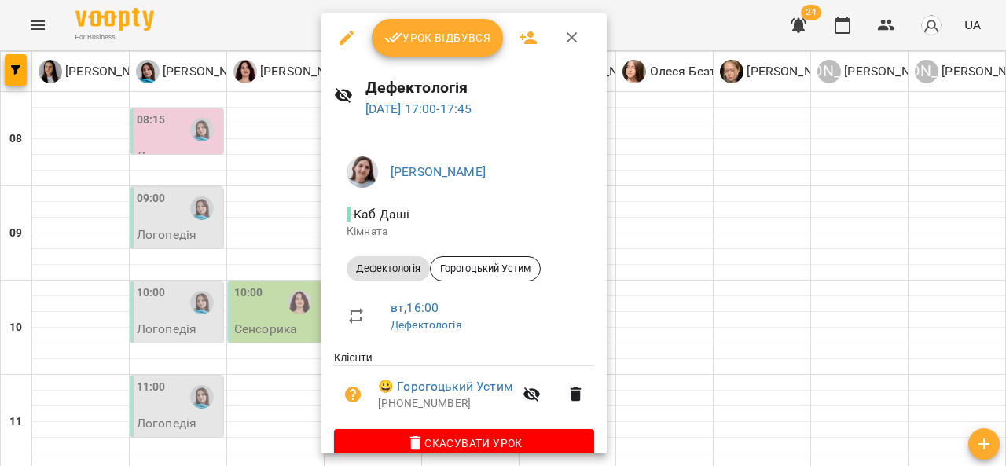
click at [300, 402] on div at bounding box center [503, 233] width 1006 height 466
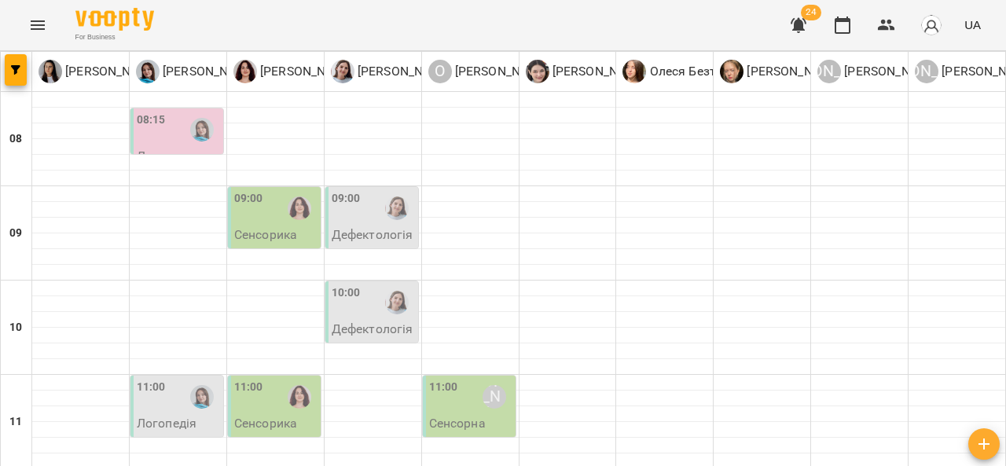
click at [176, 138] on div "08:15" at bounding box center [178, 130] width 83 height 36
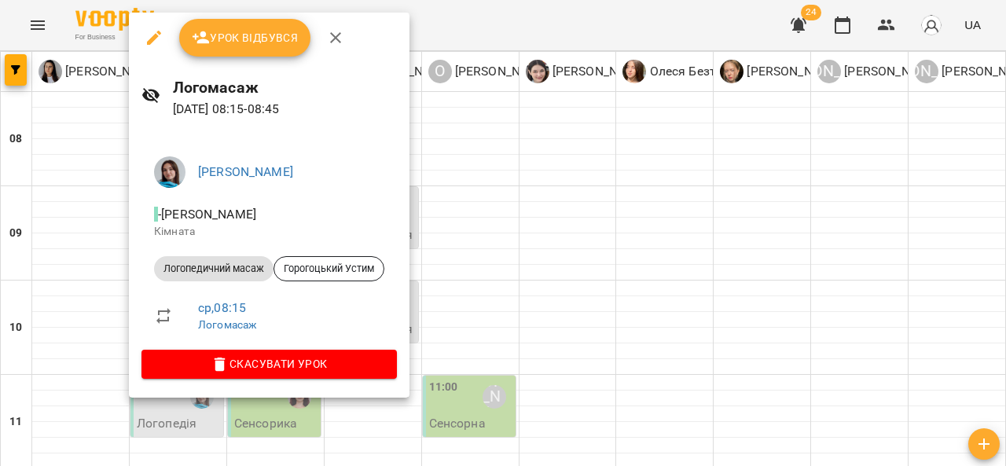
click at [524, 234] on div at bounding box center [503, 233] width 1006 height 466
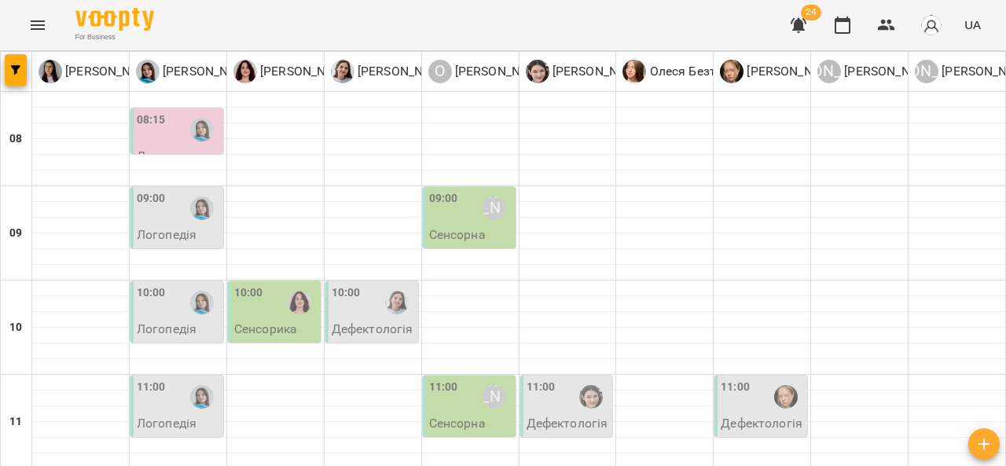
scroll to position [292, 0]
type input "**********"
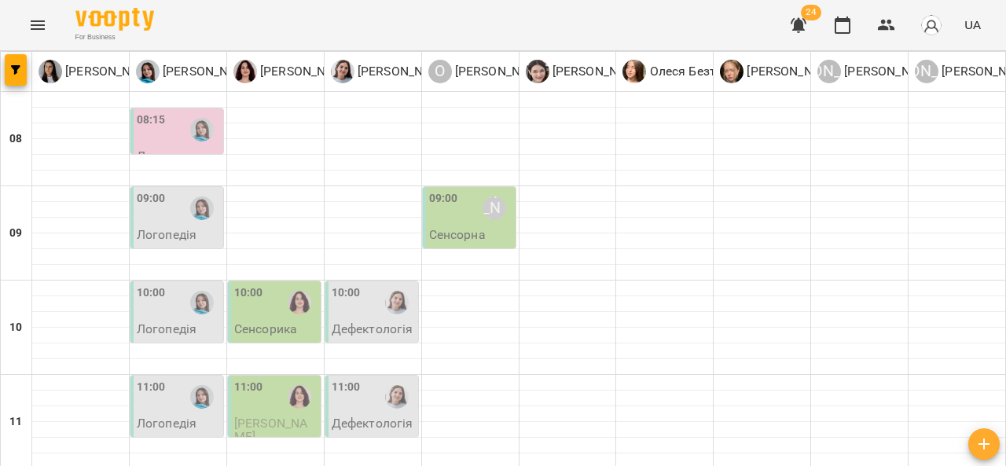
scroll to position [727, 0]
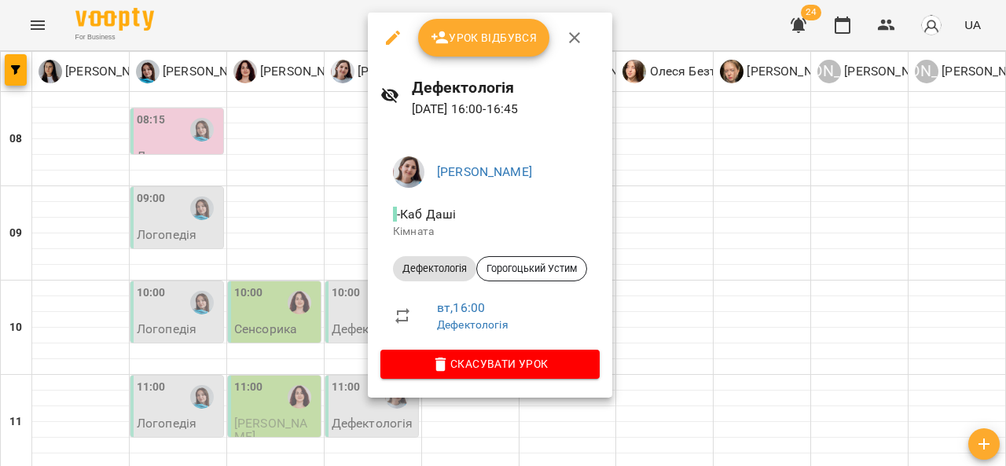
click at [392, 42] on icon "button" at bounding box center [393, 37] width 19 height 19
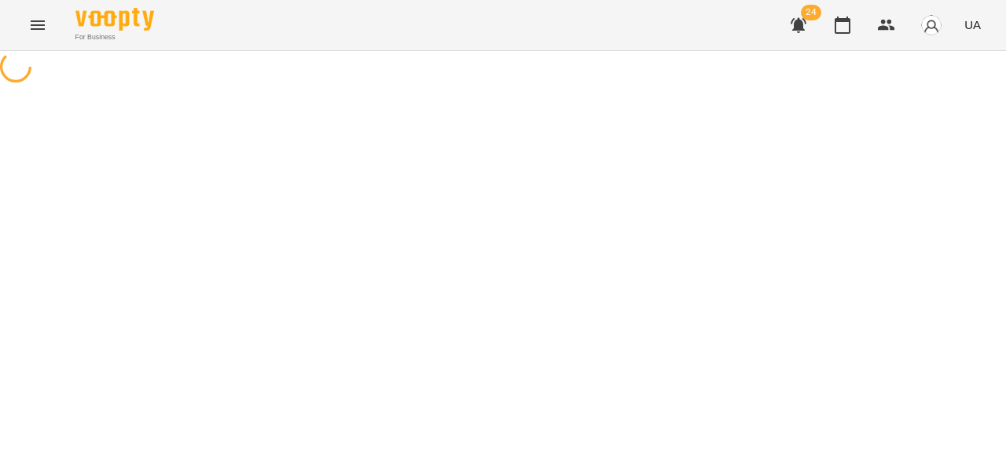
select select "**********"
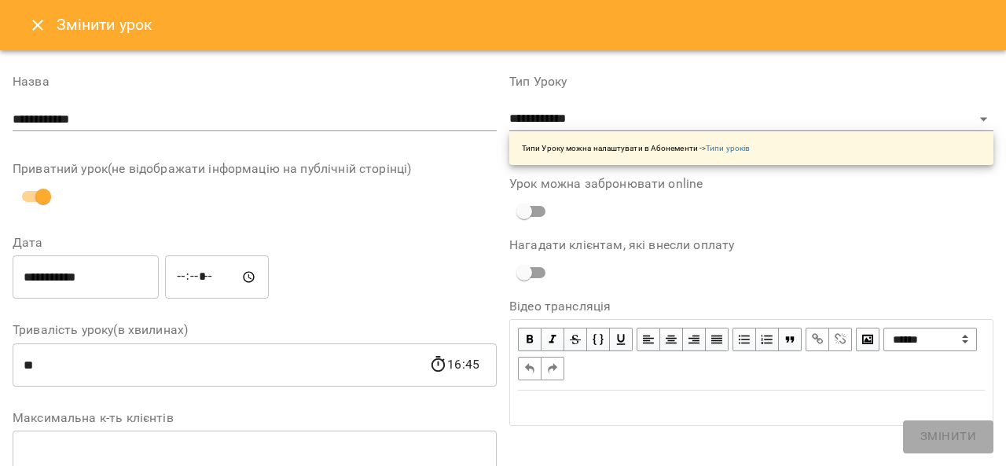
click at [198, 278] on input "*****" at bounding box center [217, 278] width 104 height 44
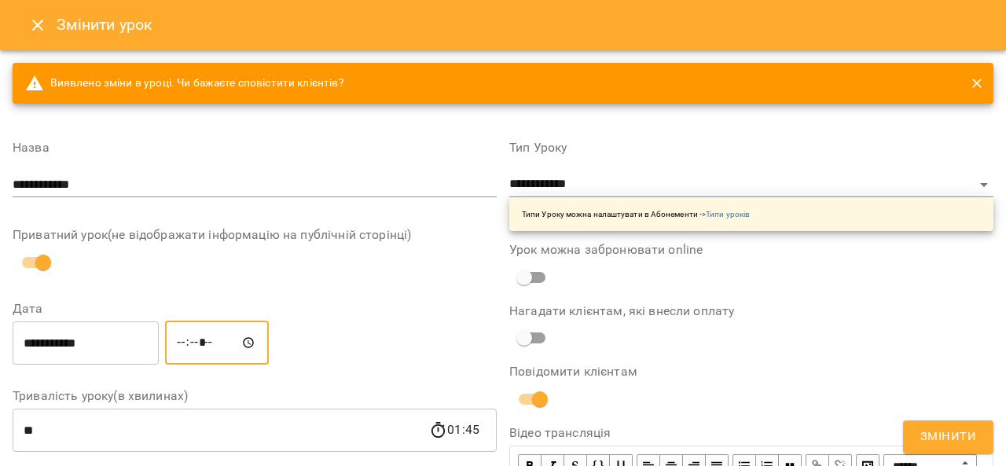
type input "*****"
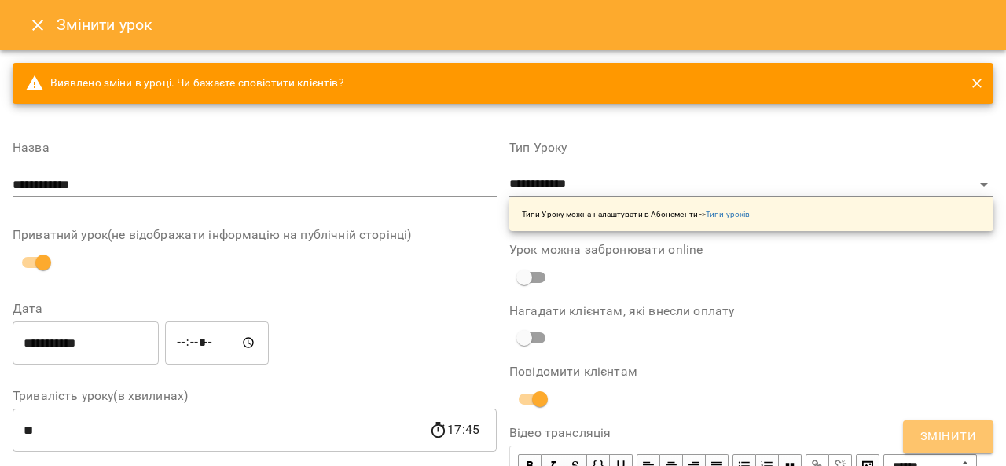
click at [937, 431] on span "Змінити" at bounding box center [949, 437] width 56 height 20
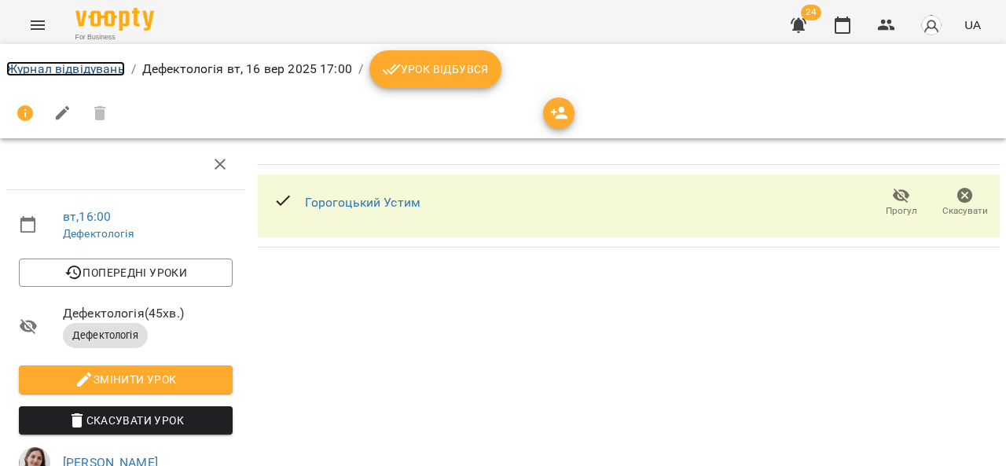
click at [80, 68] on link "Журнал відвідувань" at bounding box center [65, 68] width 119 height 15
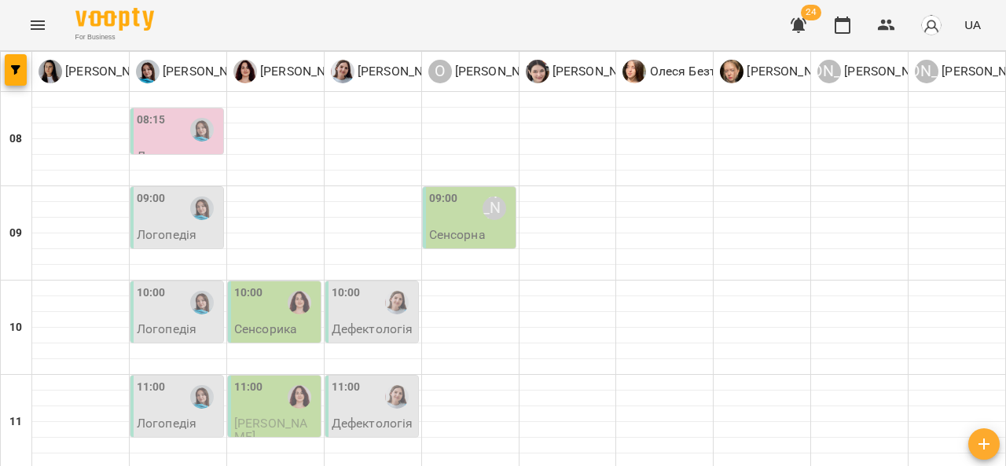
scroll to position [714, 0]
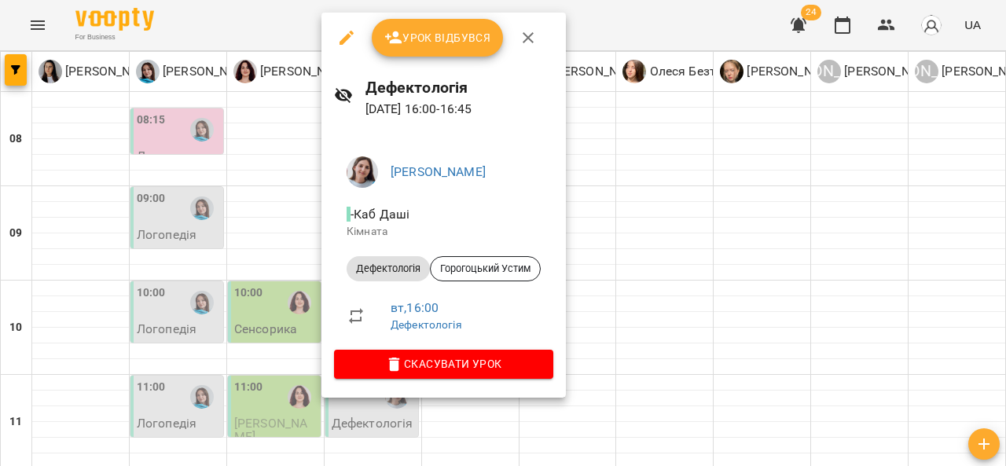
click at [344, 42] on icon "button" at bounding box center [347, 38] width 14 height 14
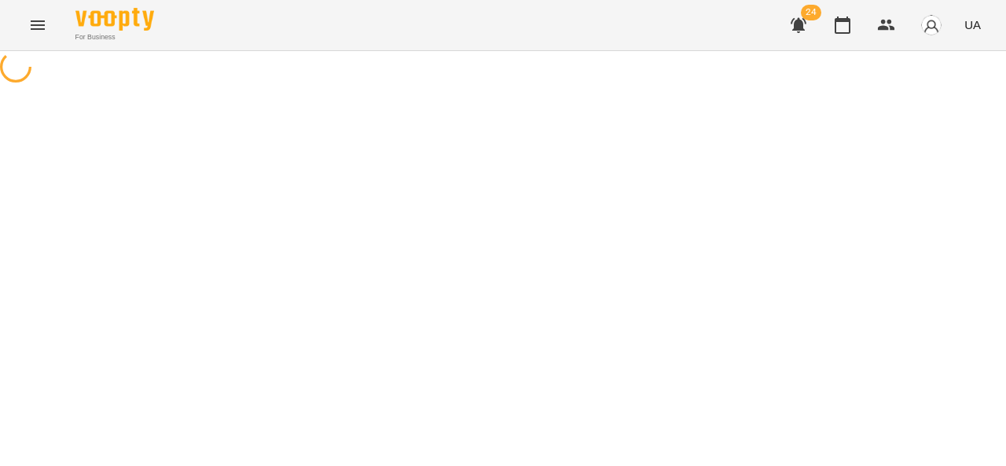
select select "**********"
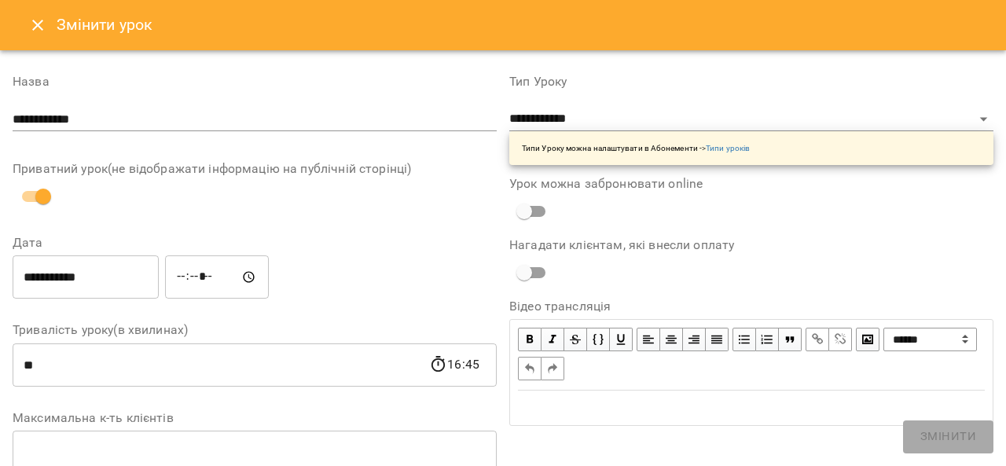
click at [38, 38] on button "Close" at bounding box center [38, 25] width 38 height 38
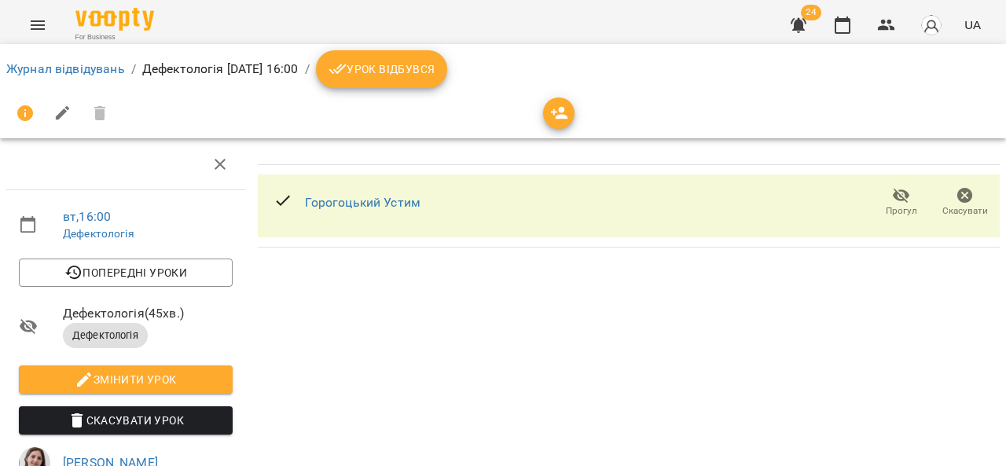
click at [458, 337] on div "[PERSON_NAME] Прогул Скасувати" at bounding box center [629, 406] width 755 height 546
click at [38, 35] on button "Menu" at bounding box center [38, 25] width 38 height 38
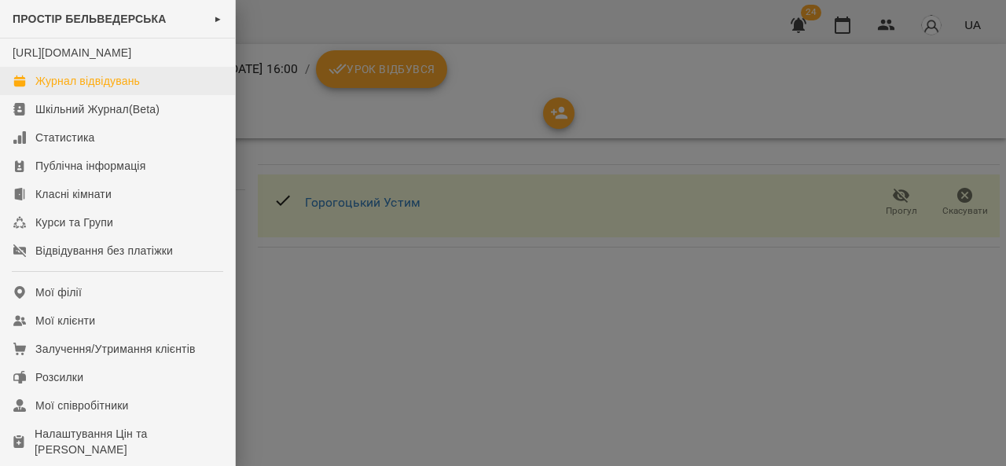
click at [125, 89] on div "Журнал відвідувань" at bounding box center [87, 81] width 105 height 16
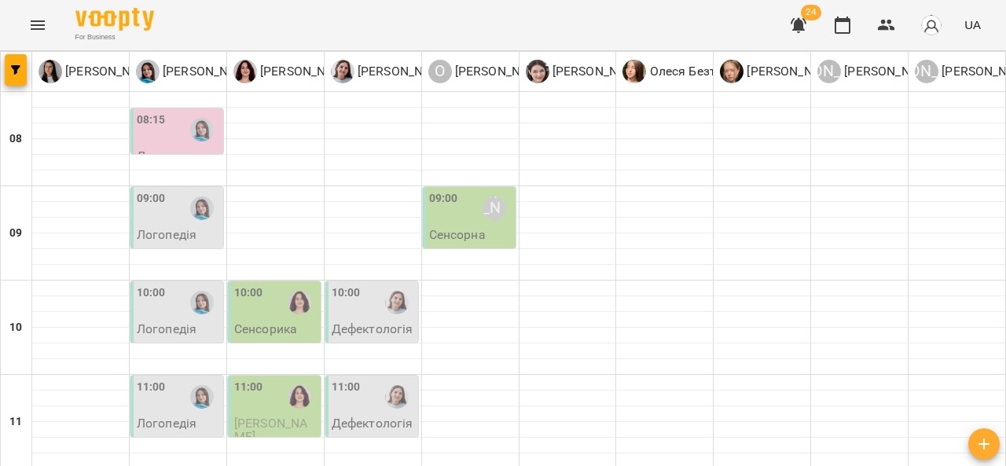
scroll to position [740, 0]
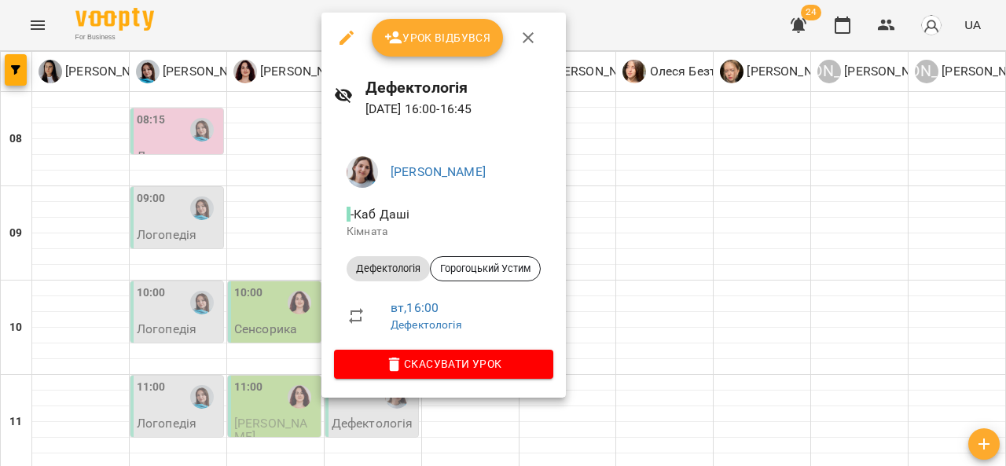
click at [457, 366] on span "Скасувати Урок" at bounding box center [444, 364] width 194 height 19
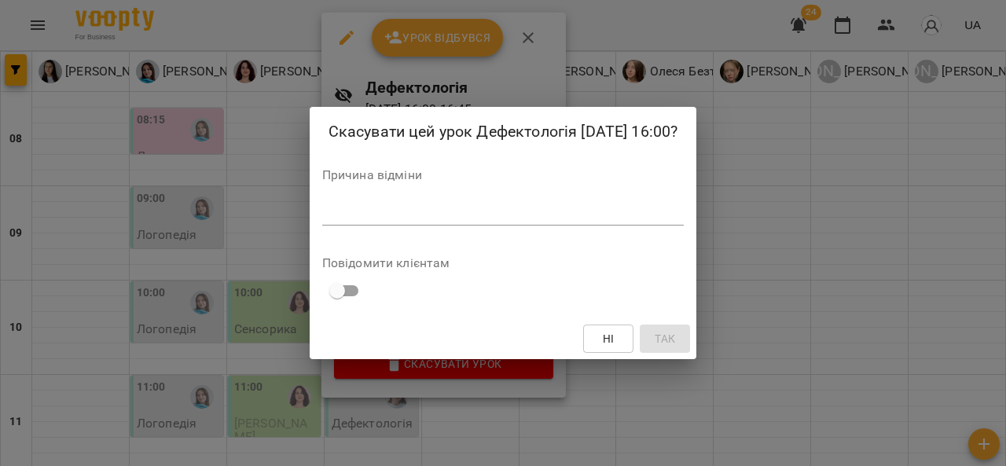
click at [404, 219] on textarea at bounding box center [503, 212] width 362 height 15
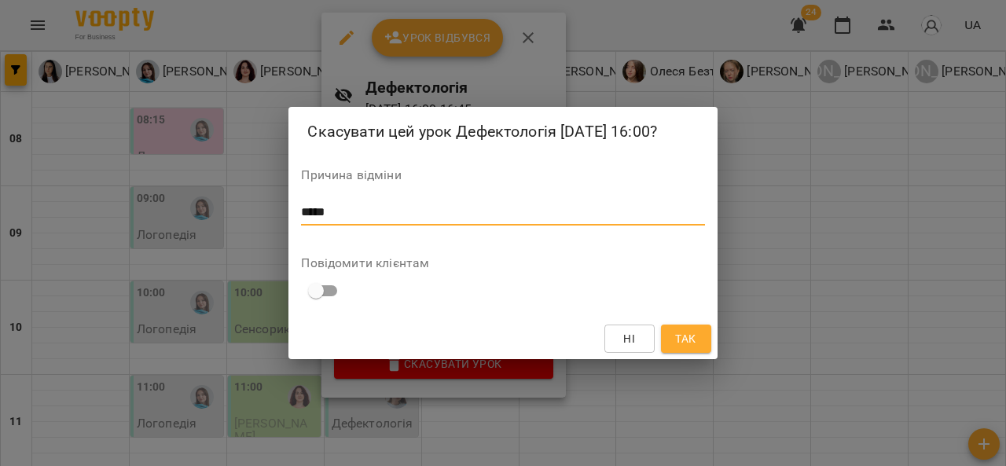
type textarea "*****"
click at [676, 340] on span "Так" at bounding box center [685, 338] width 20 height 19
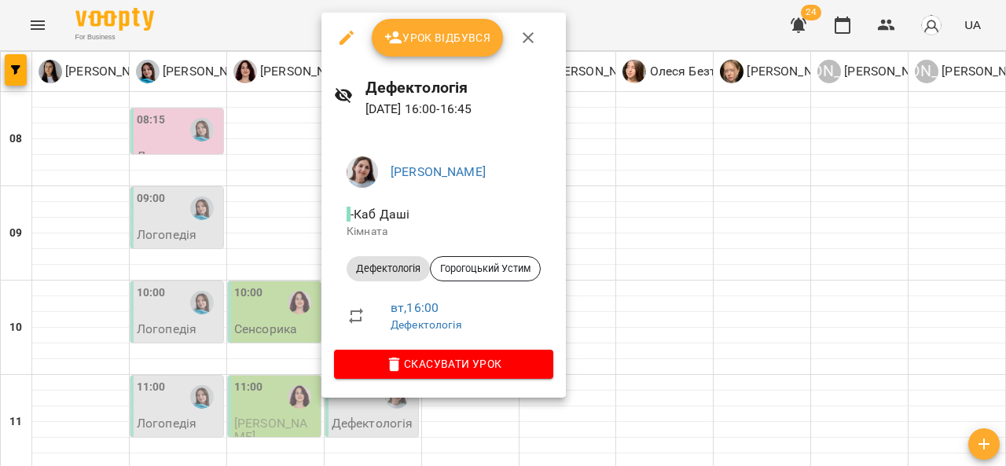
click at [683, 256] on div at bounding box center [503, 233] width 1006 height 466
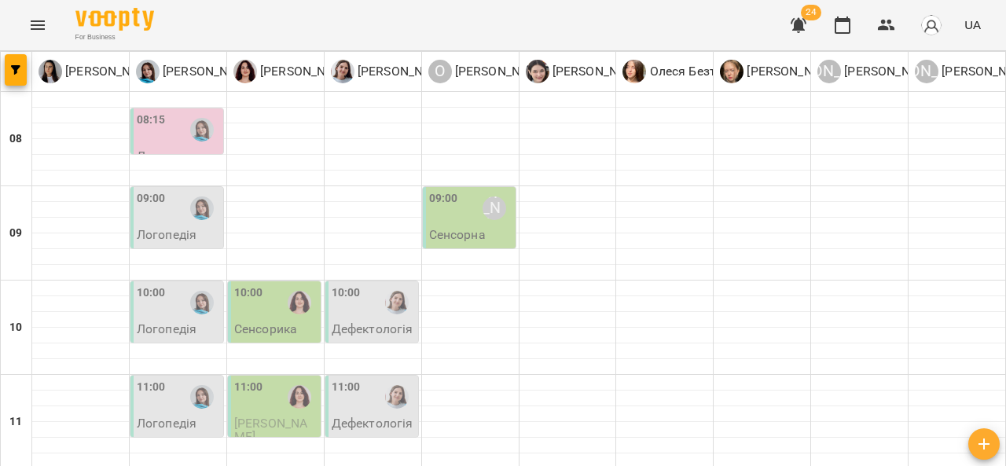
click at [35, 13] on button "Menu" at bounding box center [38, 25] width 38 height 38
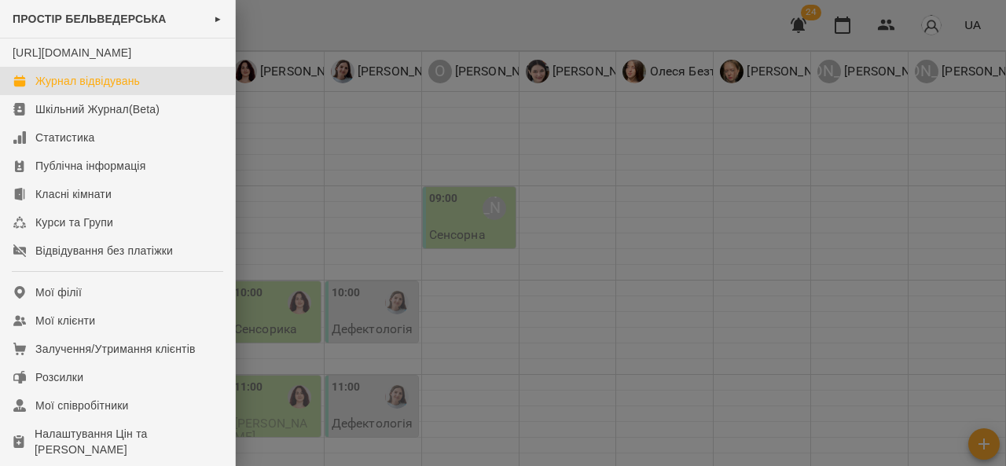
click at [96, 89] on div "Журнал відвідувань" at bounding box center [87, 81] width 105 height 16
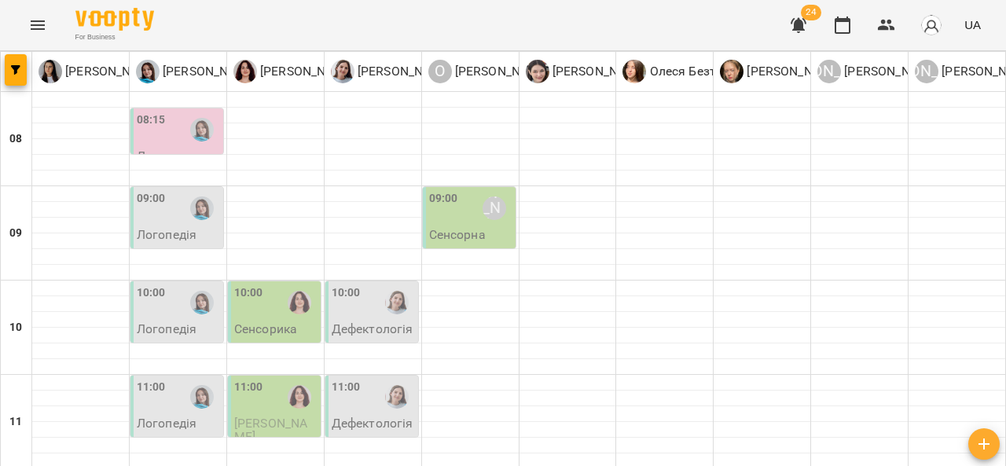
scroll to position [791, 0]
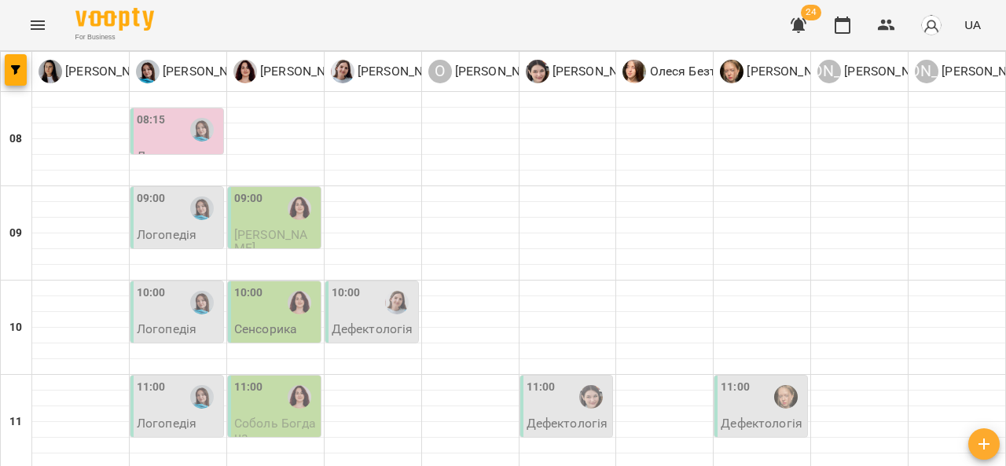
scroll to position [686, 0]
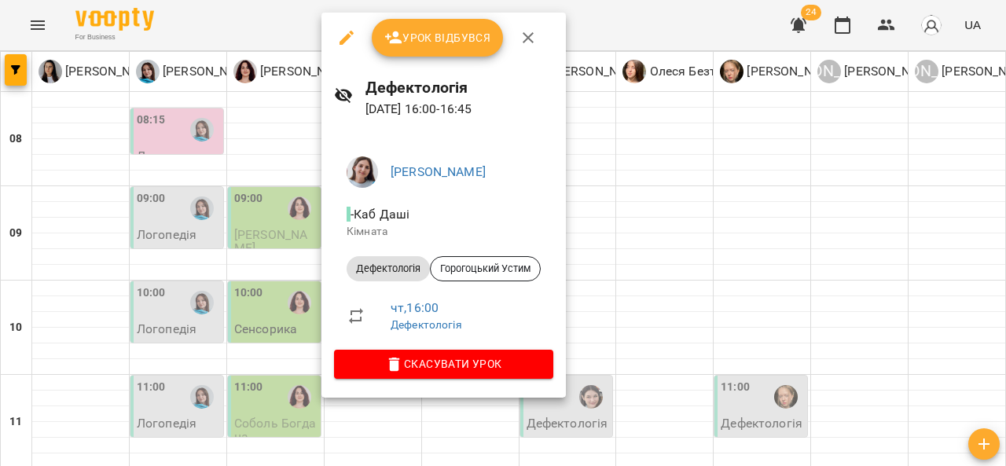
click at [346, 39] on icon "button" at bounding box center [347, 38] width 14 height 14
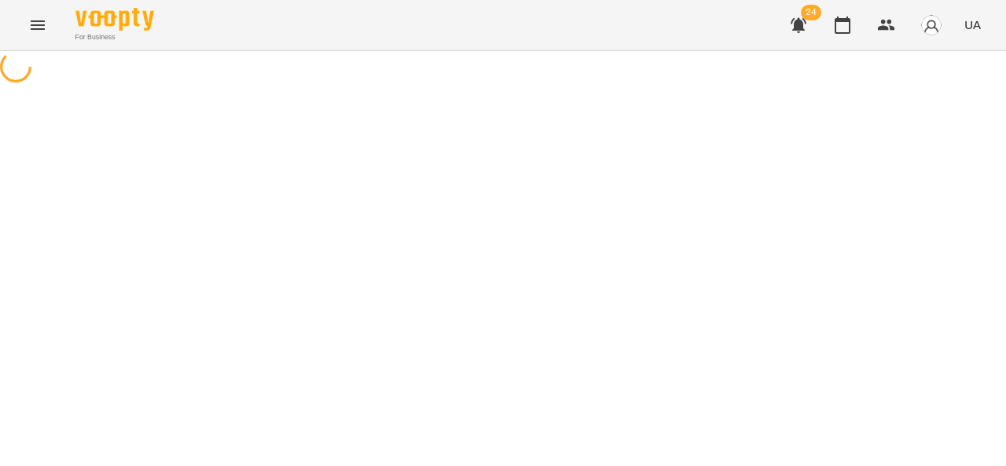
select select "**********"
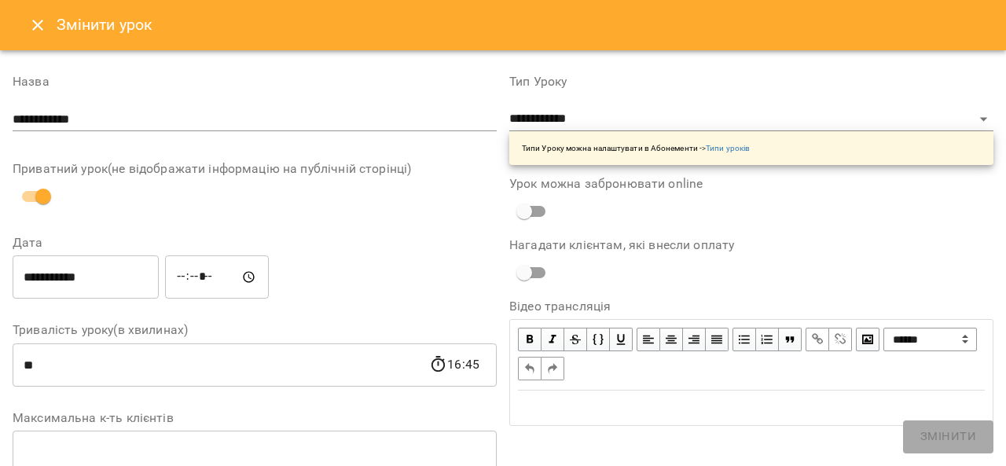
click at [192, 278] on input "*****" at bounding box center [217, 278] width 104 height 44
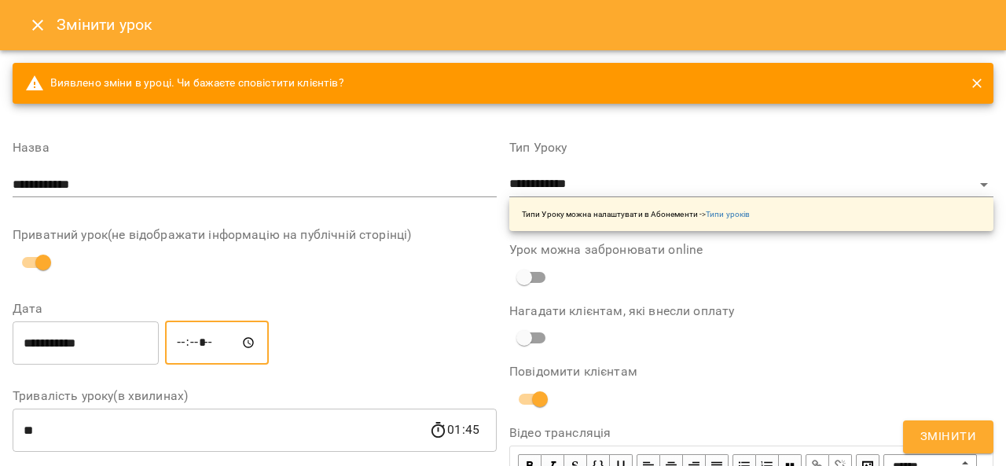
type input "*****"
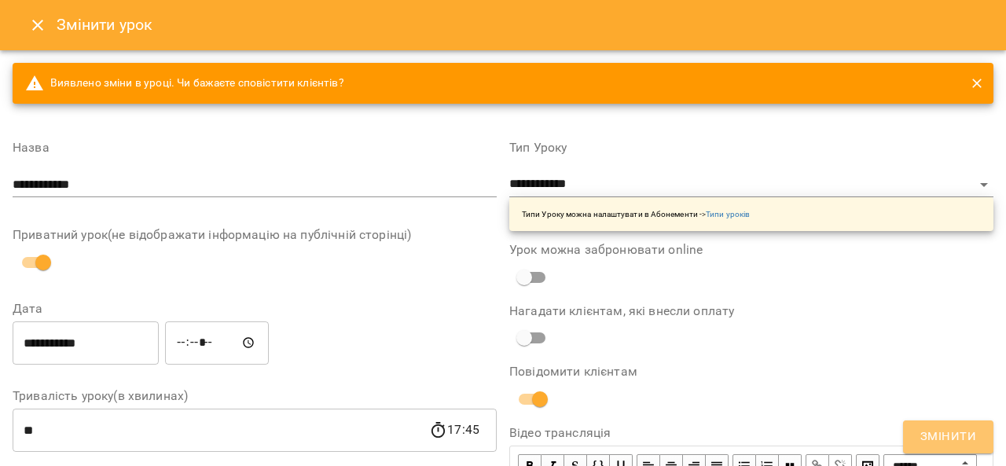
click at [944, 429] on span "Змінити" at bounding box center [949, 437] width 56 height 20
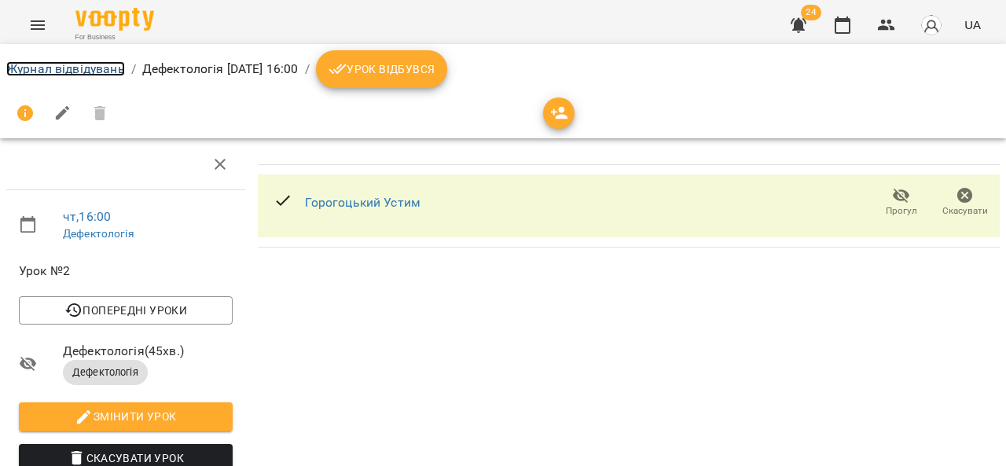
click at [72, 74] on link "Журнал відвідувань" at bounding box center [65, 68] width 119 height 15
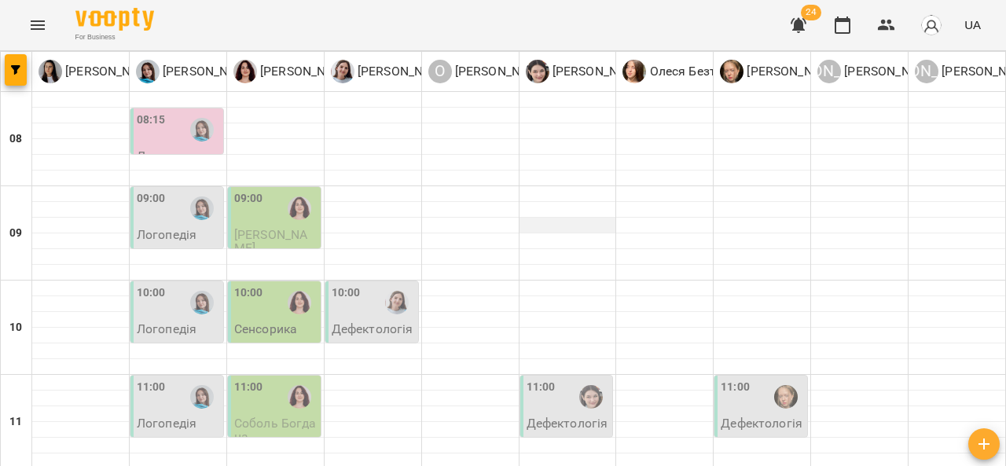
scroll to position [862, 0]
